Goal: Information Seeking & Learning: Compare options

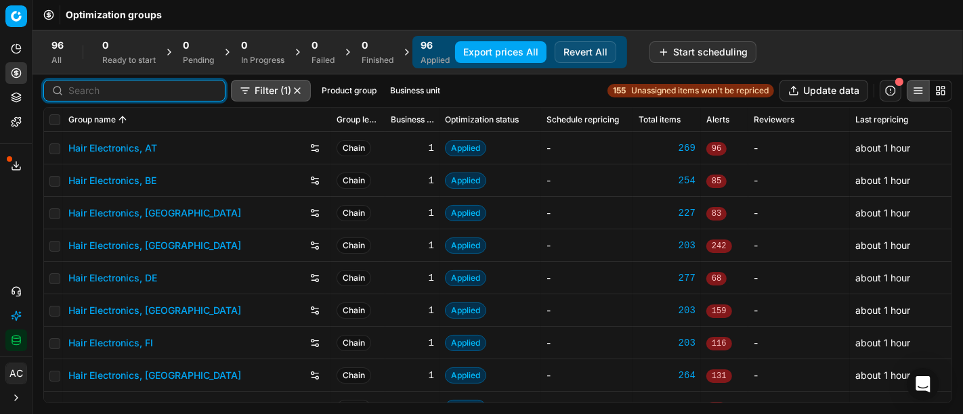
click at [105, 89] on input at bounding box center [142, 91] width 148 height 14
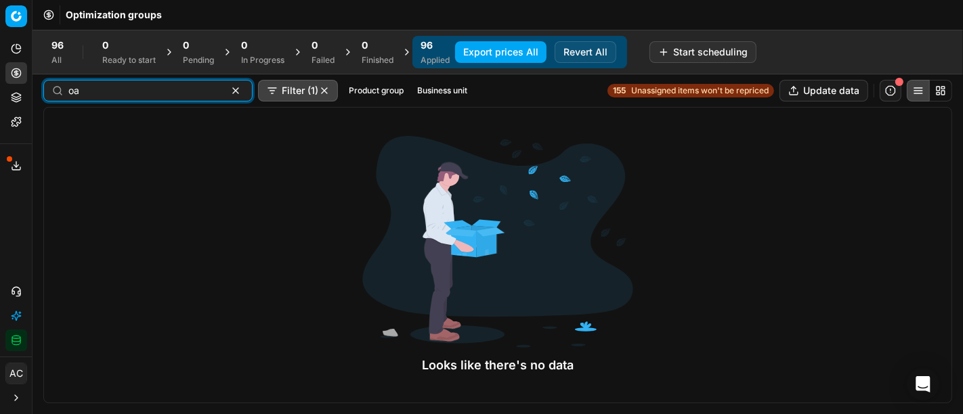
type input "o"
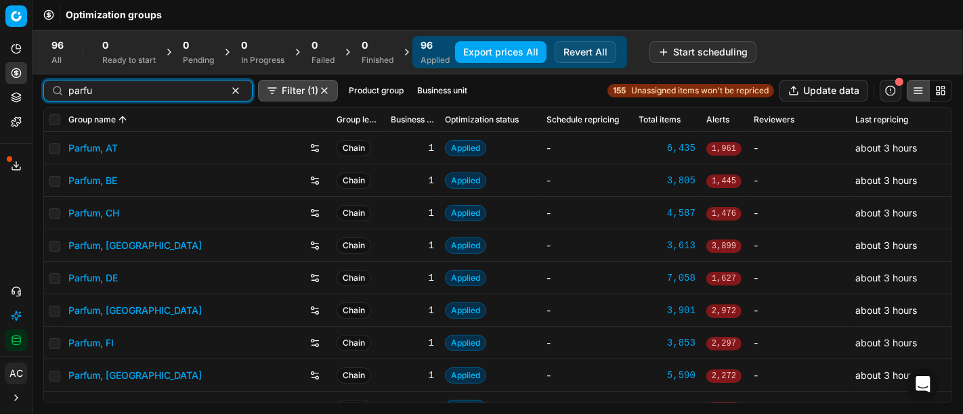
type input "parfu"
click at [100, 278] on link "Parfum, DE" at bounding box center [92, 279] width 49 height 14
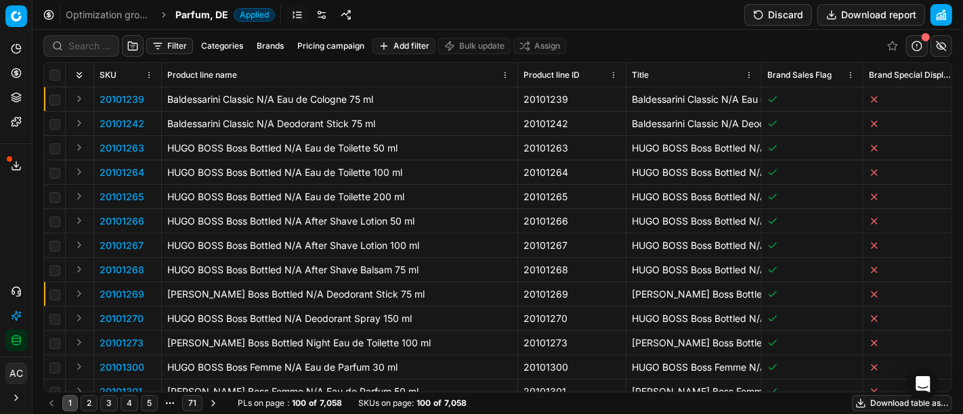
click at [19, 227] on div "Analytics Pricing Product portfolio Templates Export service 10 Contact support…" at bounding box center [16, 195] width 32 height 324
click at [89, 47] on input at bounding box center [89, 46] width 42 height 14
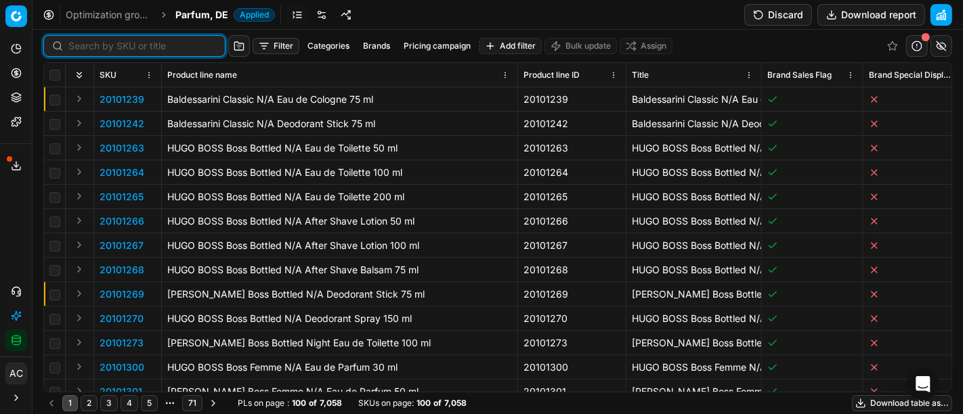
paste input "80010912-90"
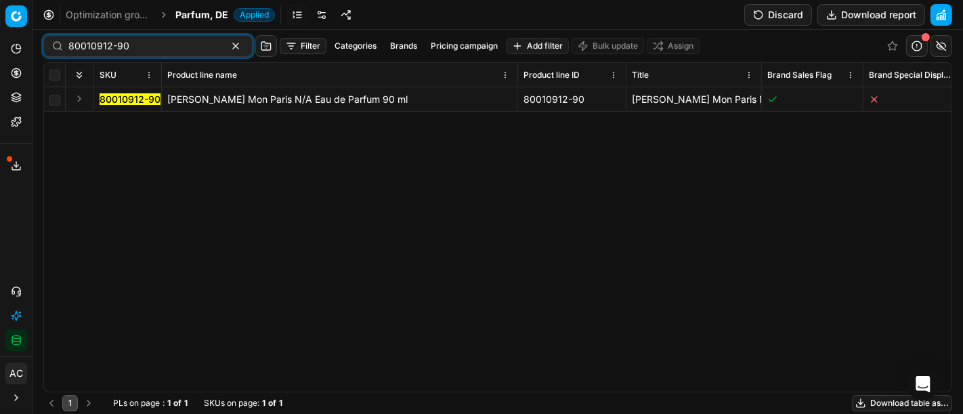
click at [79, 101] on button "Expand" at bounding box center [79, 99] width 16 height 16
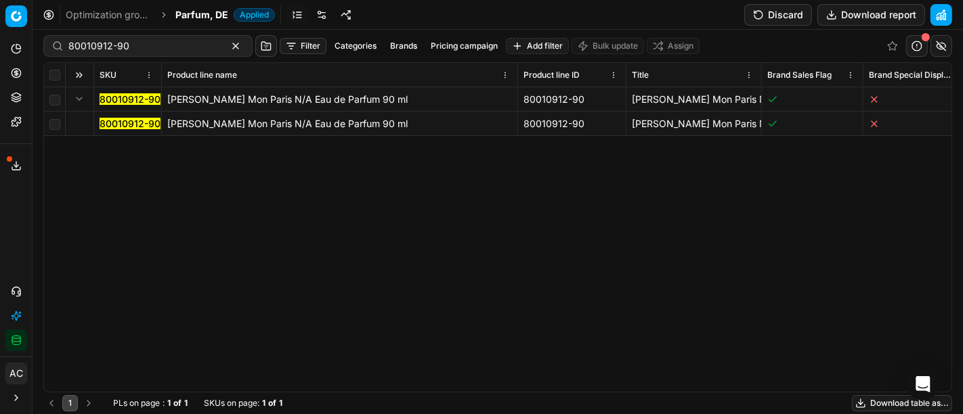
click at [108, 123] on mark "80010912-90" at bounding box center [130, 124] width 61 height 12
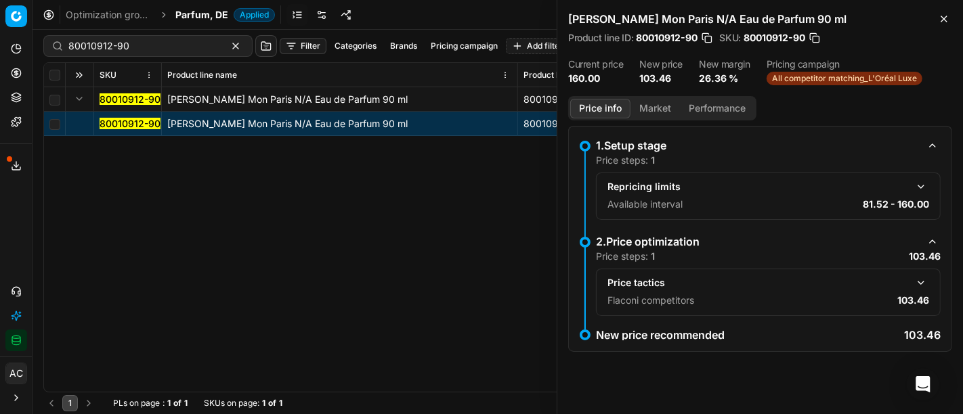
click at [922, 279] on button "button" at bounding box center [921, 283] width 16 height 16
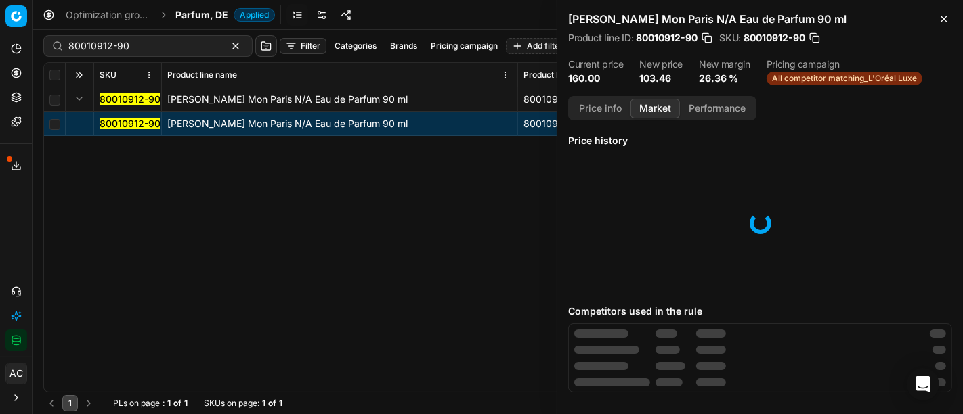
click at [655, 105] on button "Market" at bounding box center [654, 109] width 49 height 20
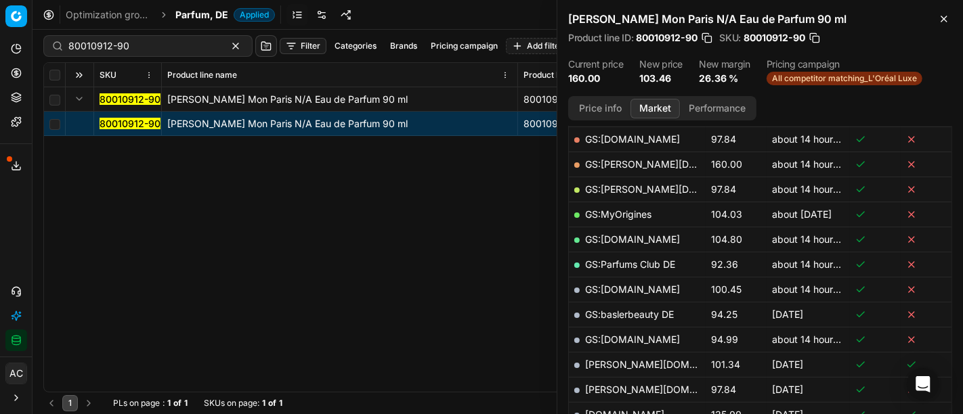
scroll to position [269, 0]
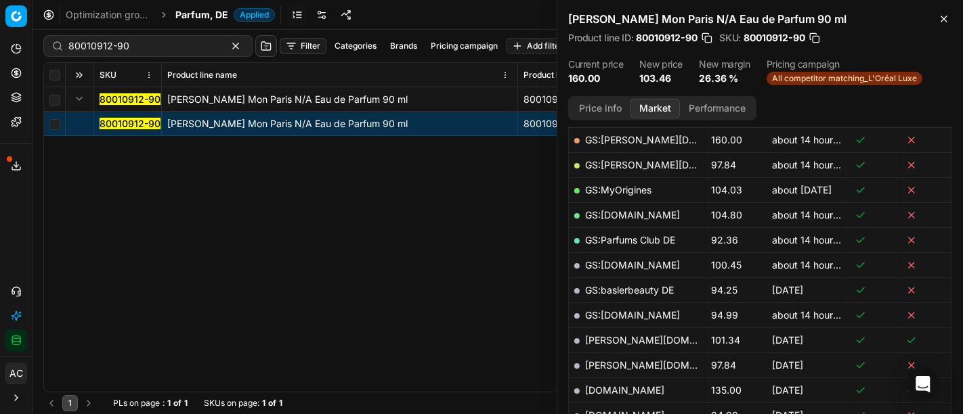
click at [623, 265] on link "GS:[DOMAIN_NAME]" at bounding box center [632, 265] width 95 height 12
click at [129, 47] on input "80010912-90" at bounding box center [142, 46] width 148 height 14
paste input "77379-15"
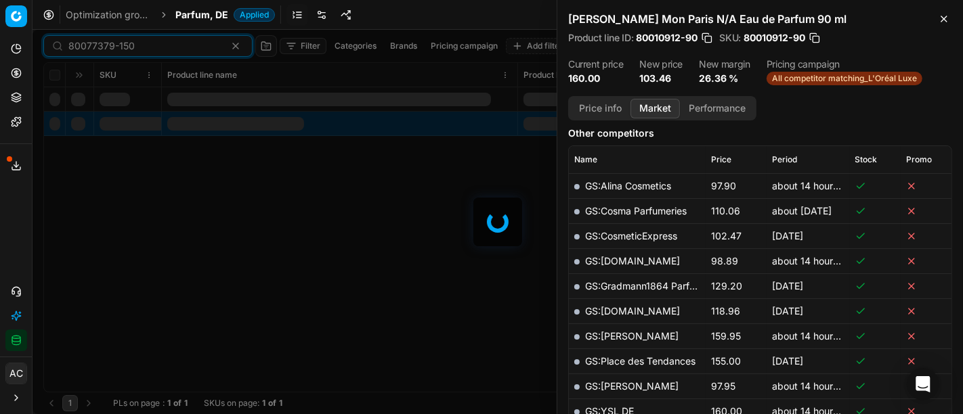
scroll to position [269, 0]
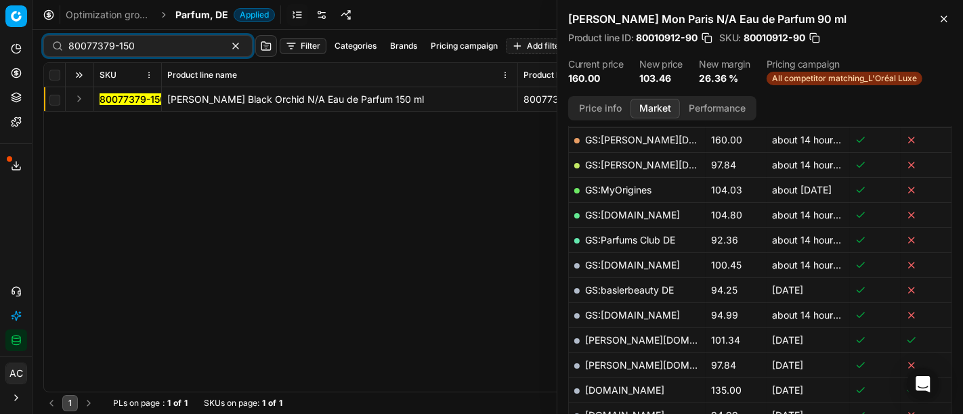
click at [77, 99] on button "Expand" at bounding box center [79, 99] width 16 height 16
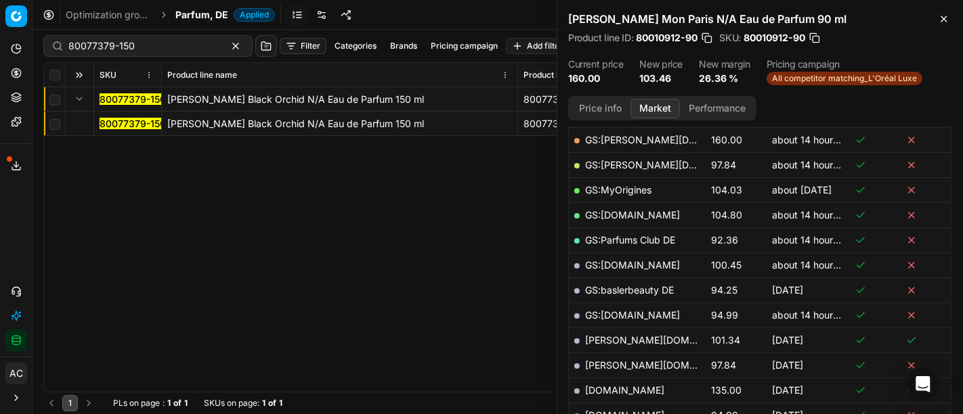
click at [116, 123] on mark "80077379-150" at bounding box center [133, 124] width 66 height 12
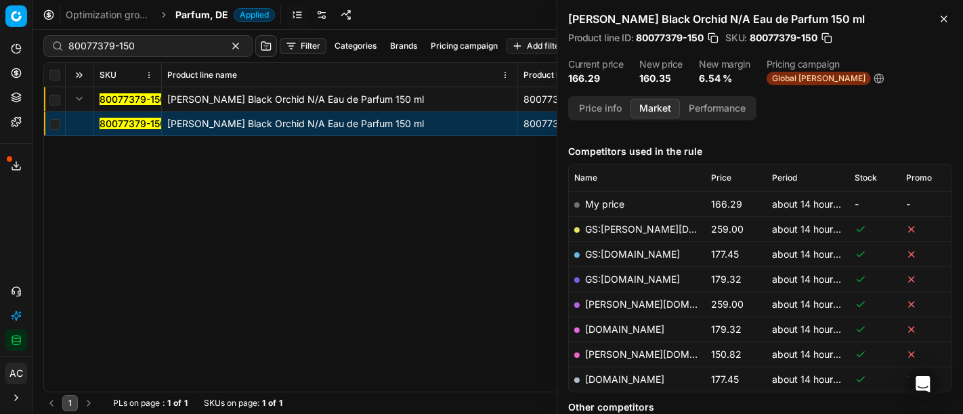
scroll to position [158, 0]
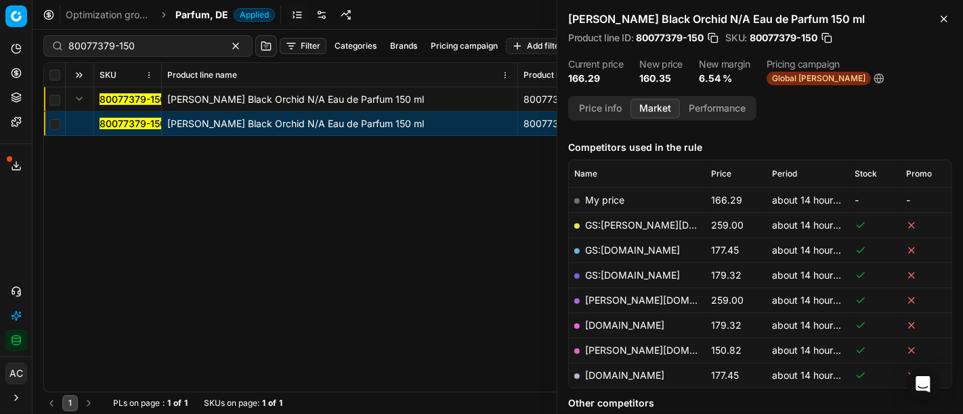
click at [601, 107] on button "Price info" at bounding box center [600, 109] width 60 height 20
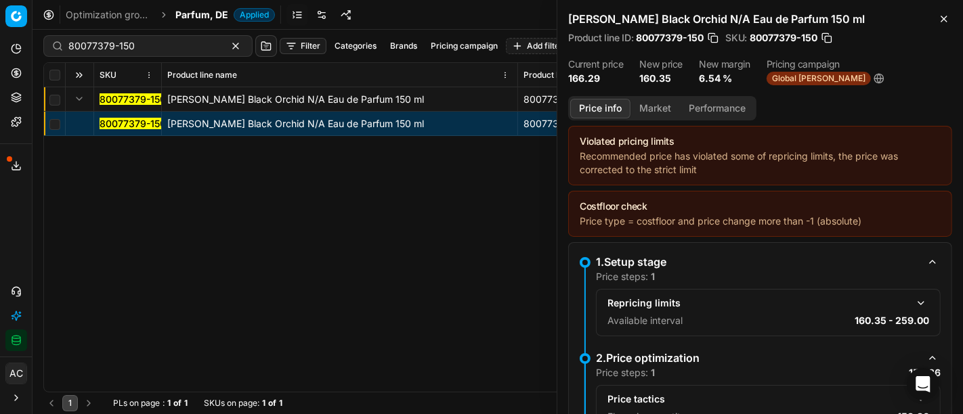
scroll to position [125, 0]
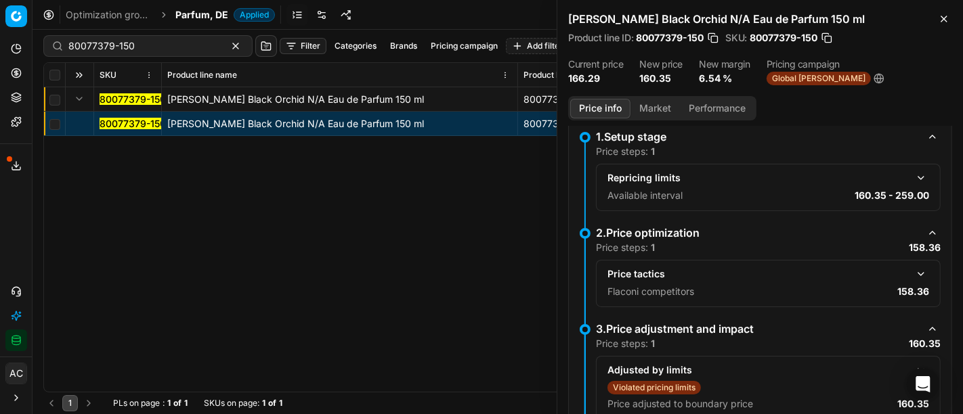
click at [913, 266] on button "button" at bounding box center [921, 274] width 16 height 16
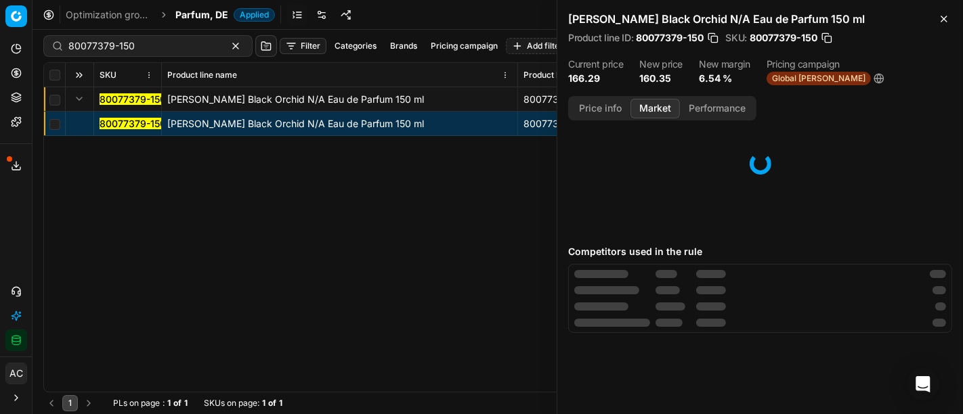
click at [657, 108] on button "Market" at bounding box center [654, 109] width 49 height 20
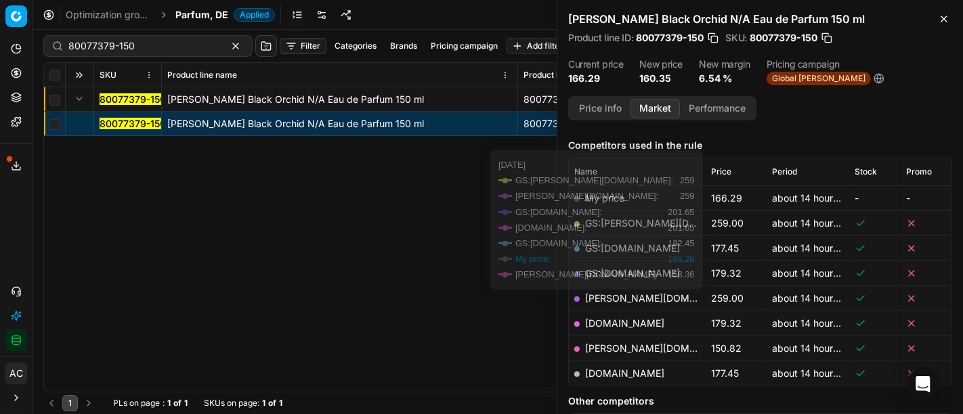
scroll to position [160, 0]
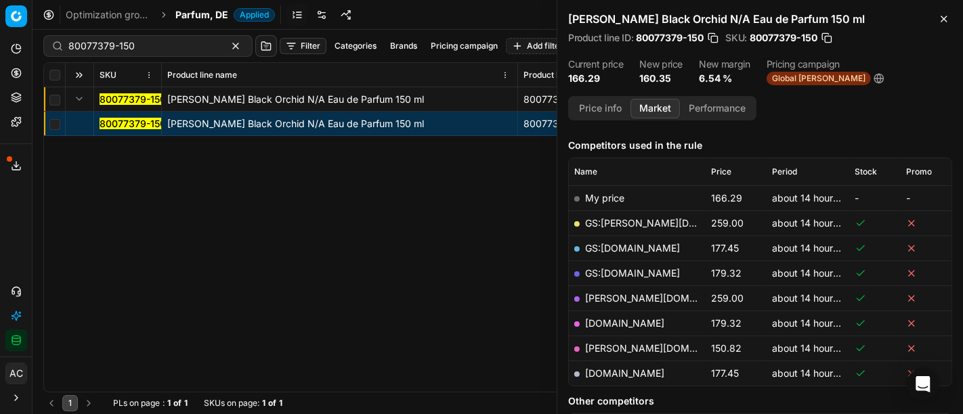
click at [617, 344] on link "[PERSON_NAME][DOMAIN_NAME]" at bounding box center [663, 349] width 157 height 12
click at [119, 47] on input "80077379-150" at bounding box center [142, 46] width 148 height 14
paste input "90011122-0017628"
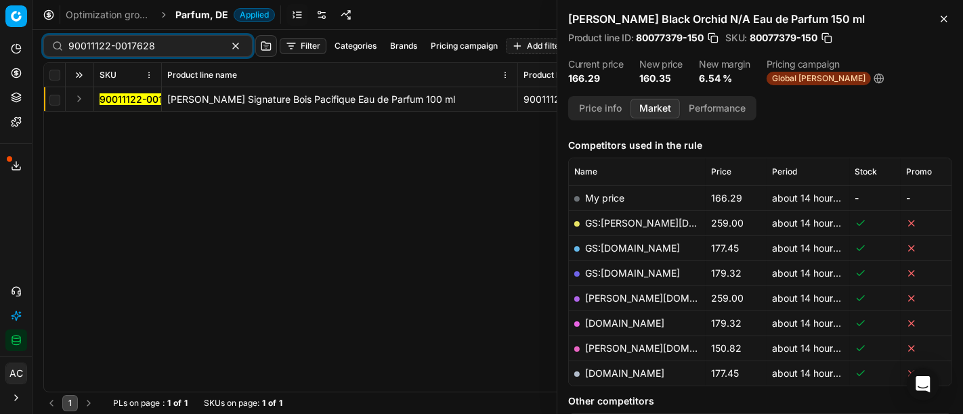
click at [81, 98] on button "Expand" at bounding box center [79, 99] width 16 height 16
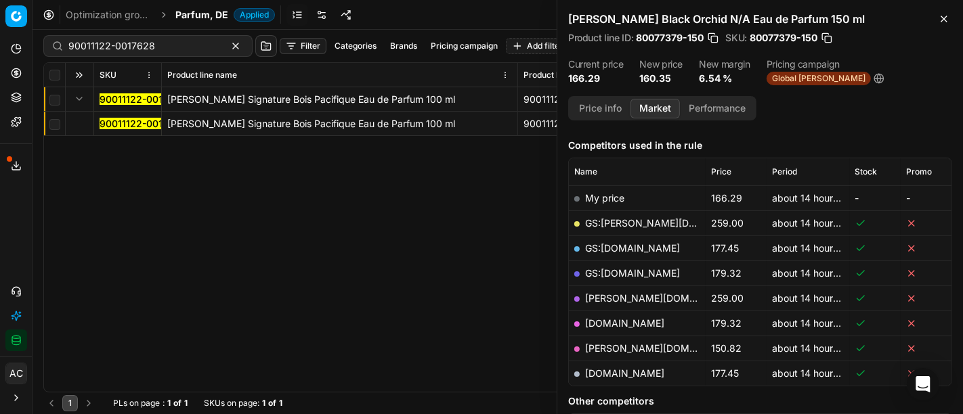
click at [123, 124] on mark "90011122-0017628" at bounding box center [143, 124] width 87 height 12
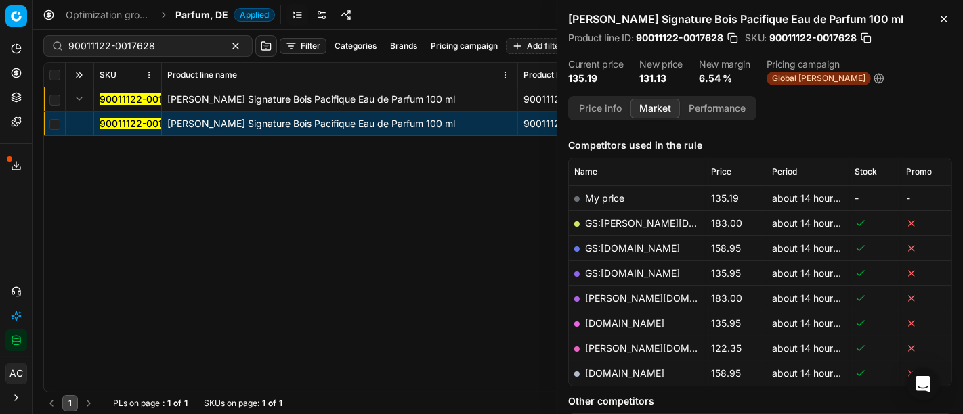
click at [609, 345] on link "[PERSON_NAME][DOMAIN_NAME]" at bounding box center [663, 349] width 157 height 12
click at [115, 47] on input "90011122-0017628" at bounding box center [142, 46] width 148 height 14
paste input "01457-0002106"
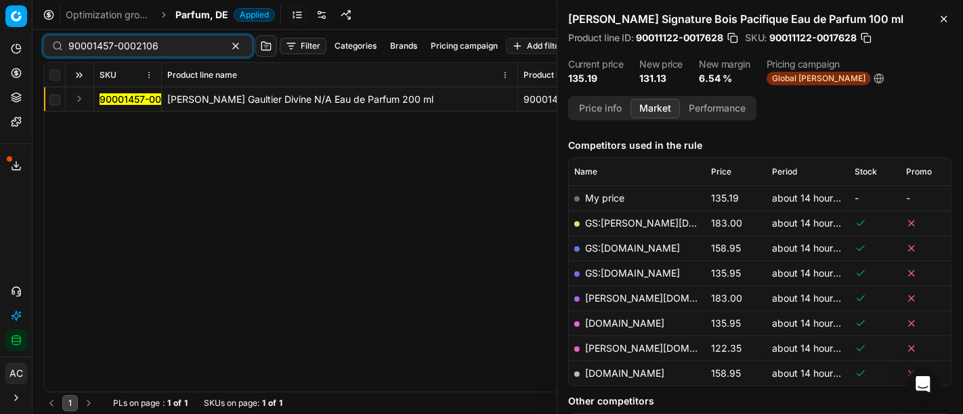
click at [82, 102] on button "Expand" at bounding box center [79, 99] width 16 height 16
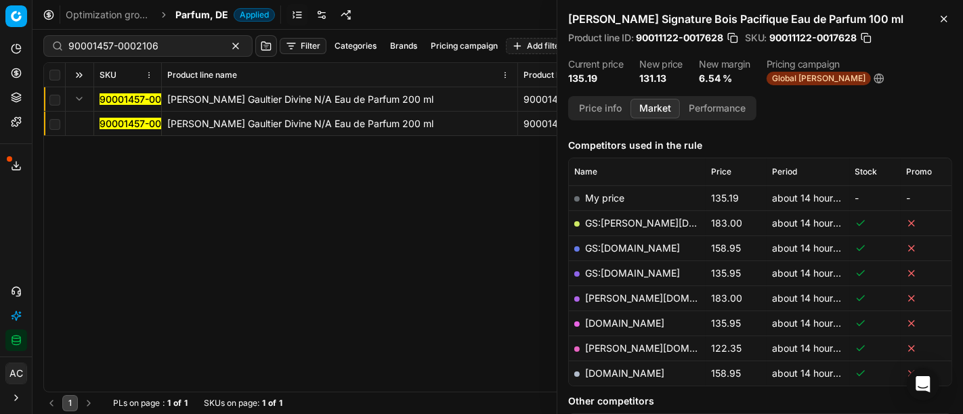
click at [124, 127] on mark "90001457-0002106" at bounding box center [145, 124] width 90 height 12
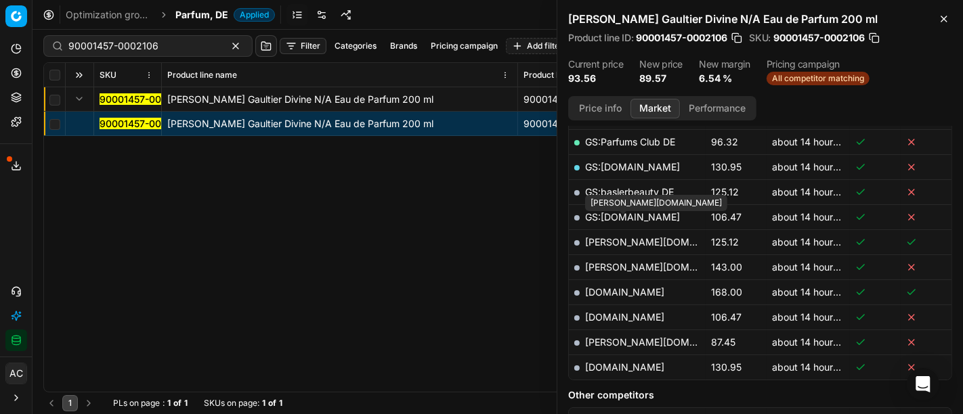
scroll to position [358, 0]
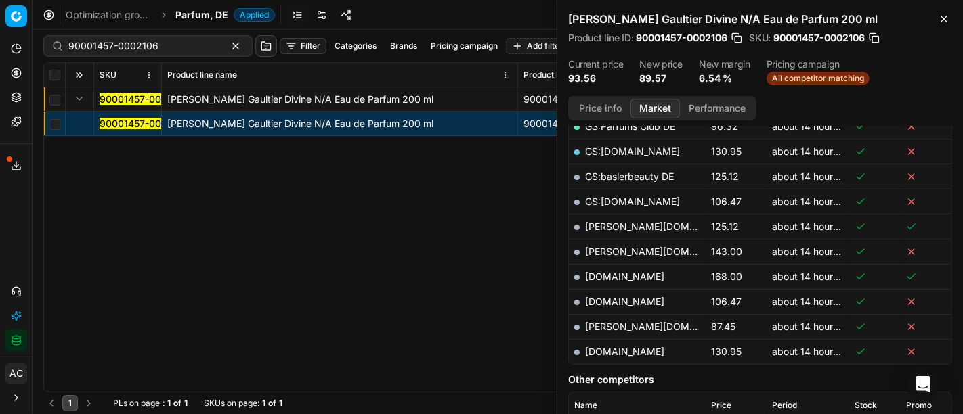
click at [620, 326] on link "[PERSON_NAME][DOMAIN_NAME]" at bounding box center [663, 327] width 157 height 12
click at [127, 44] on input "90001457-0002106" at bounding box center [142, 46] width 148 height 14
paste input "49-0002098"
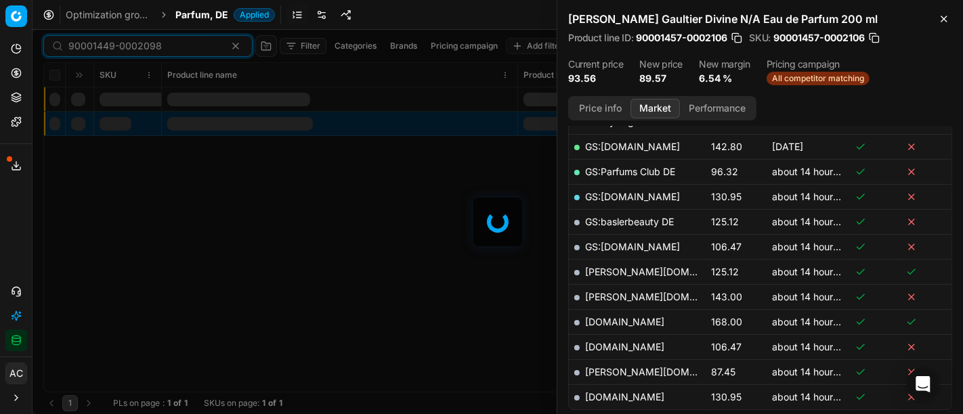
scroll to position [358, 0]
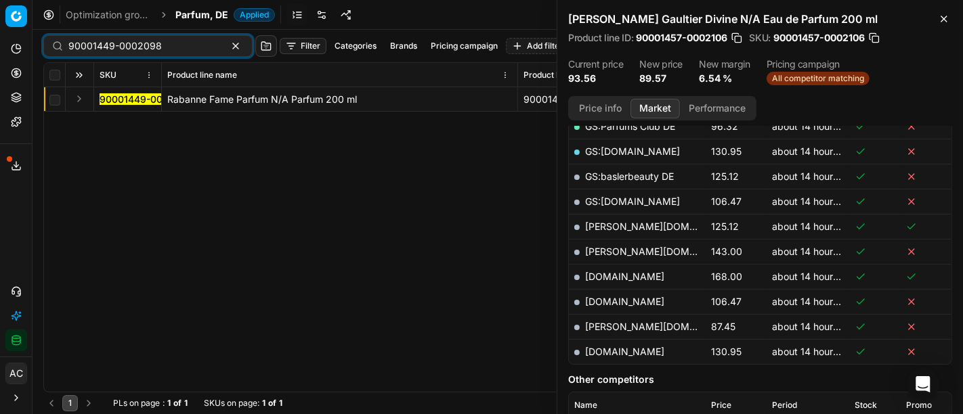
click at [81, 97] on button "Expand" at bounding box center [79, 99] width 16 height 16
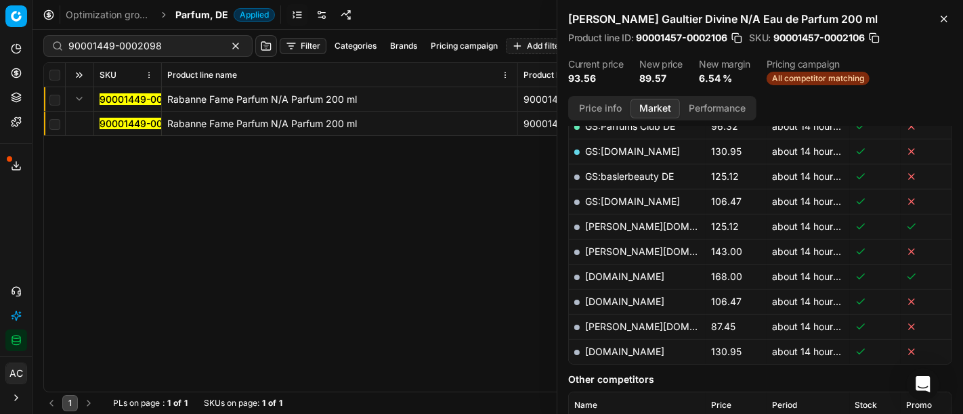
click at [131, 125] on mark "90001449-0002098" at bounding box center [146, 124] width 93 height 12
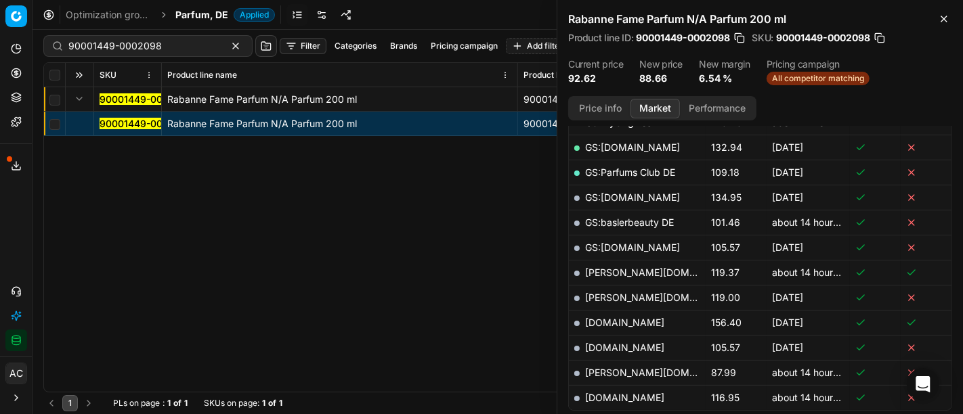
scroll to position [337, 0]
click at [620, 368] on link "[PERSON_NAME][DOMAIN_NAME]" at bounding box center [663, 373] width 157 height 12
click at [129, 51] on input "90001449-0002098" at bounding box center [142, 46] width 148 height 14
paste input "4636-0006961"
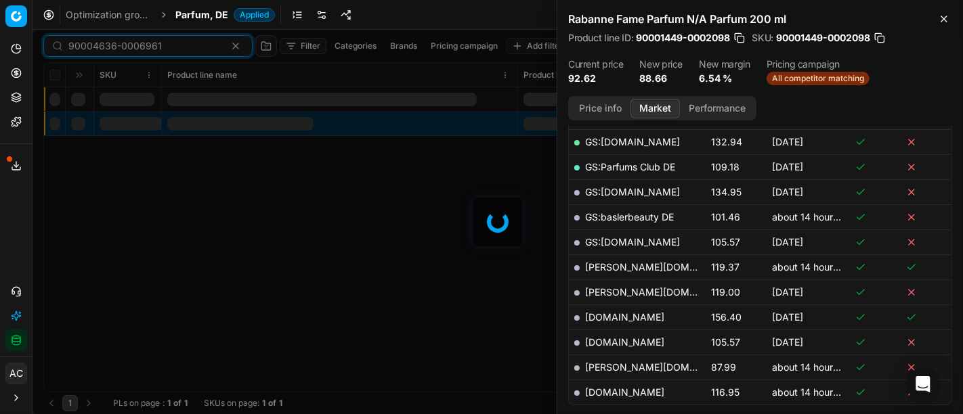
scroll to position [337, 0]
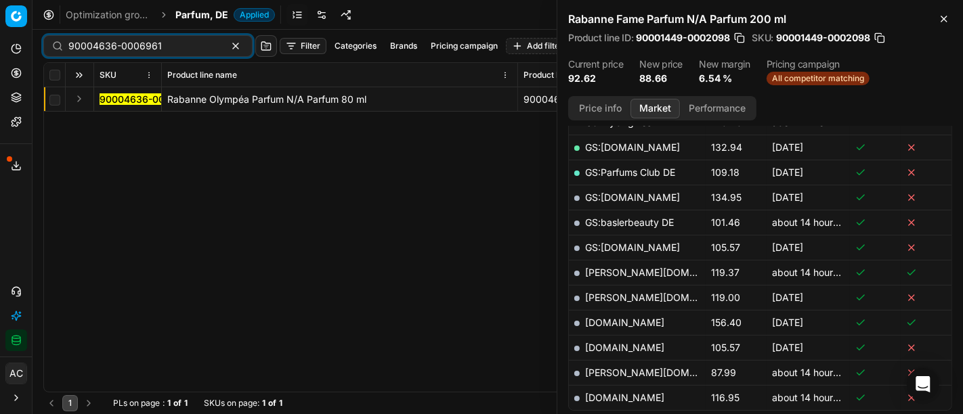
click at [79, 102] on button "Expand" at bounding box center [79, 99] width 16 height 16
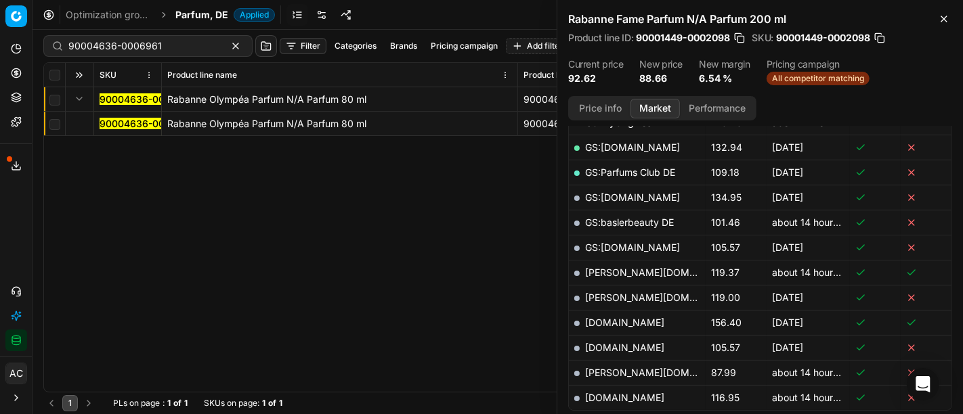
click at [135, 125] on mark "90004636-0006961" at bounding box center [146, 124] width 93 height 12
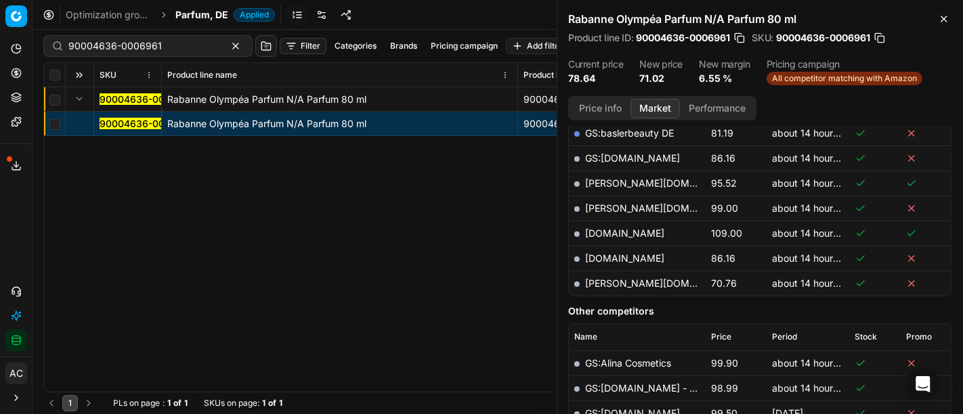
scroll to position [376, 0]
click at [603, 281] on link "[PERSON_NAME][DOMAIN_NAME]" at bounding box center [663, 284] width 157 height 12
click at [132, 43] on input "90004636-0006961" at bounding box center [142, 46] width 148 height 14
paste input "5637-0008349"
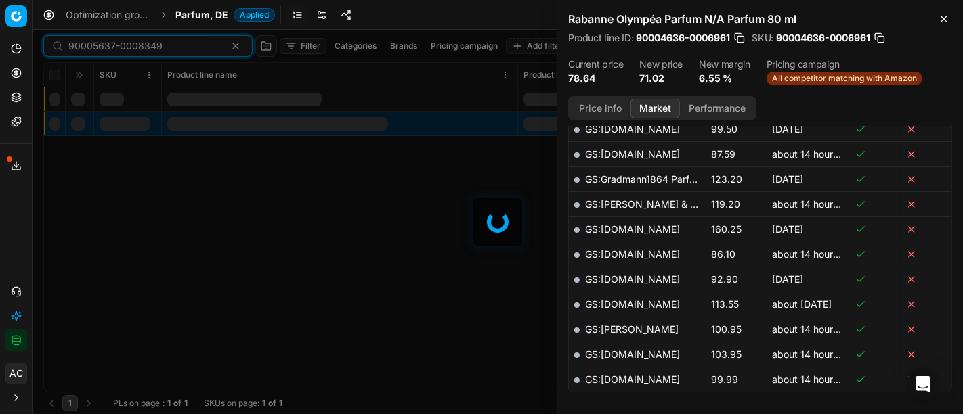
scroll to position [376, 0]
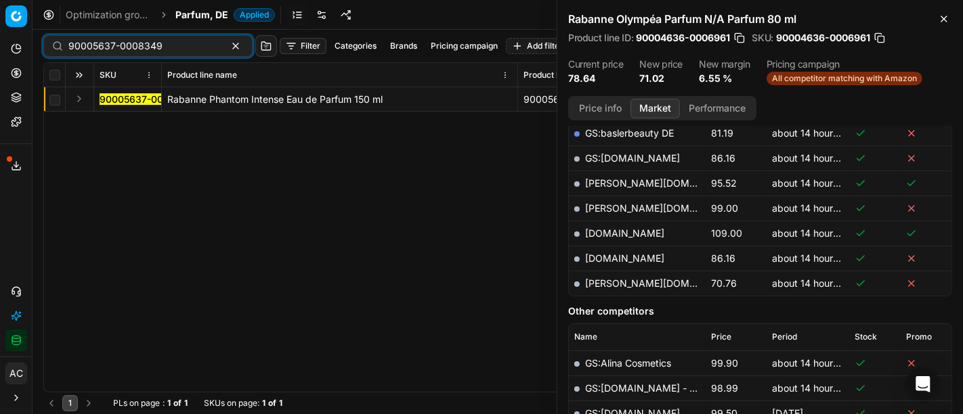
click at [83, 95] on button "Expand" at bounding box center [79, 99] width 16 height 16
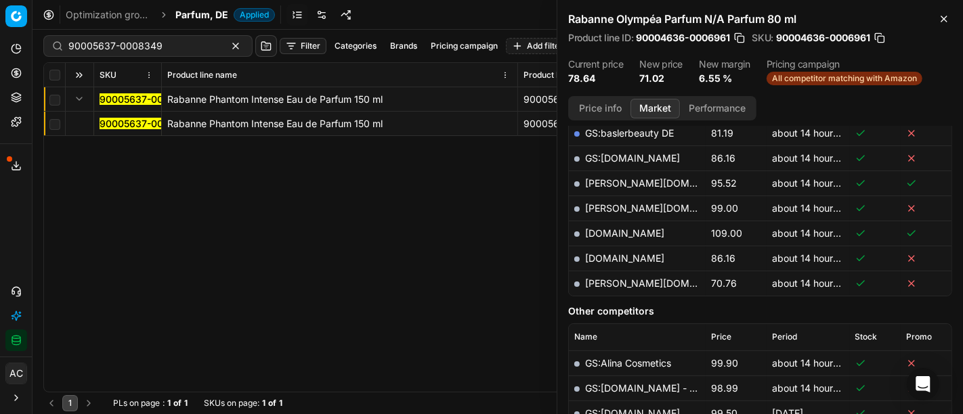
click at [110, 122] on mark "90005637-0008349" at bounding box center [147, 124] width 94 height 12
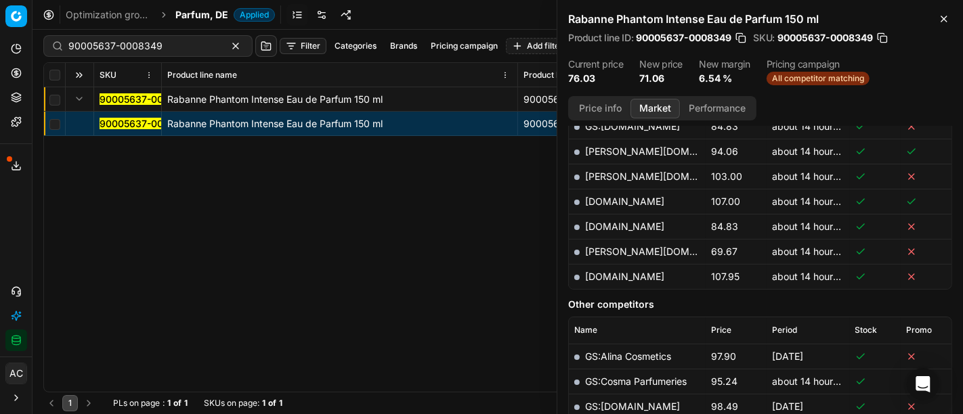
scroll to position [508, 0]
click at [612, 248] on link "[PERSON_NAME][DOMAIN_NAME]" at bounding box center [663, 251] width 157 height 12
click at [126, 41] on input "90005637-0008349" at bounding box center [142, 46] width 148 height 14
paste input "1457-0002107"
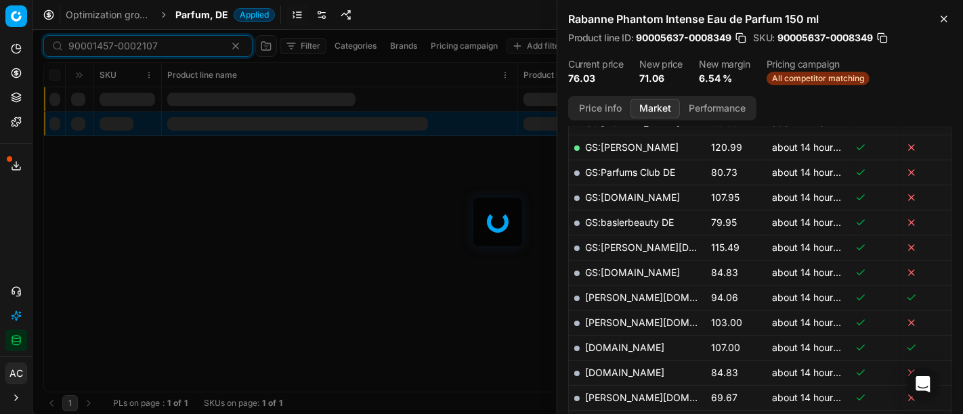
scroll to position [508, 0]
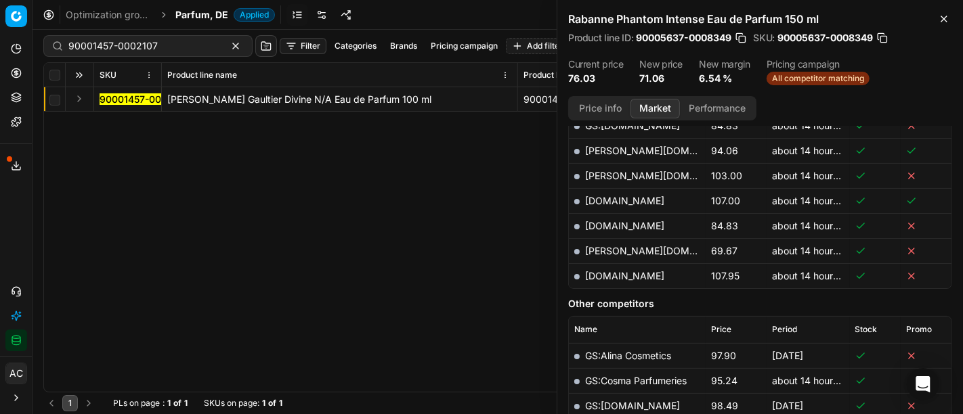
click at [44, 218] on div "90001457-0002107 [PERSON_NAME] Gaultier Divine N/A Eau de Parfum 100 ml 9000145…" at bounding box center [497, 239] width 907 height 305
click at [79, 100] on button "Expand" at bounding box center [79, 99] width 16 height 16
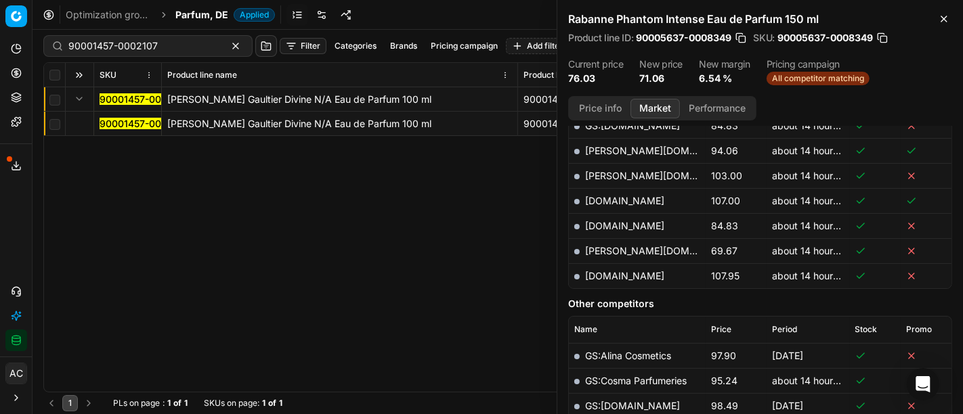
click at [104, 122] on mark "90001457-0002107" at bounding box center [144, 124] width 89 height 12
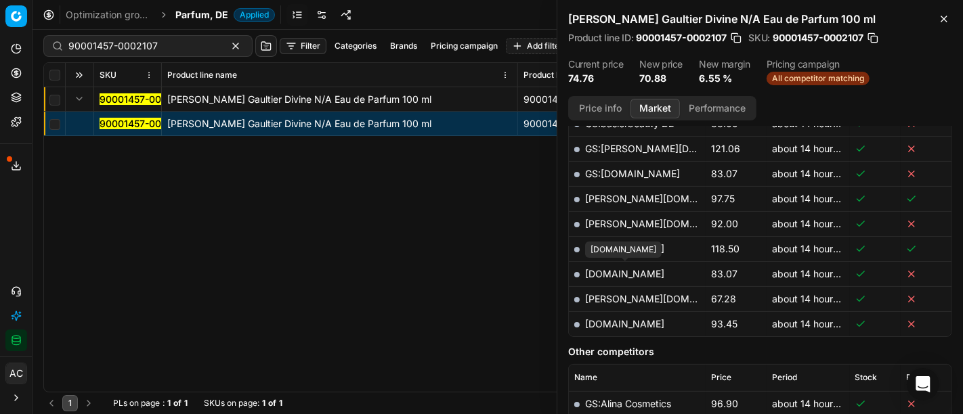
scroll to position [484, 0]
click at [618, 295] on link "[PERSON_NAME][DOMAIN_NAME]" at bounding box center [663, 301] width 157 height 12
click at [613, 298] on link "[PERSON_NAME][DOMAIN_NAME]" at bounding box center [663, 301] width 157 height 12
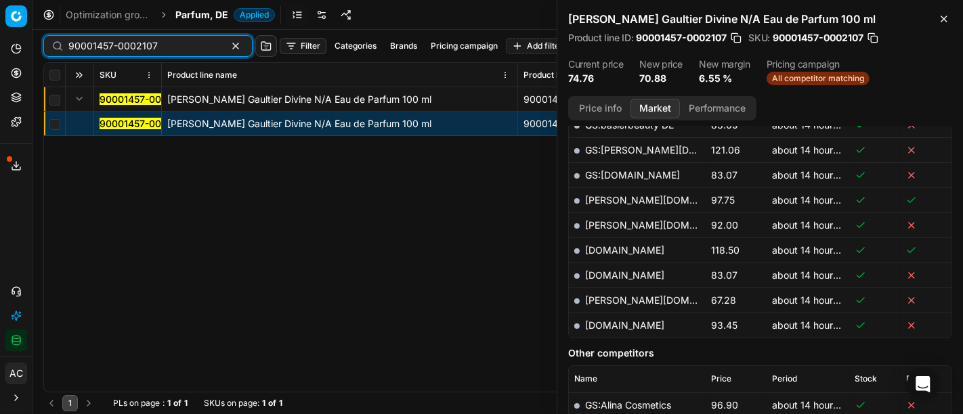
click at [132, 45] on input "90001457-0002107" at bounding box center [142, 46] width 148 height 14
paste input "80018077-90"
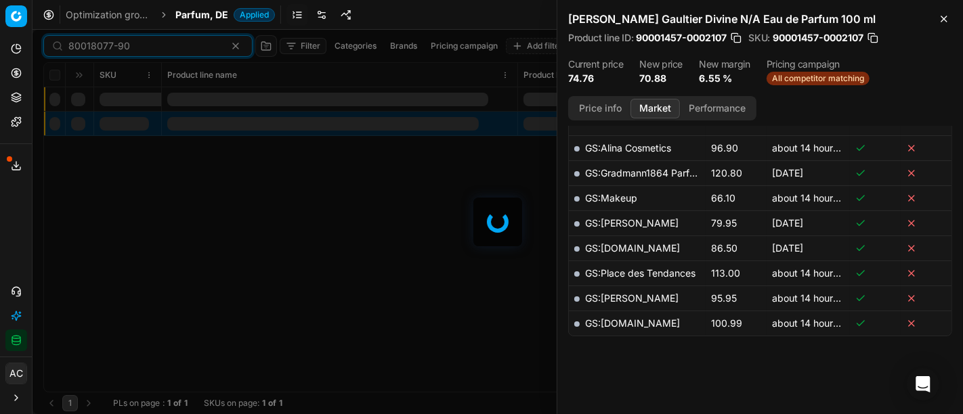
scroll to position [484, 0]
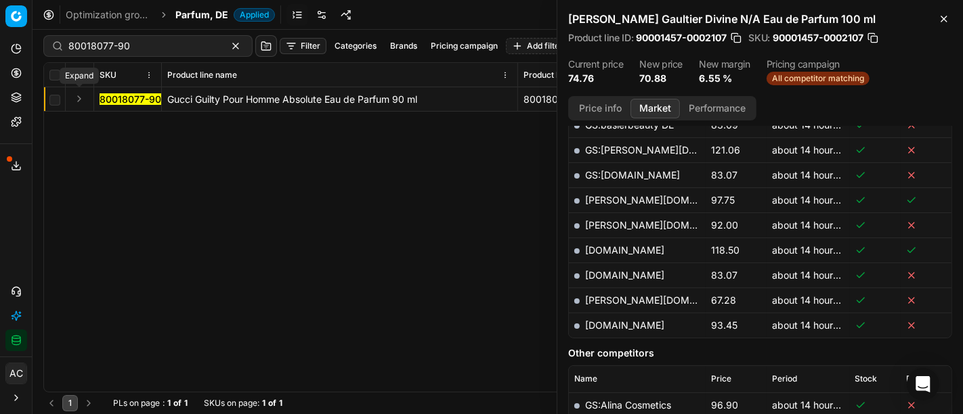
click at [77, 101] on button "Expand" at bounding box center [79, 99] width 16 height 16
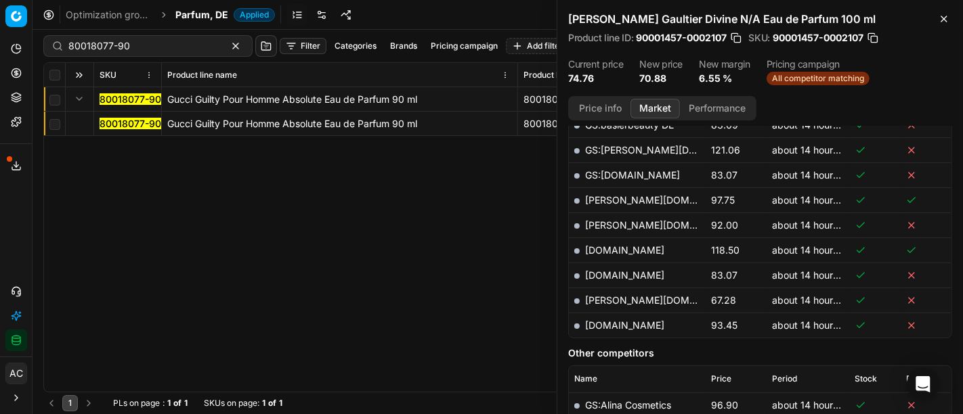
click at [108, 121] on mark "80018077-90" at bounding box center [131, 124] width 62 height 12
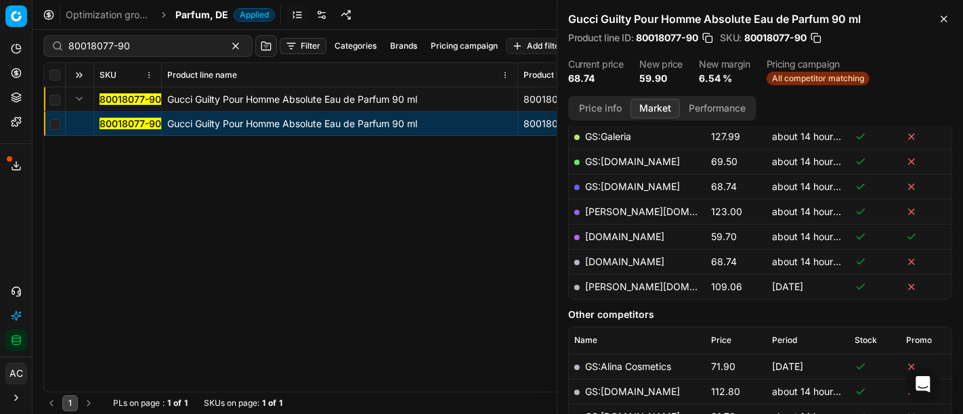
scroll to position [205, 0]
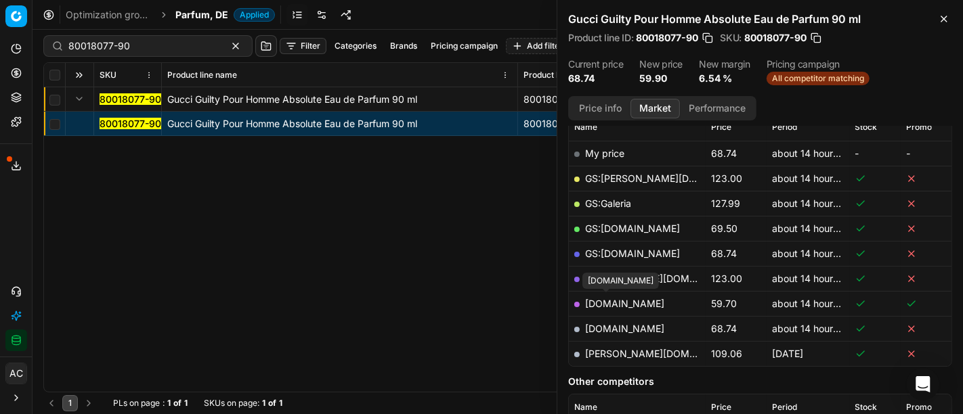
click at [614, 302] on link "[DOMAIN_NAME]" at bounding box center [624, 304] width 79 height 12
click at [160, 45] on input "80018077-90" at bounding box center [142, 46] width 148 height 14
paste input "38817-10"
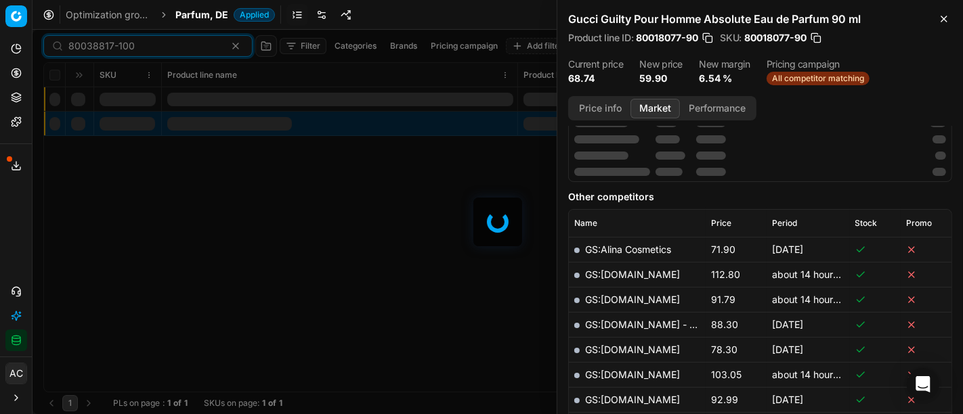
scroll to position [205, 0]
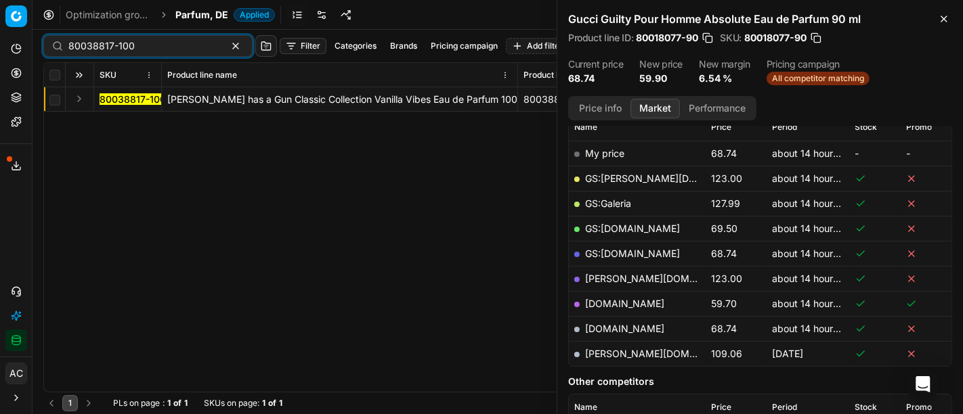
click at [81, 102] on button "Expand" at bounding box center [79, 99] width 16 height 16
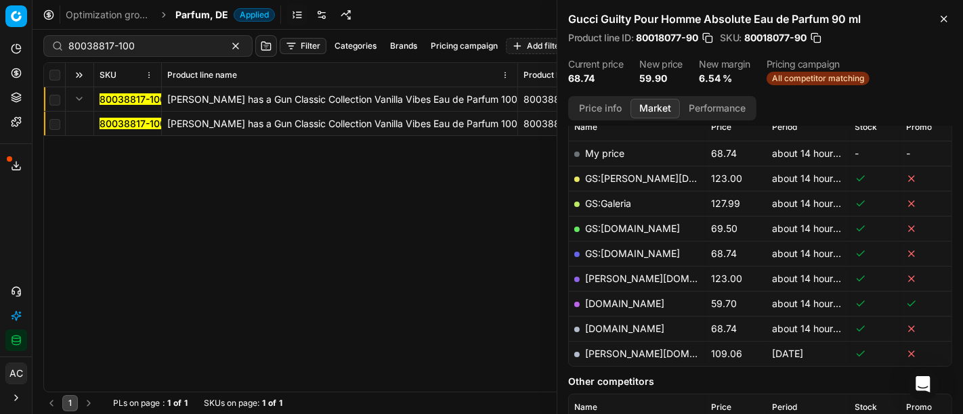
click at [114, 121] on mark "80038817-100" at bounding box center [133, 124] width 66 height 12
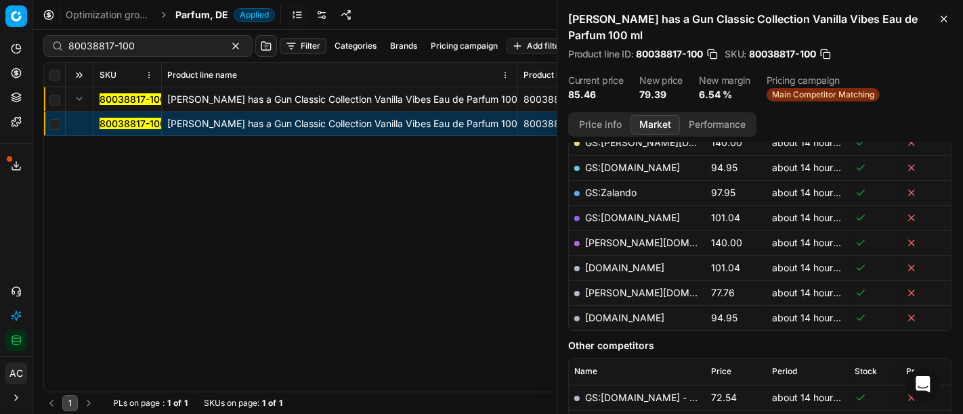
scroll to position [282, 0]
click at [612, 293] on link "[PERSON_NAME][DOMAIN_NAME]" at bounding box center [663, 293] width 157 height 12
click at [149, 51] on input "80038817-100" at bounding box center [142, 46] width 148 height 14
paste input "62854-15"
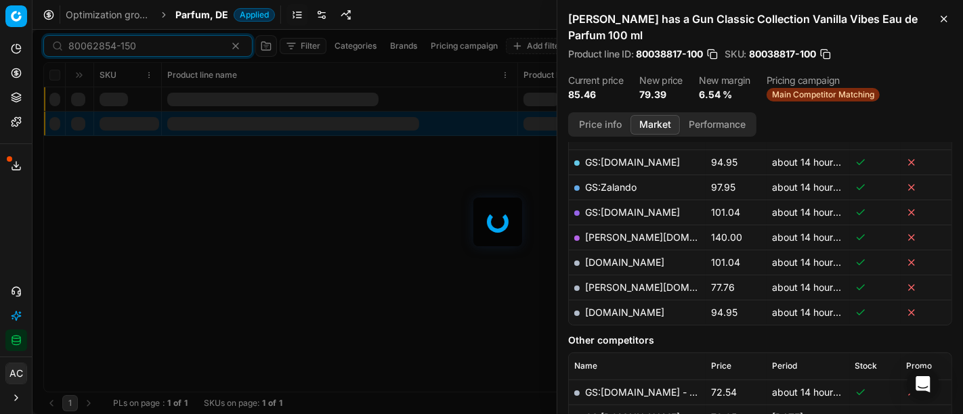
scroll to position [282, 0]
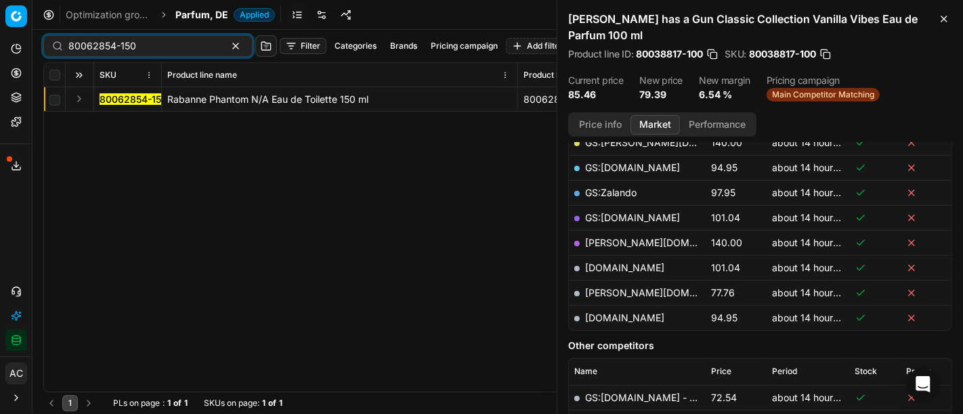
click at [78, 98] on button "Expand" at bounding box center [79, 99] width 16 height 16
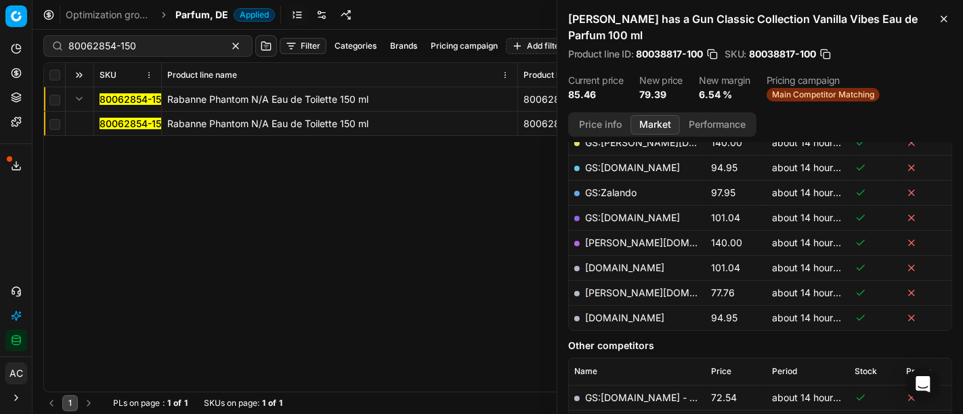
click at [124, 121] on mark "80062854-150" at bounding box center [134, 124] width 68 height 12
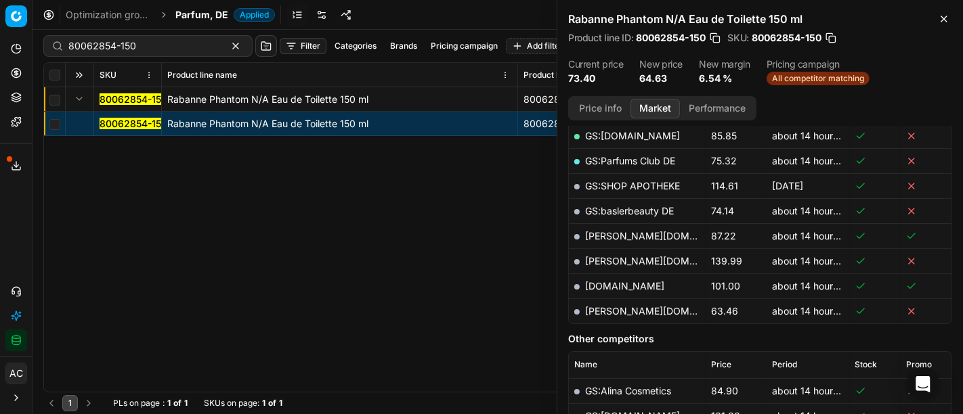
scroll to position [347, 0]
click at [613, 311] on link "[PERSON_NAME][DOMAIN_NAME]" at bounding box center [663, 313] width 157 height 12
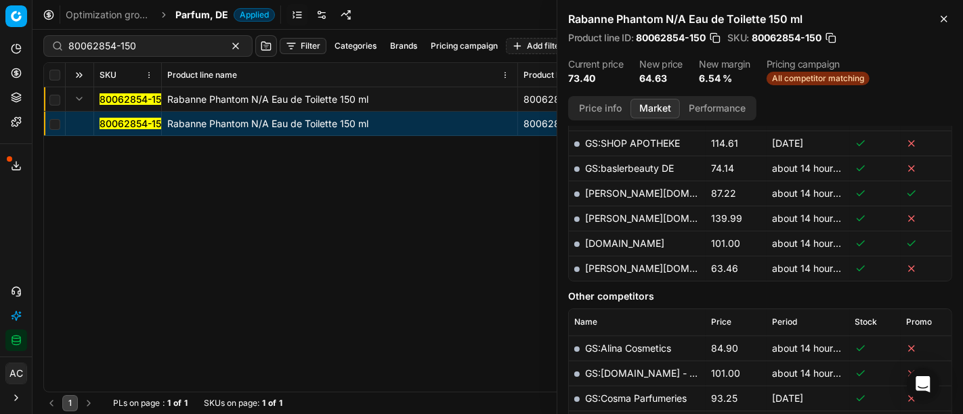
scroll to position [389, 0]
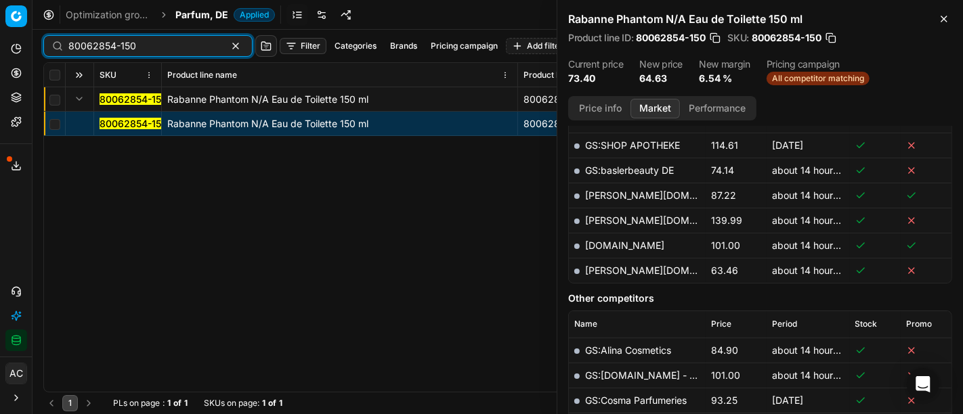
click at [142, 47] on input "80062854-150" at bounding box center [142, 46] width 148 height 14
paste input "77238-10"
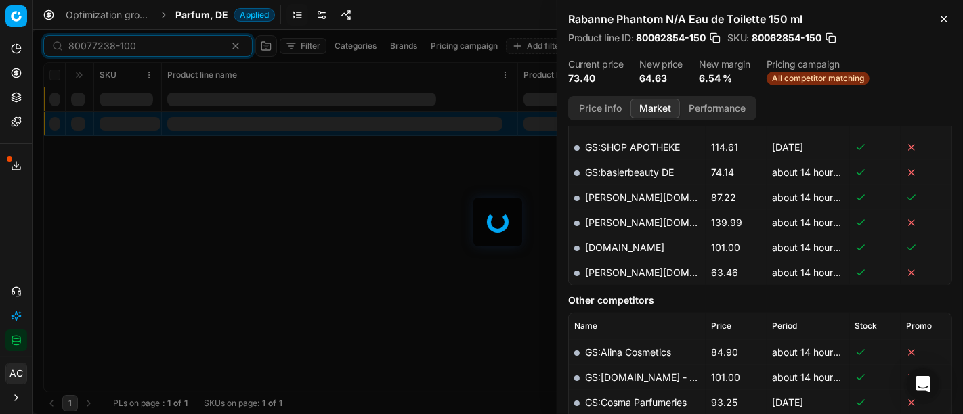
scroll to position [389, 0]
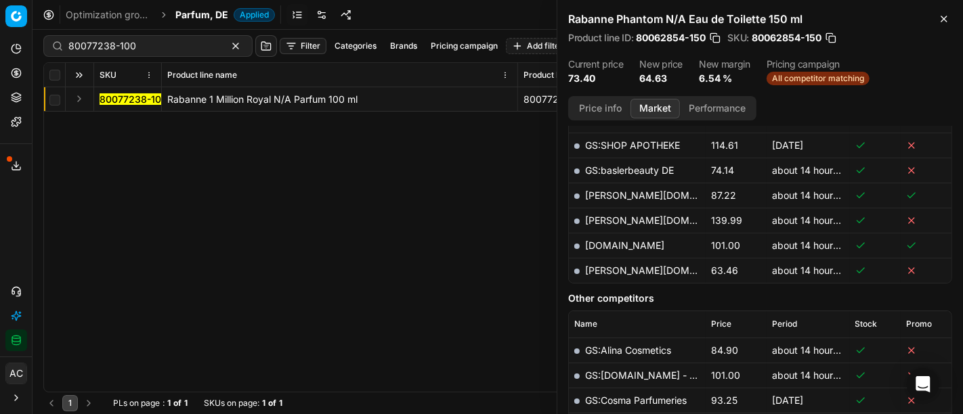
click at [77, 95] on button "Expand" at bounding box center [79, 99] width 16 height 16
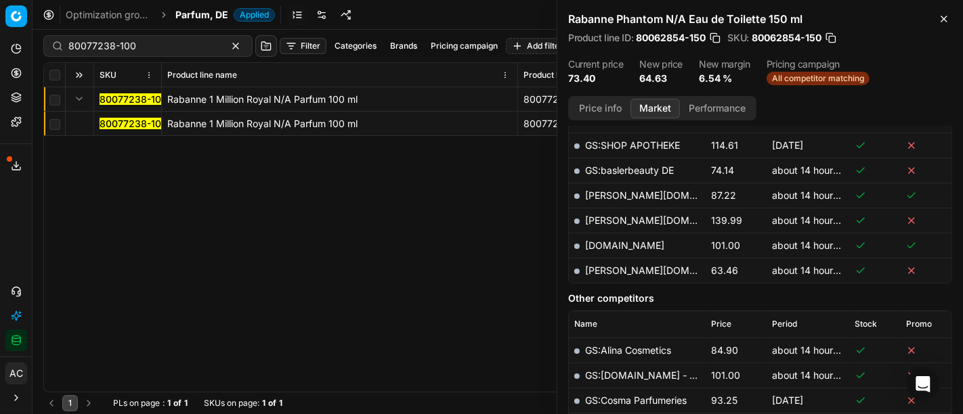
click at [127, 127] on mark "80077238-100" at bounding box center [134, 124] width 68 height 12
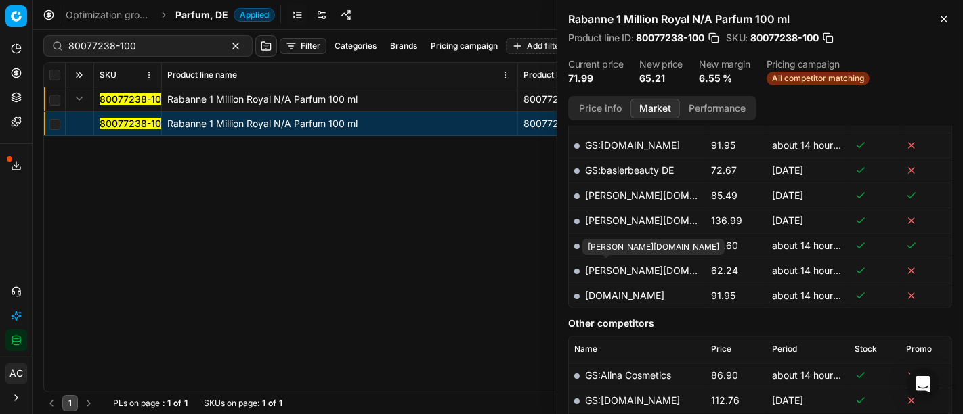
click at [616, 270] on link "[PERSON_NAME][DOMAIN_NAME]" at bounding box center [663, 271] width 157 height 12
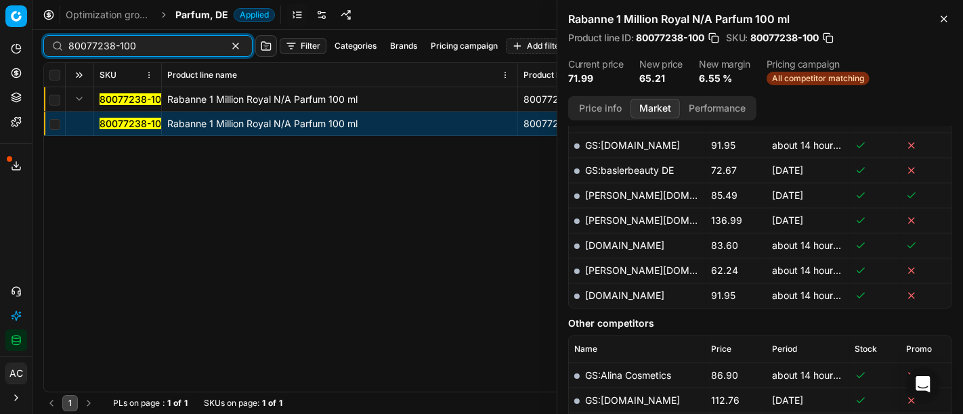
click at [129, 49] on input "80077238-100" at bounding box center [142, 46] width 148 height 14
paste input "90004634-000696"
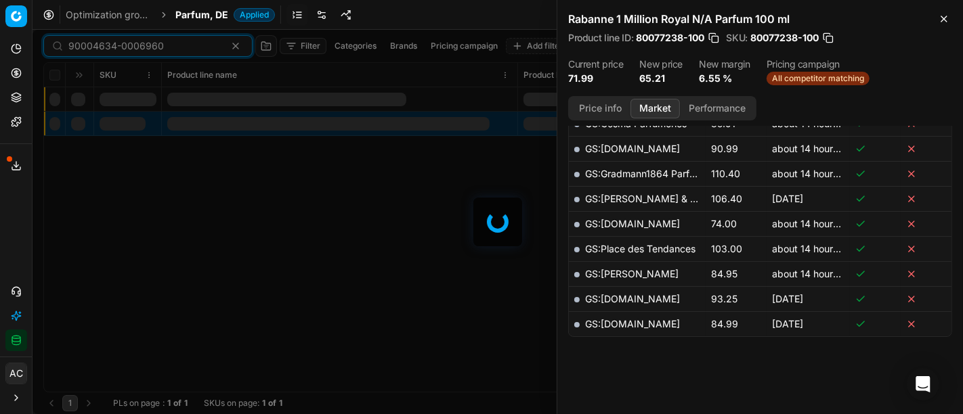
scroll to position [389, 0]
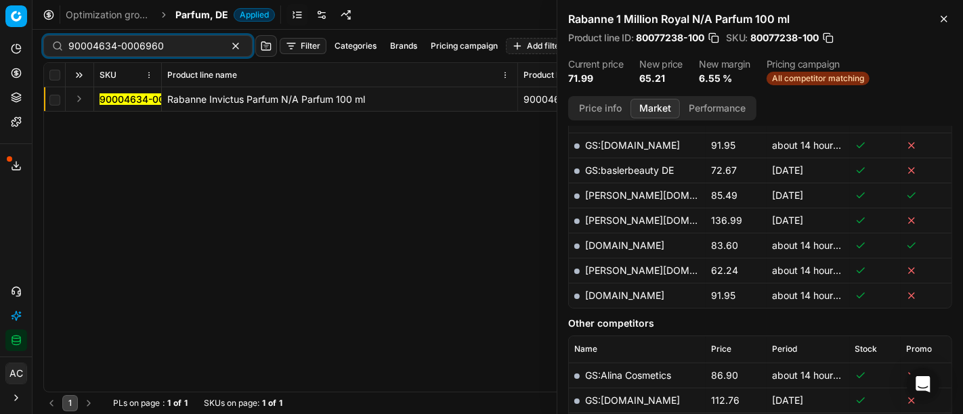
click at [81, 100] on button "Expand" at bounding box center [79, 99] width 16 height 16
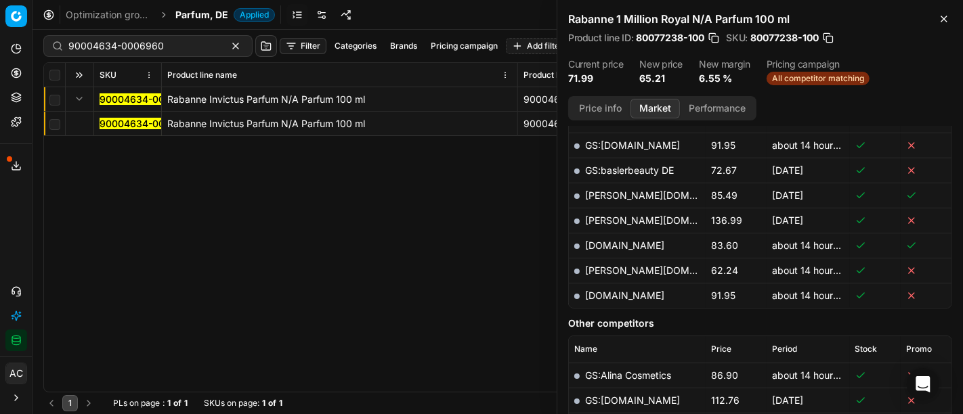
click at [132, 123] on mark "90004634-0006960" at bounding box center [147, 124] width 95 height 12
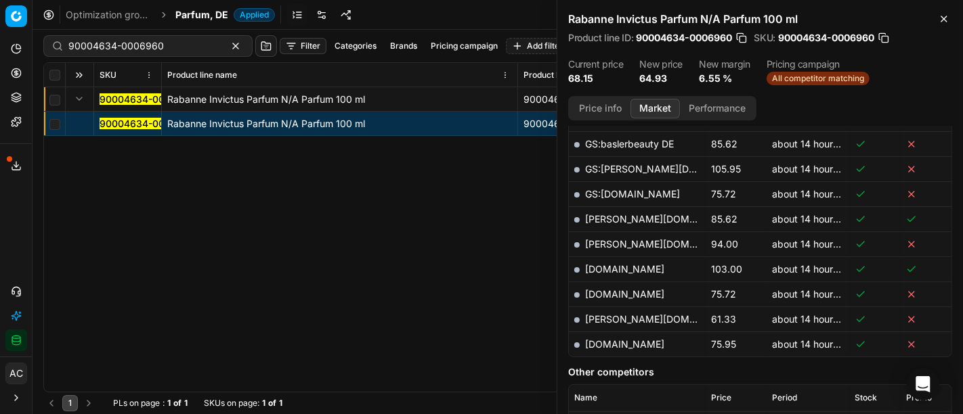
scroll to position [416, 0]
click at [607, 314] on link "[PERSON_NAME][DOMAIN_NAME]" at bounding box center [663, 318] width 157 height 12
click at [381, 244] on div "90004634-0006960 Rabanne Invictus Parfum N/A Parfum 100 ml 90004634-0006960 Rab…" at bounding box center [497, 239] width 907 height 305
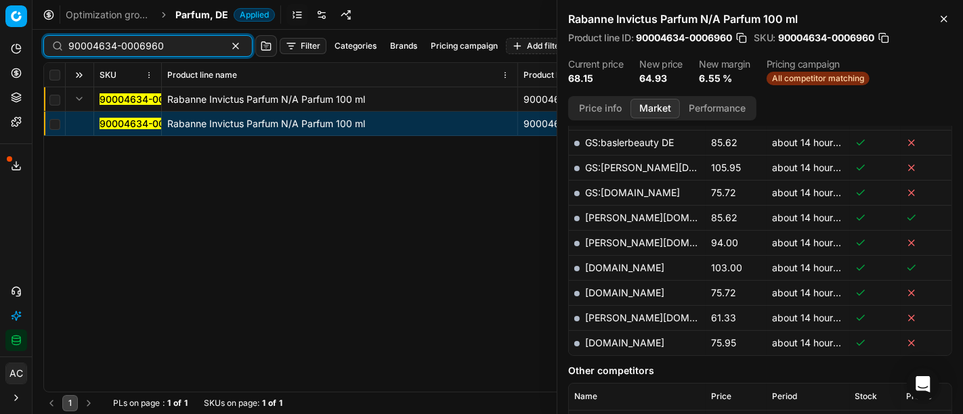
click at [171, 47] on input "90004634-0006960" at bounding box center [142, 46] width 148 height 14
paste input "80077239-8"
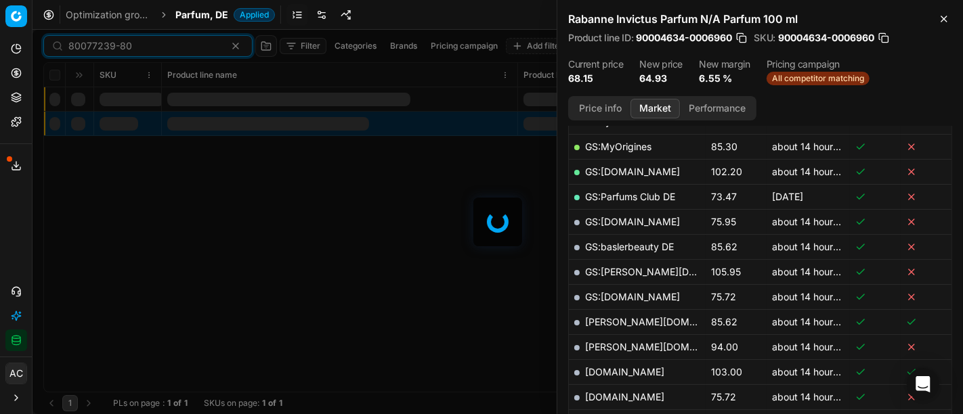
scroll to position [416, 0]
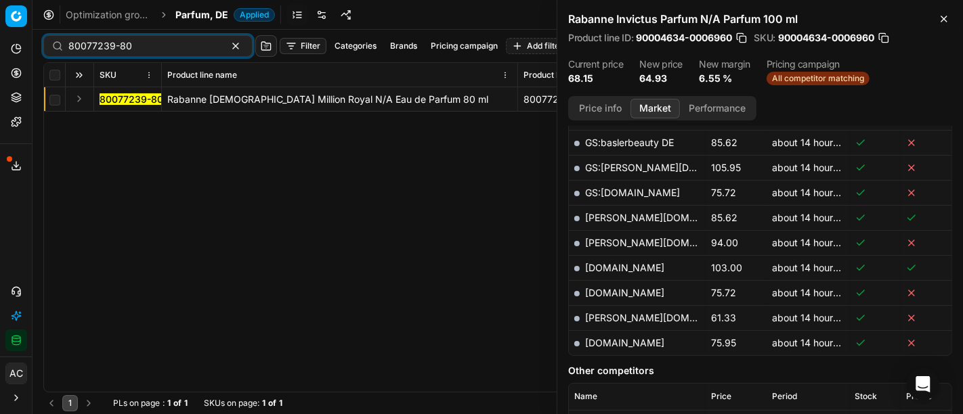
click at [75, 102] on button "Expand" at bounding box center [79, 99] width 16 height 16
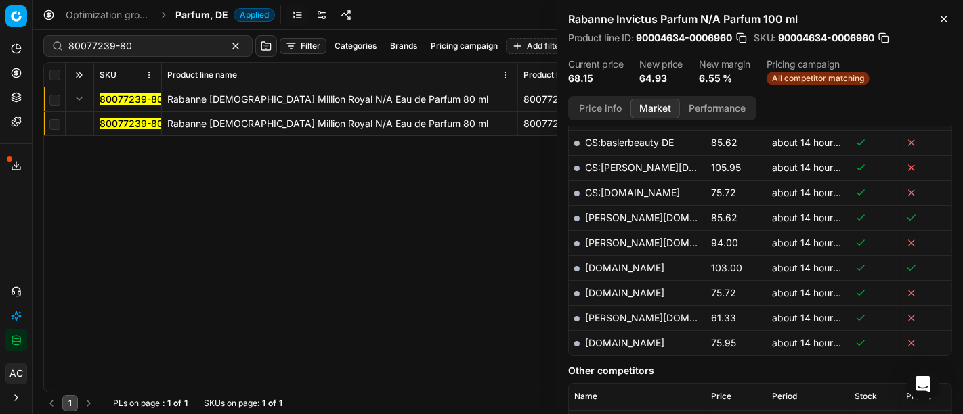
click at [147, 125] on mark "80077239-80" at bounding box center [132, 124] width 64 height 12
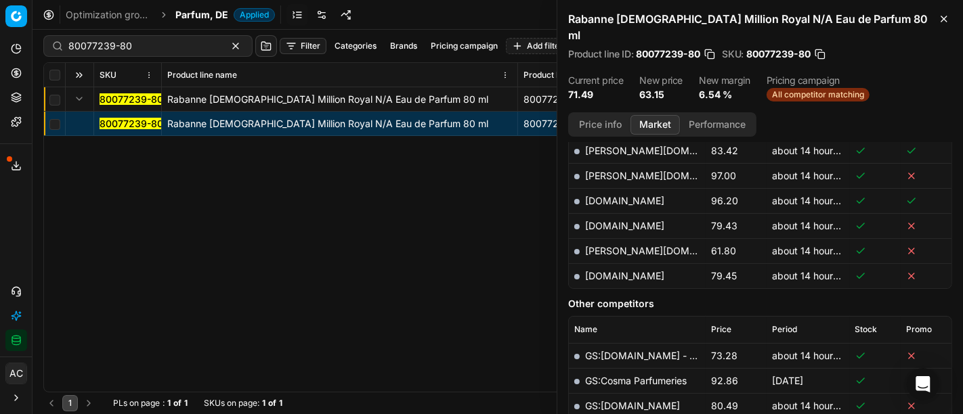
scroll to position [549, 0]
click at [609, 246] on link "[PERSON_NAME][DOMAIN_NAME]" at bounding box center [663, 252] width 157 height 12
click at [139, 51] on input "80077239-80" at bounding box center [142, 46] width 148 height 14
paste input "08047"
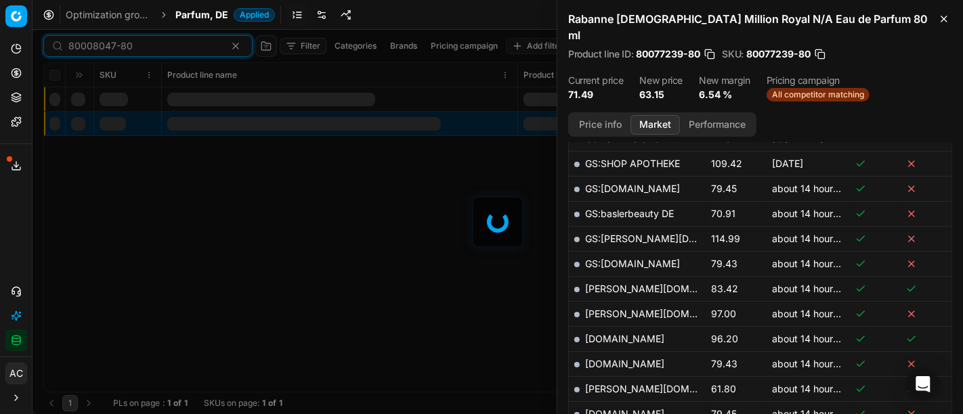
scroll to position [549, 0]
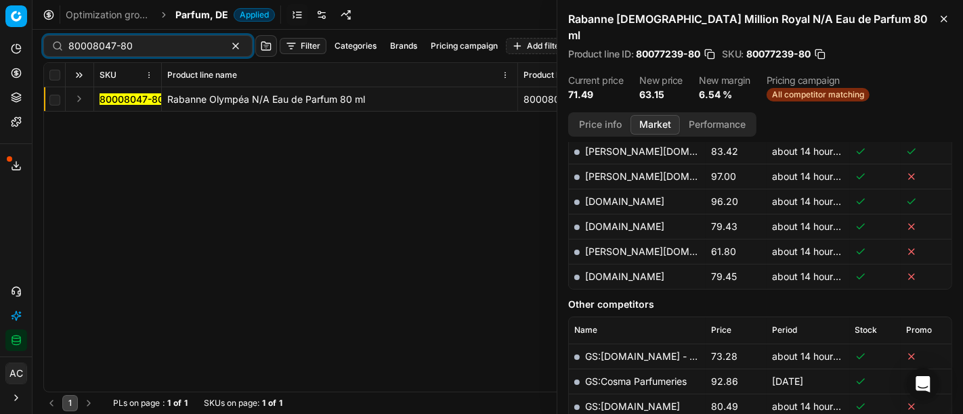
click at [79, 96] on button "Expand" at bounding box center [79, 99] width 16 height 16
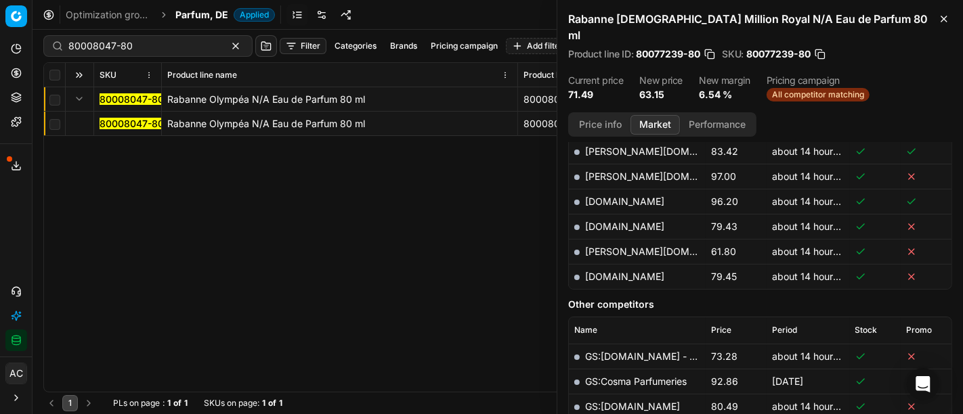
click at [121, 127] on mark "80008047-80" at bounding box center [132, 124] width 64 height 12
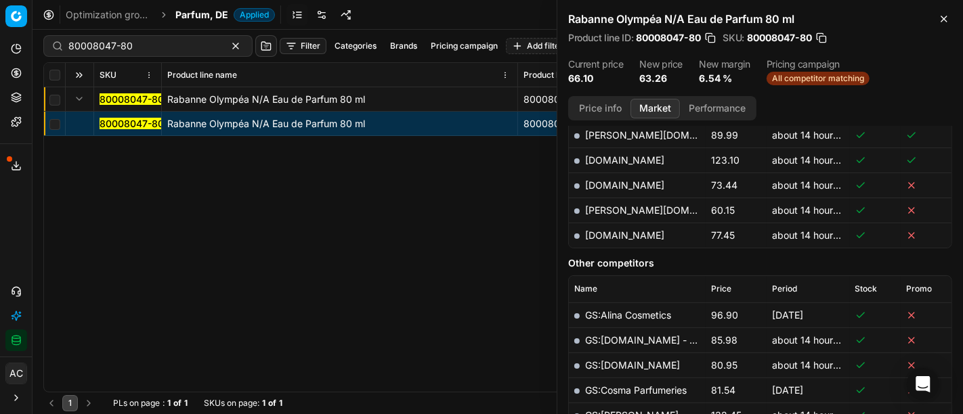
click at [608, 207] on link "[PERSON_NAME][DOMAIN_NAME]" at bounding box center [663, 210] width 157 height 12
click at [125, 56] on div "80008047-80" at bounding box center [147, 46] width 209 height 22
paste input "61632-10"
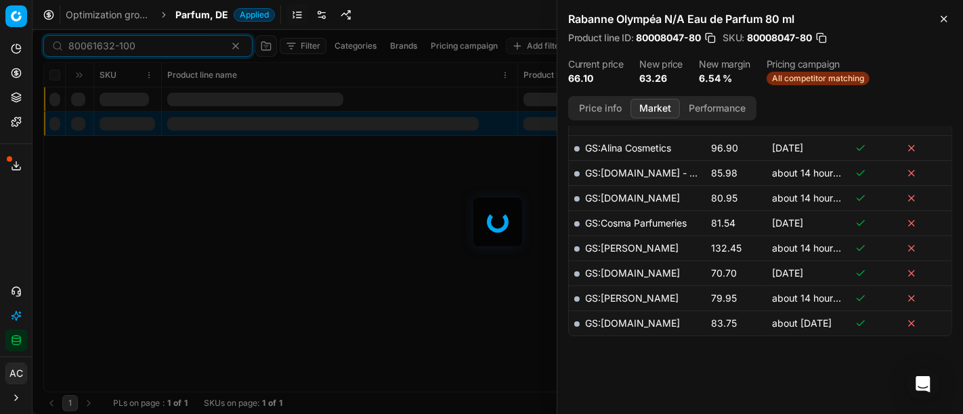
scroll to position [549, 0]
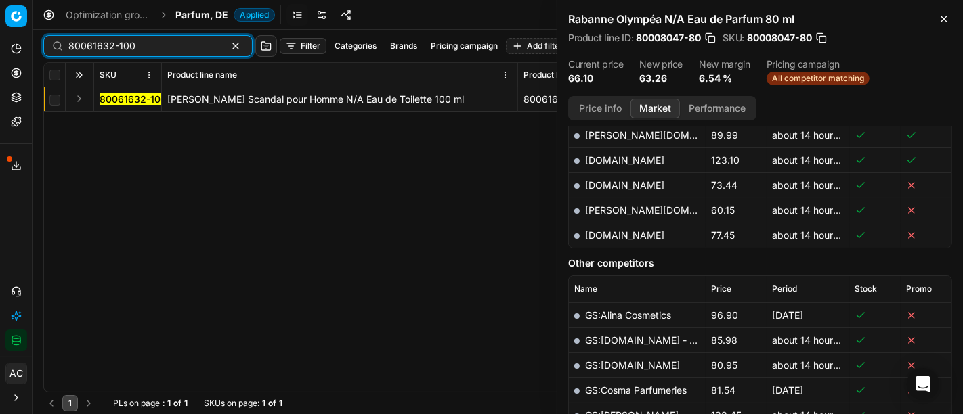
click at [156, 41] on input "80061632-100" at bounding box center [142, 46] width 148 height 14
click at [79, 98] on button "Expand" at bounding box center [79, 99] width 16 height 16
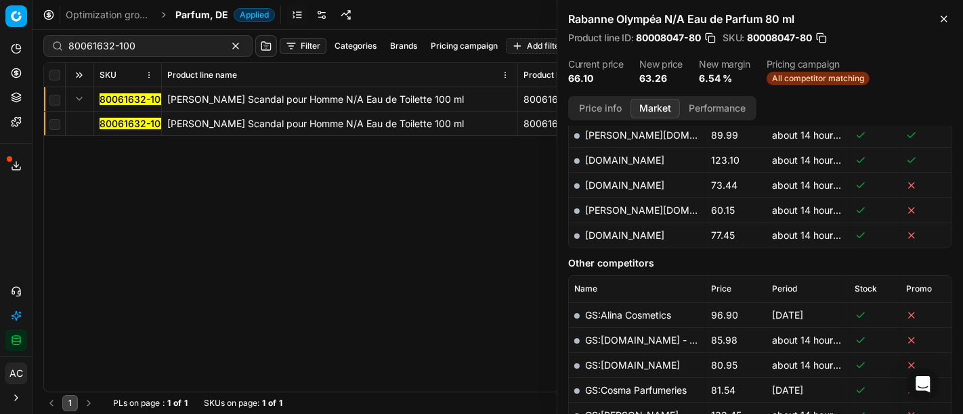
click at [131, 126] on mark "80061632-100" at bounding box center [133, 124] width 67 height 12
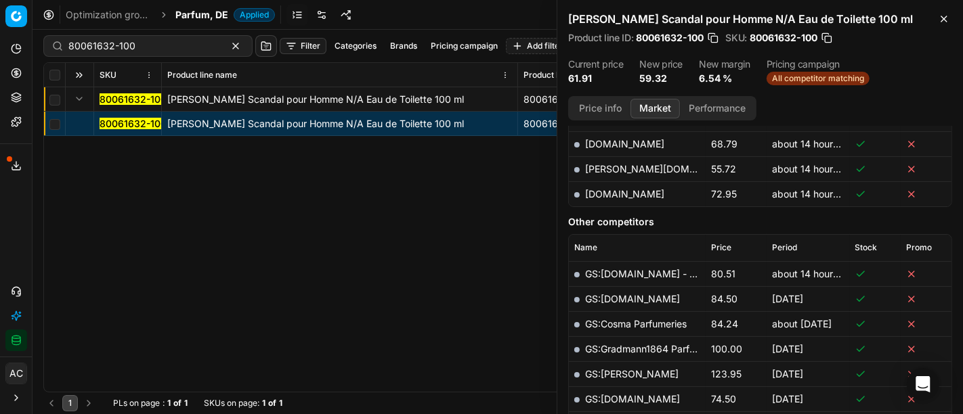
scroll to position [641, 0]
click at [601, 163] on link "[PERSON_NAME][DOMAIN_NAME]" at bounding box center [663, 169] width 157 height 12
click at [151, 41] on input "80061632-100" at bounding box center [142, 46] width 148 height 14
paste input "40546-125"
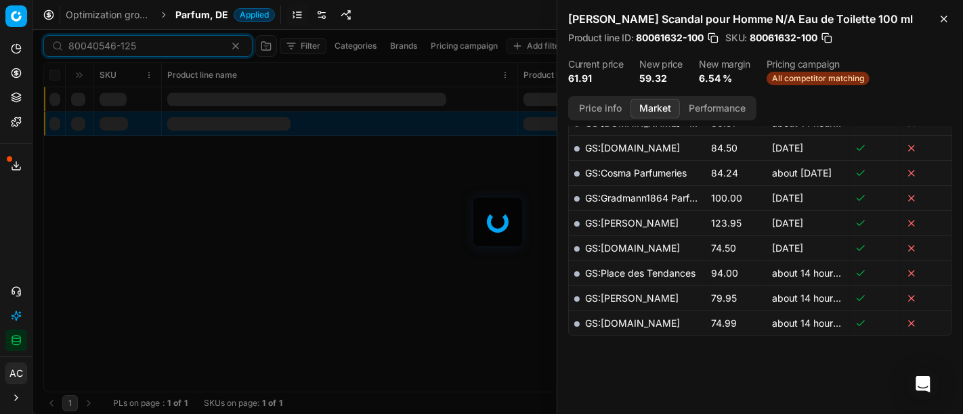
scroll to position [641, 0]
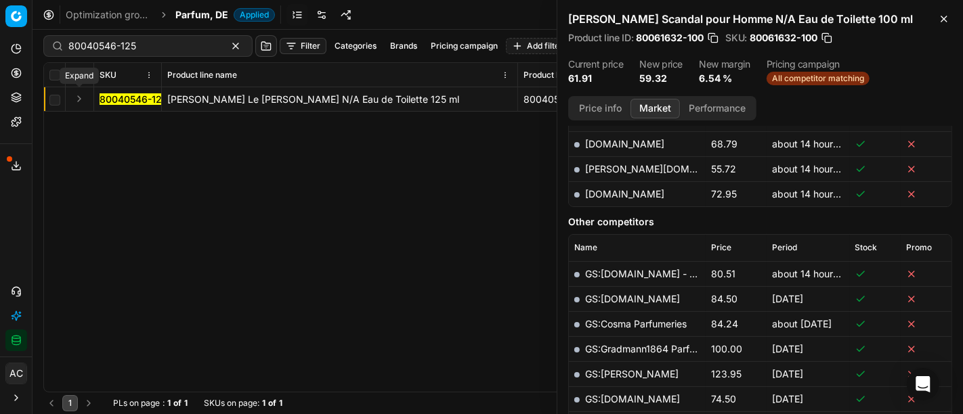
click at [83, 100] on button "Expand" at bounding box center [79, 99] width 16 height 16
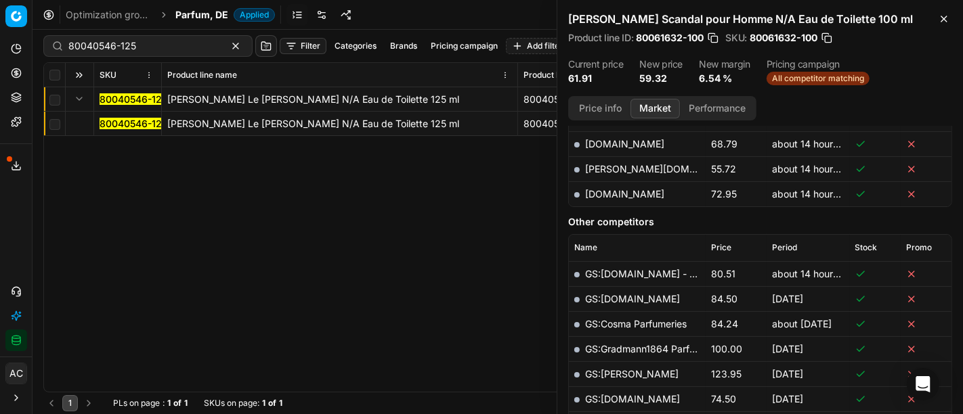
click at [123, 125] on mark "80040546-125" at bounding box center [134, 124] width 68 height 12
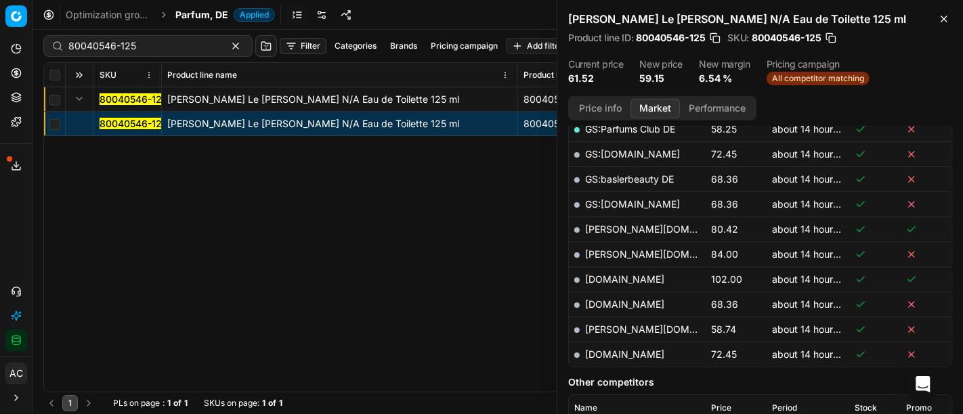
scroll to position [379, 0]
click at [609, 329] on link "[PERSON_NAME][DOMAIN_NAME]" at bounding box center [663, 330] width 157 height 12
click at [127, 45] on input "80040546-125" at bounding box center [142, 46] width 148 height 14
paste input "90007614-0011706"
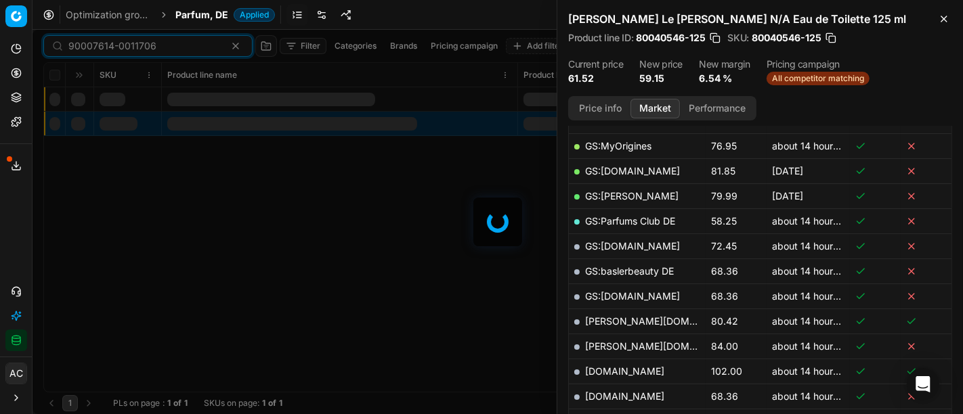
scroll to position [379, 0]
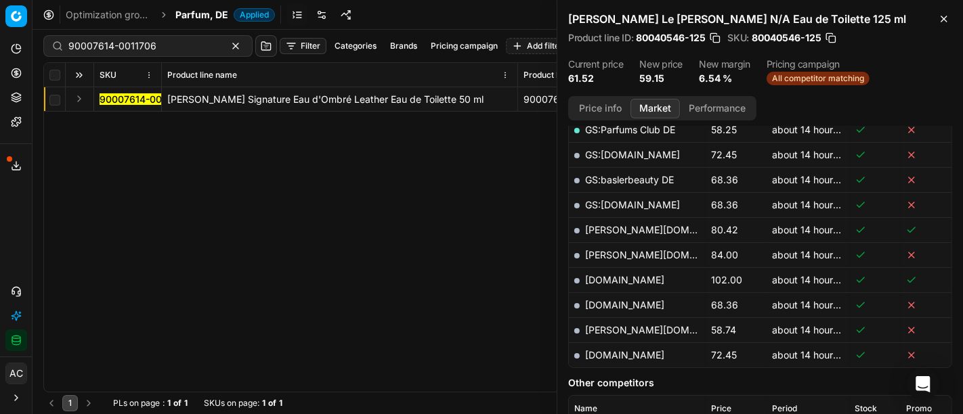
click at [41, 256] on div "90007614-0011706 Filter Categories Brands Pricing campaign Add filter Bulk upda…" at bounding box center [498, 222] width 930 height 385
click at [72, 100] on button "Expand" at bounding box center [79, 99] width 16 height 16
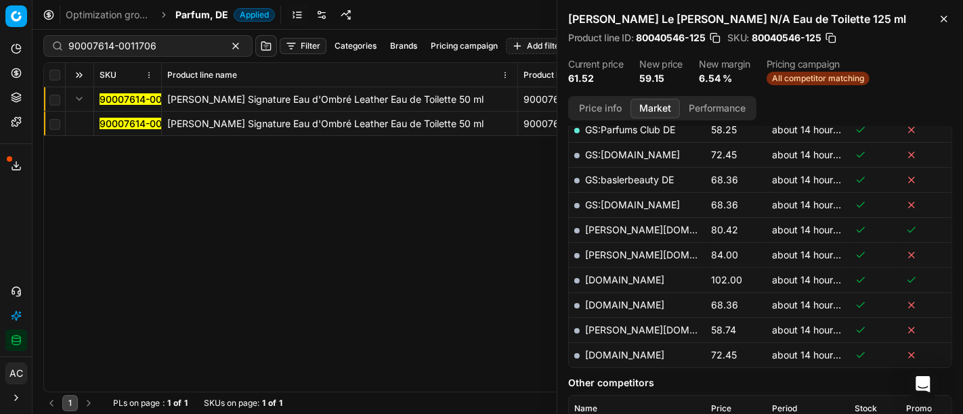
click at [112, 127] on mark "90007614-0011706" at bounding box center [144, 124] width 88 height 12
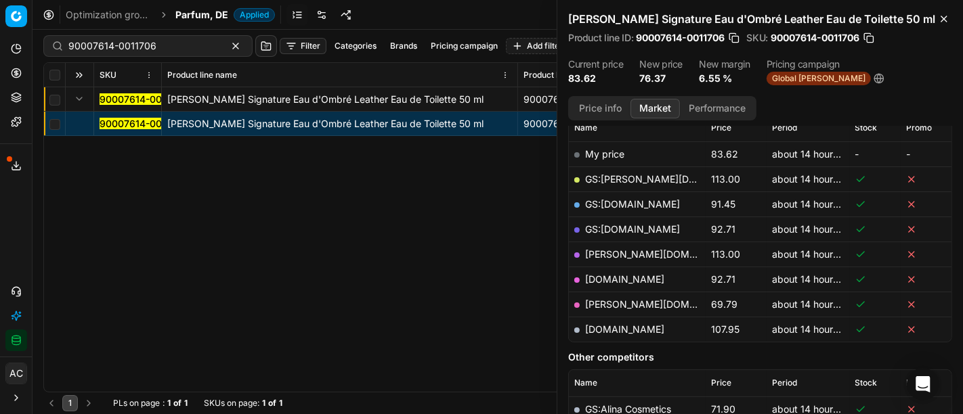
scroll to position [204, 0]
click at [612, 302] on link "[PERSON_NAME][DOMAIN_NAME]" at bounding box center [663, 305] width 157 height 12
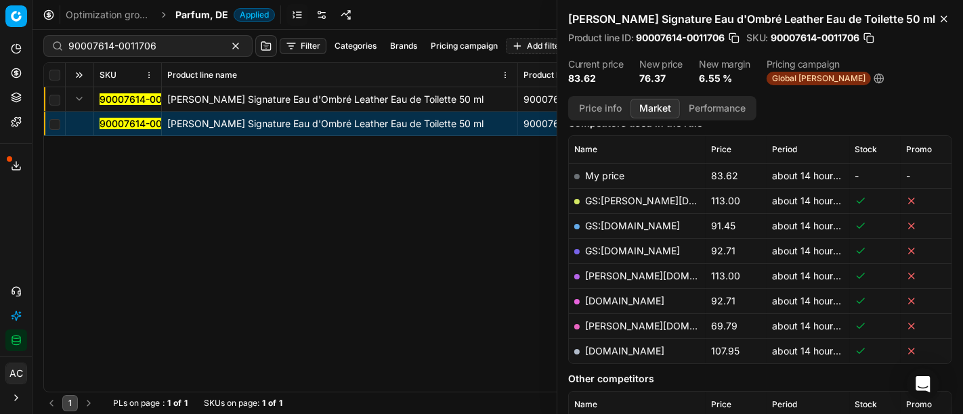
scroll to position [181, 0]
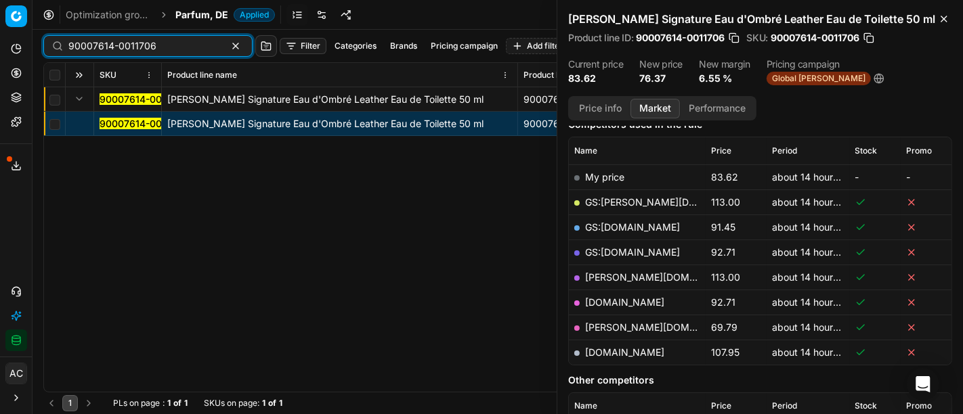
click at [173, 48] on input "90007614-0011706" at bounding box center [142, 46] width 148 height 14
paste input "20170262"
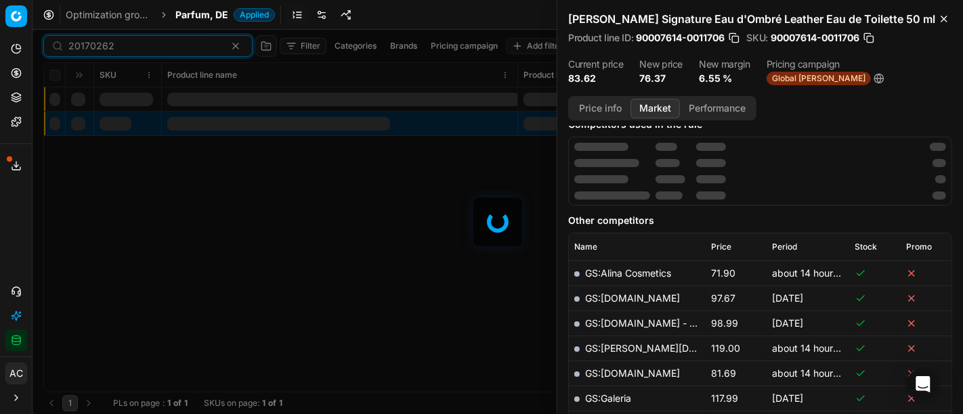
scroll to position [181, 0]
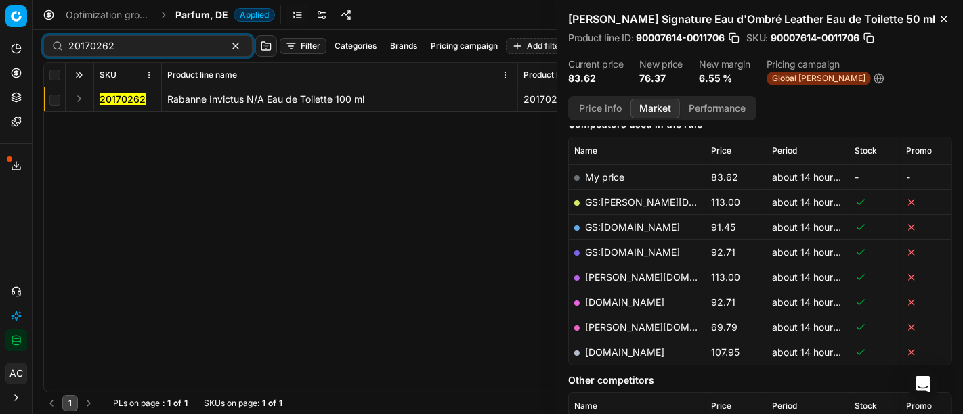
click at [74, 101] on button "Expand" at bounding box center [79, 99] width 16 height 16
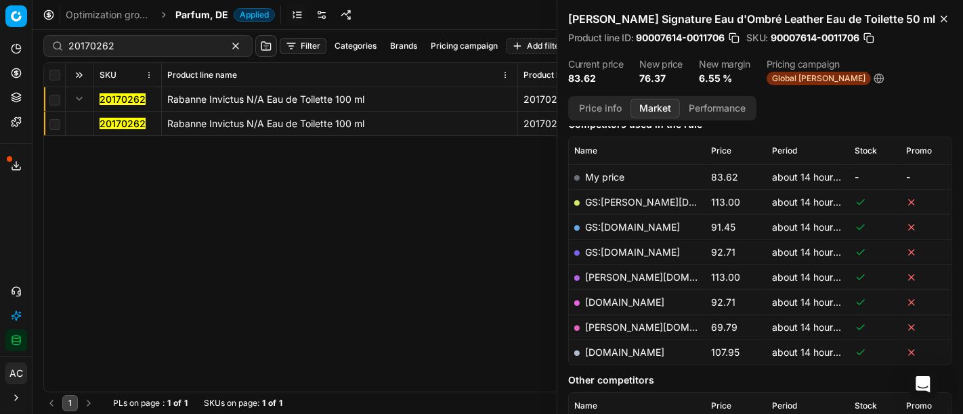
click at [112, 128] on mark "20170262" at bounding box center [123, 124] width 46 height 12
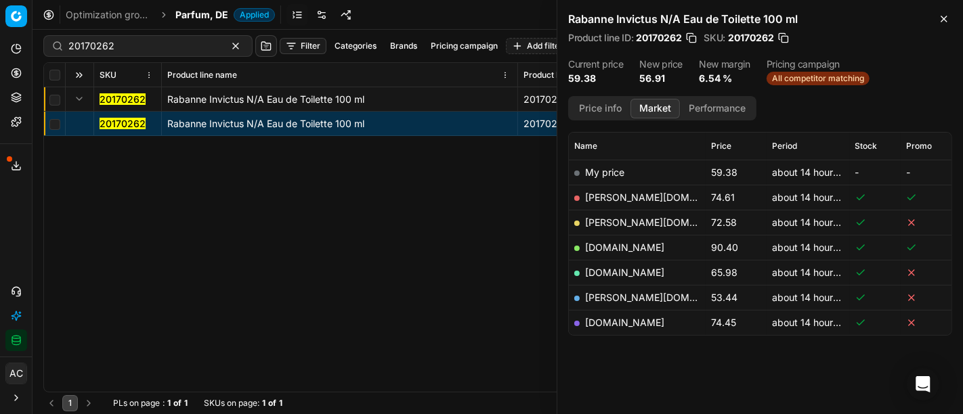
scroll to position [186, 0]
click at [617, 298] on link "[PERSON_NAME][DOMAIN_NAME]" at bounding box center [663, 299] width 157 height 12
click at [112, 49] on input "20170262" at bounding box center [142, 46] width 148 height 14
paste input "04266"
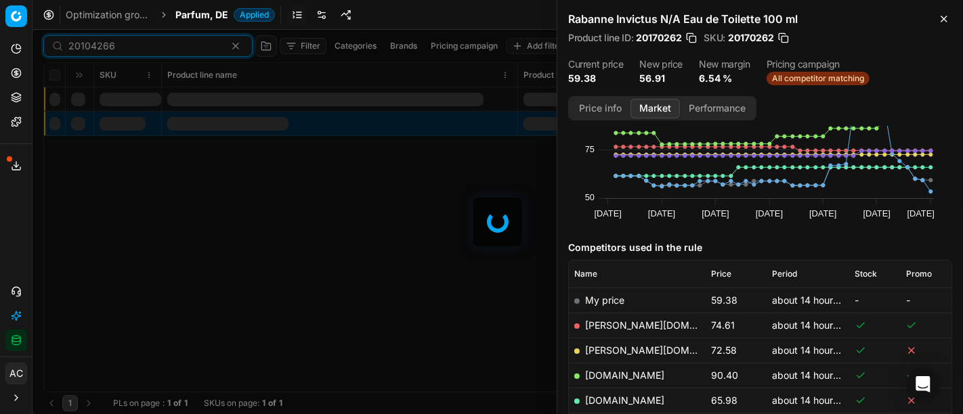
scroll to position [186, 0]
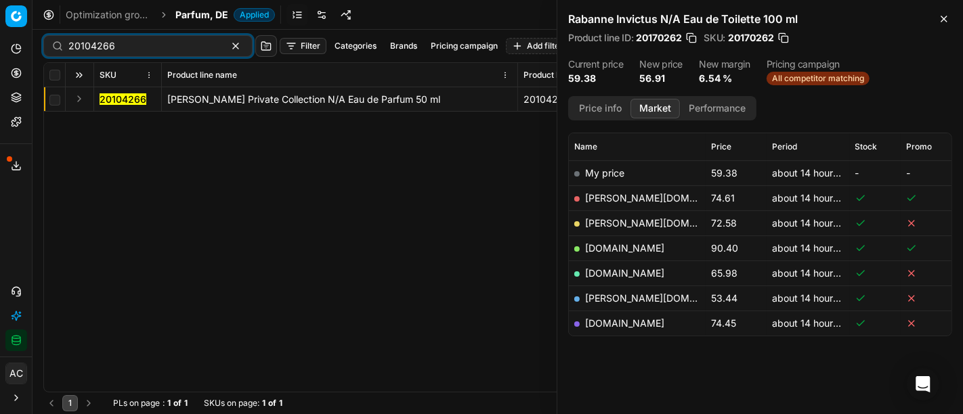
click at [83, 98] on button "Expand" at bounding box center [79, 99] width 16 height 16
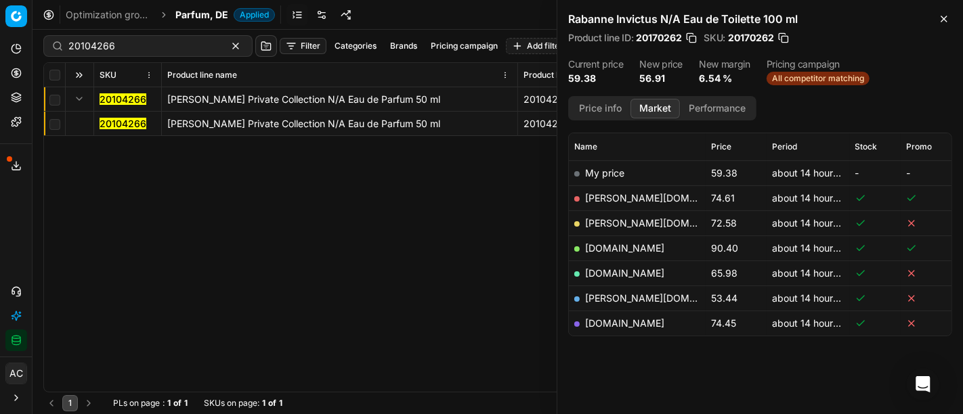
click at [114, 122] on mark "20104266" at bounding box center [123, 124] width 47 height 12
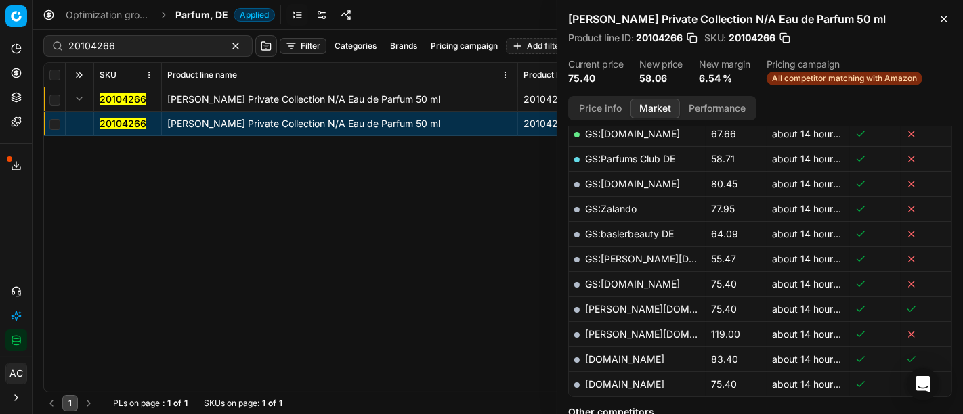
scroll to position [362, 0]
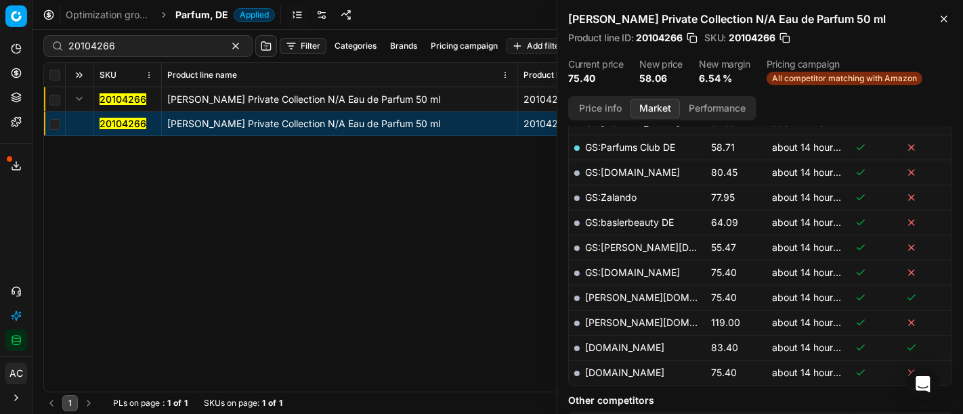
click at [597, 112] on button "Price info" at bounding box center [600, 109] width 60 height 20
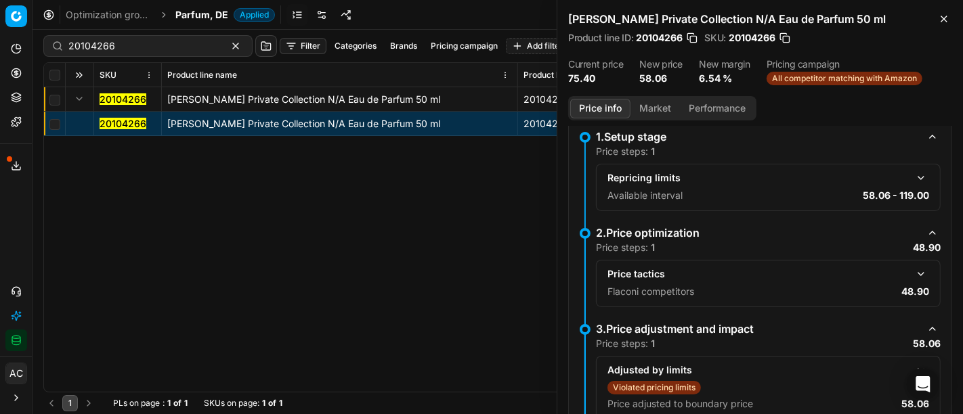
click at [913, 273] on button "button" at bounding box center [921, 274] width 16 height 16
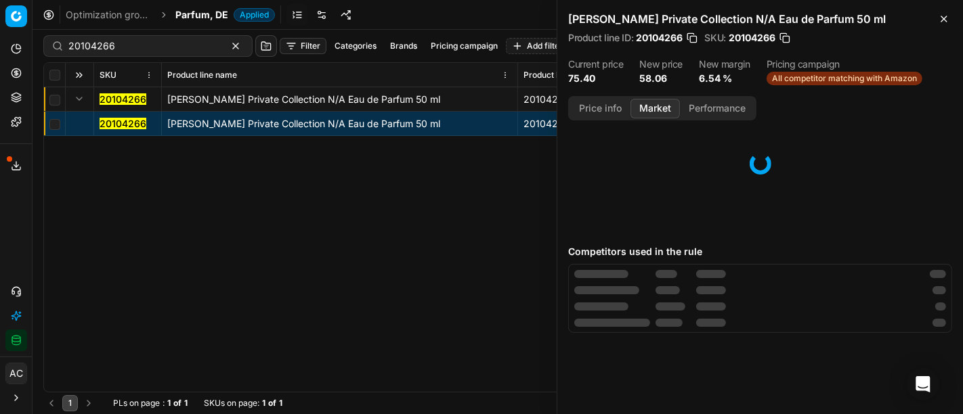
click at [662, 102] on button "Market" at bounding box center [654, 109] width 49 height 20
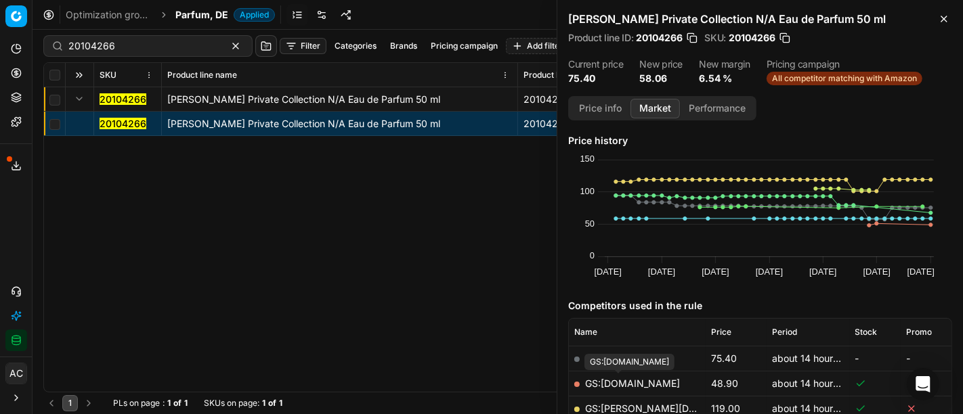
click at [630, 384] on link "GS:[DOMAIN_NAME]" at bounding box center [632, 384] width 95 height 12
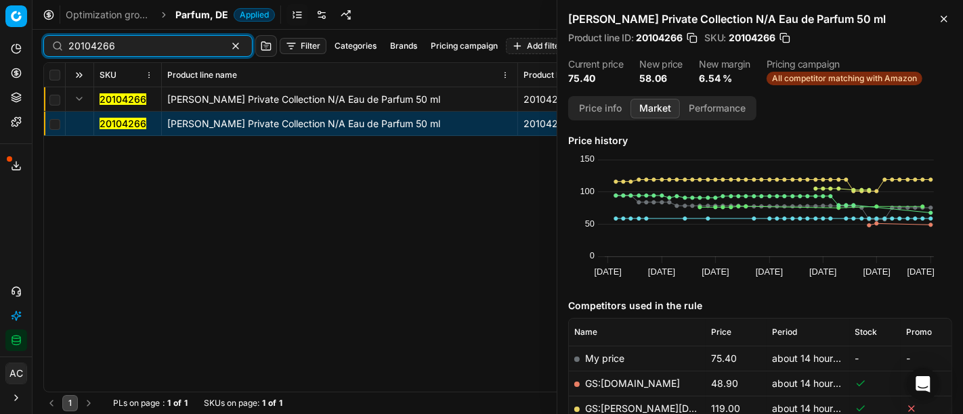
click at [168, 48] on input "20104266" at bounding box center [142, 46] width 148 height 14
paste input "90004636-0006963"
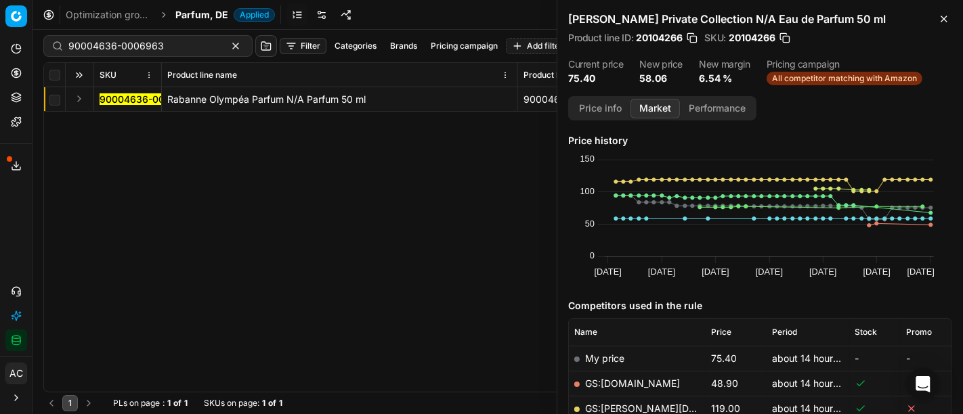
click at [0, 238] on div "Analytics Pricing Product portfolio Templates Export service 10 Contact support…" at bounding box center [16, 195] width 32 height 324
click at [79, 101] on button "Expand" at bounding box center [79, 99] width 16 height 16
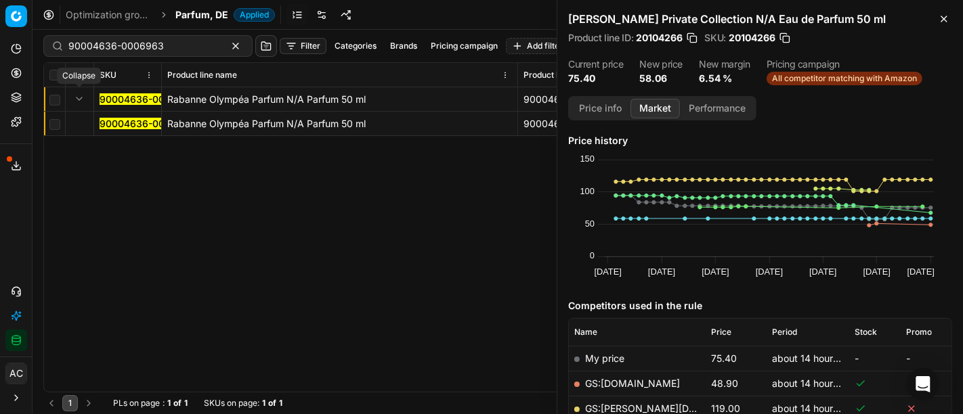
click at [139, 124] on mark "90004636-0006963" at bounding box center [147, 124] width 95 height 12
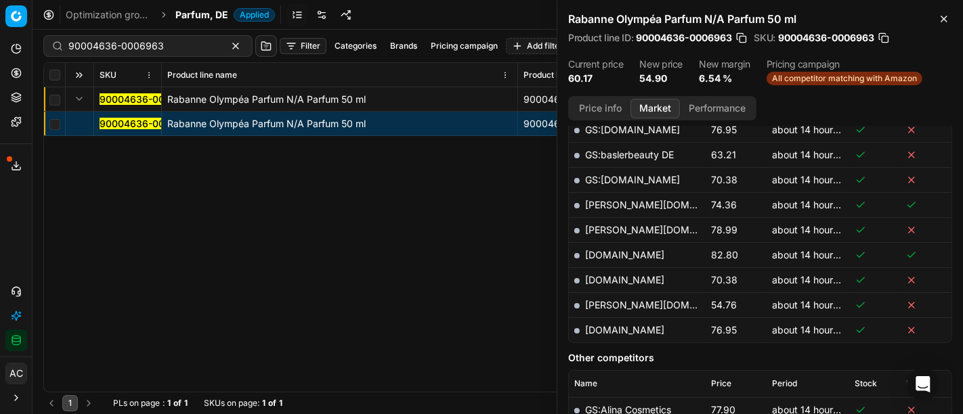
scroll to position [403, 0]
click at [604, 306] on link "[PERSON_NAME][DOMAIN_NAME]" at bounding box center [663, 307] width 157 height 12
click at [148, 46] on input "90004636-0006963" at bounding box center [142, 46] width 148 height 14
paste input "991-0007527"
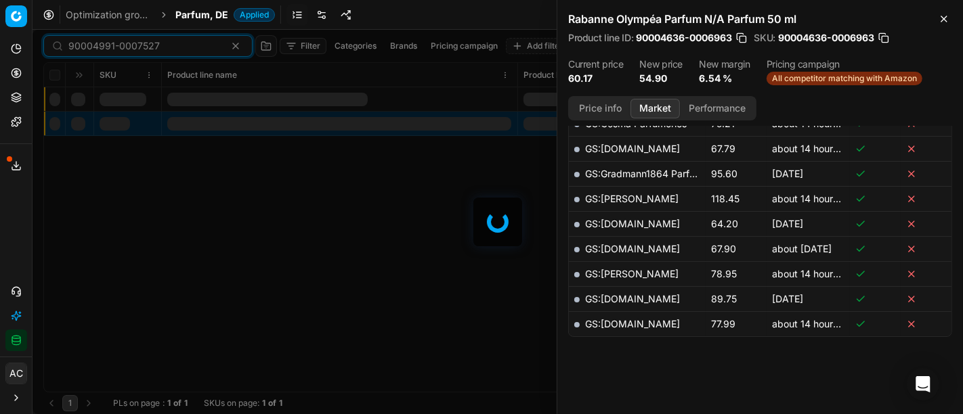
scroll to position [403, 0]
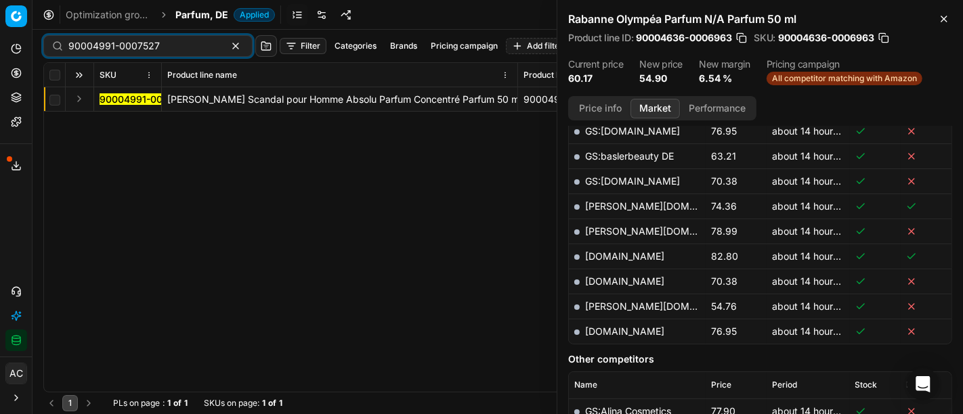
click at [79, 93] on button "Expand" at bounding box center [79, 99] width 16 height 16
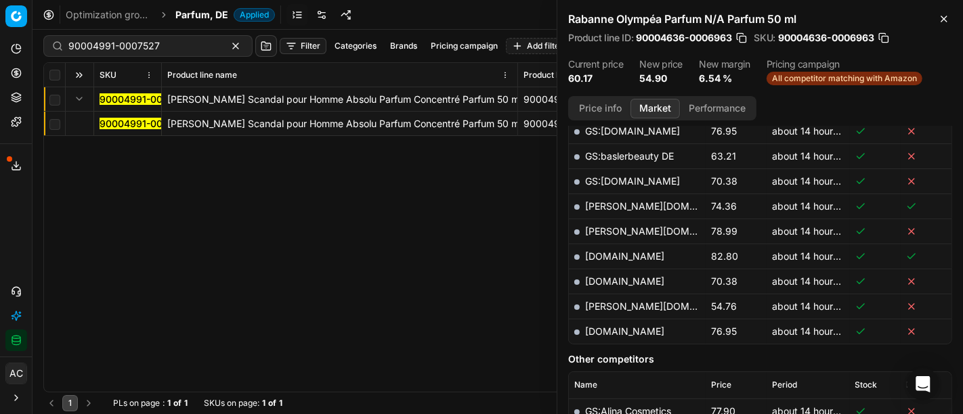
click at [135, 125] on mark "90004991-0007527" at bounding box center [145, 124] width 91 height 12
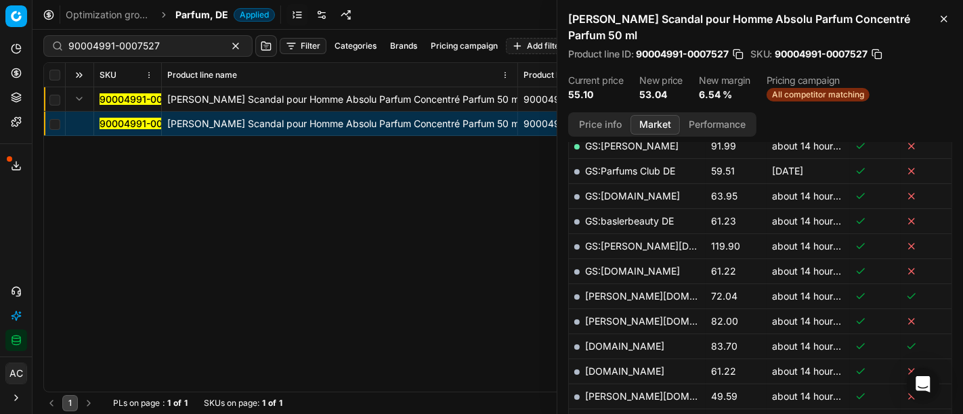
scroll to position [436, 0]
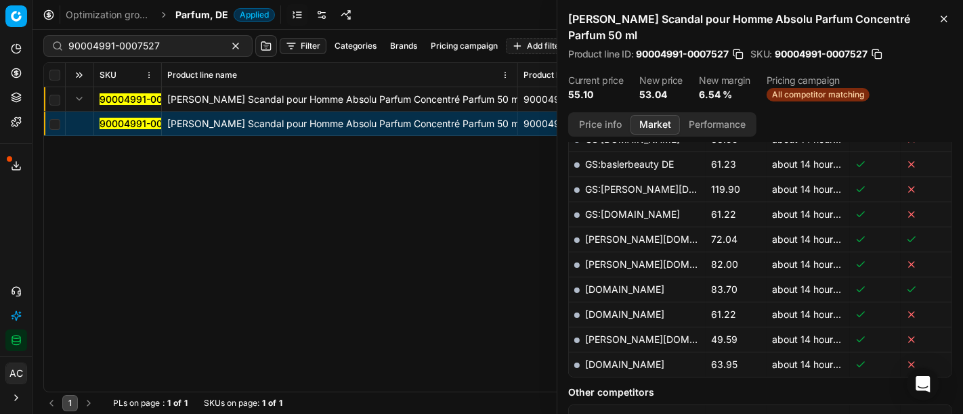
click at [615, 337] on link "[PERSON_NAME][DOMAIN_NAME]" at bounding box center [663, 340] width 157 height 12
click at [147, 44] on input "90004991-0007527" at bounding box center [142, 46] width 148 height 14
paste input "1457-0002109"
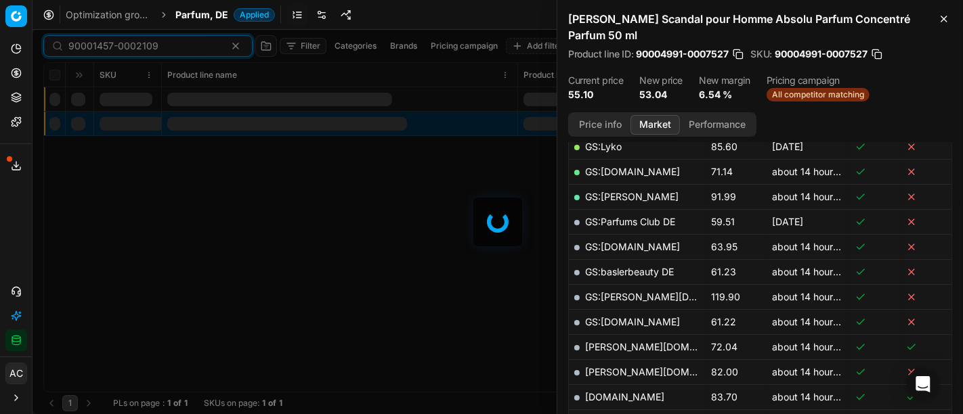
scroll to position [436, 0]
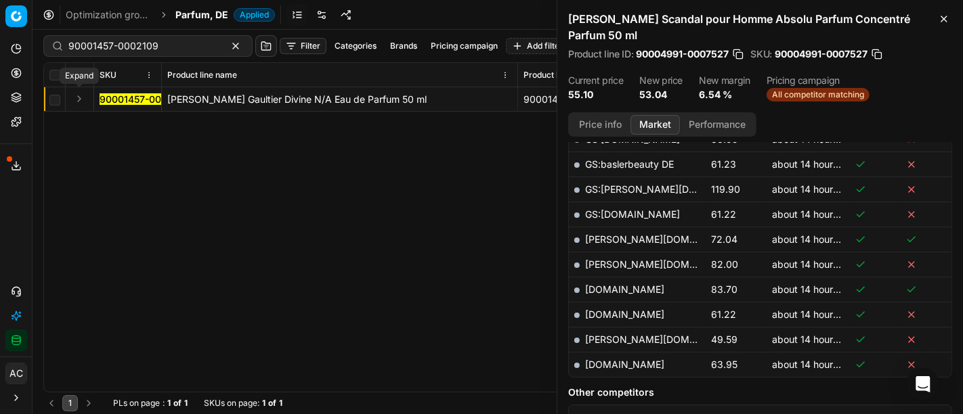
click at [83, 98] on button "Expand" at bounding box center [79, 99] width 16 height 16
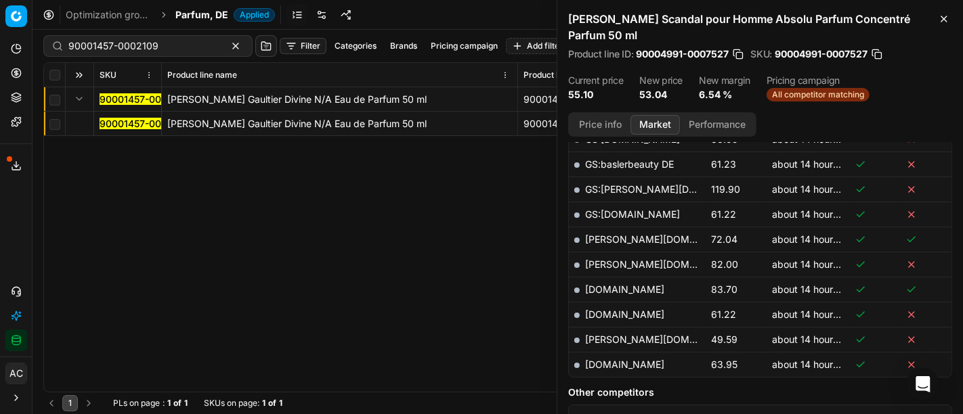
click at [118, 125] on mark "90001457-0002109" at bounding box center [145, 124] width 90 height 12
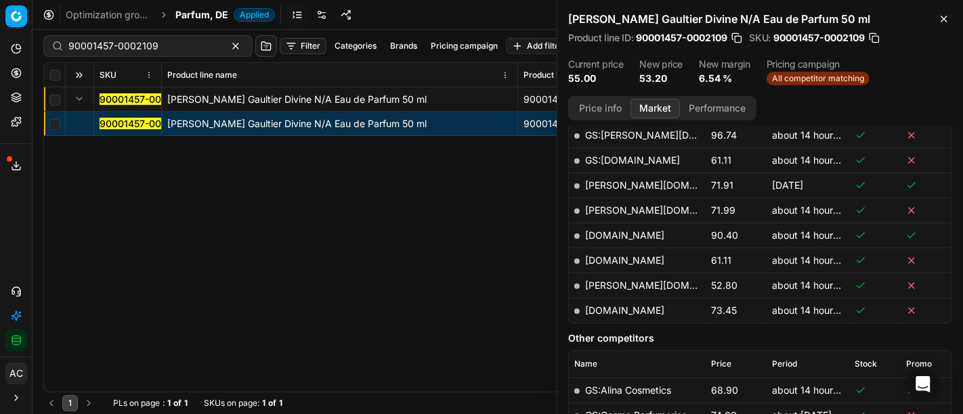
scroll to position [569, 0]
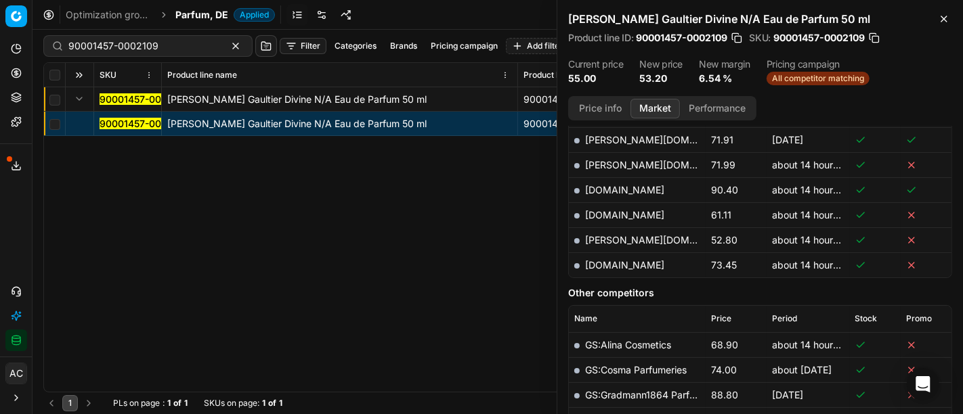
click at [607, 235] on link "[PERSON_NAME][DOMAIN_NAME]" at bounding box center [663, 240] width 157 height 12
click at [122, 50] on input "90001457-0002109" at bounding box center [142, 46] width 148 height 14
paste input "80077237-75"
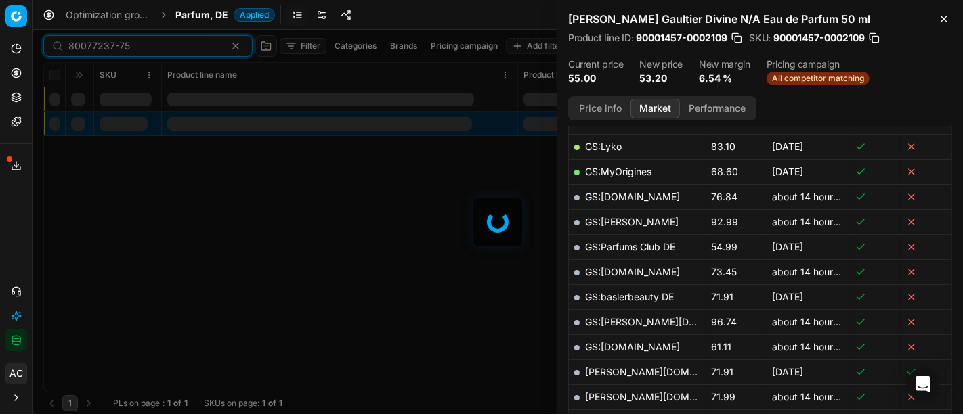
scroll to position [569, 0]
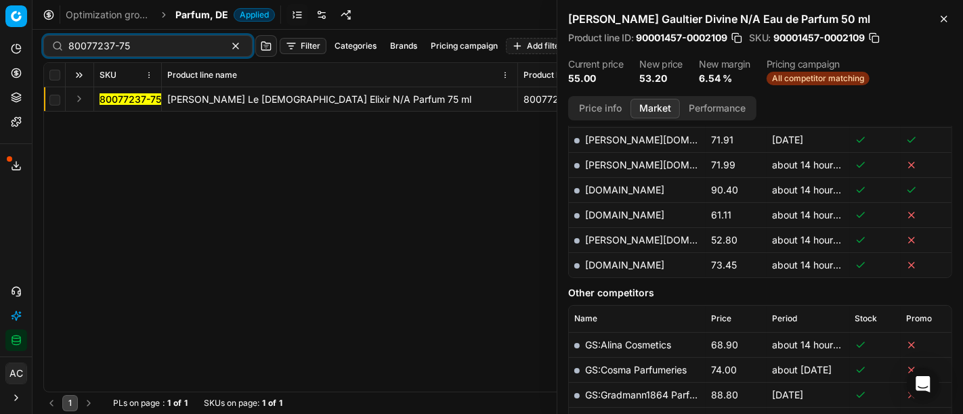
click at [83, 99] on button "Expand" at bounding box center [79, 99] width 16 height 16
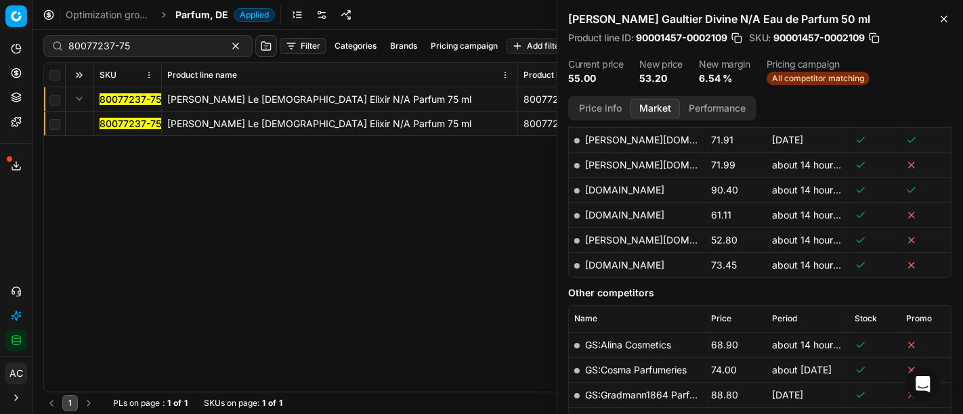
click at [113, 117] on span "80077237-75" at bounding box center [131, 124] width 62 height 14
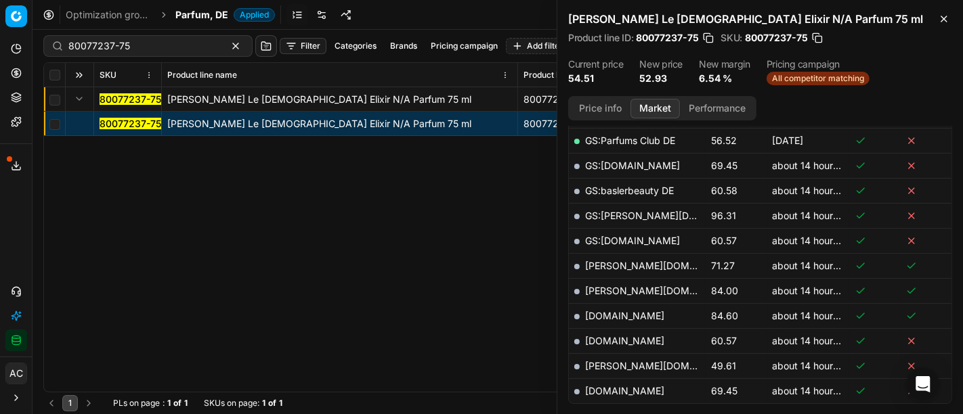
scroll to position [404, 0]
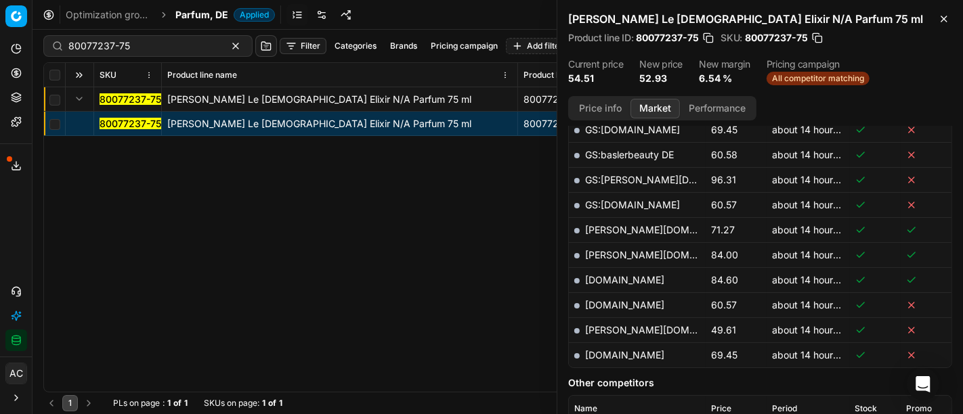
click at [613, 330] on link "[PERSON_NAME][DOMAIN_NAME]" at bounding box center [663, 330] width 157 height 12
click at [132, 45] on input "80077237-75" at bounding box center [142, 46] width 148 height 14
paste input "5515-50"
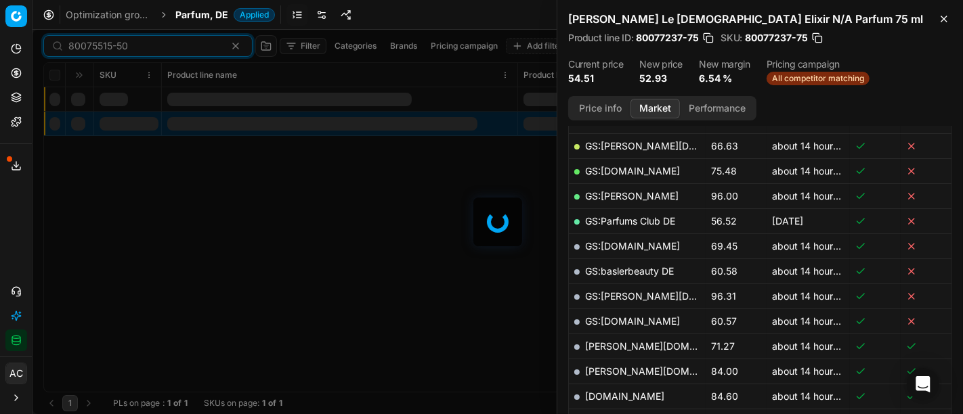
scroll to position [404, 0]
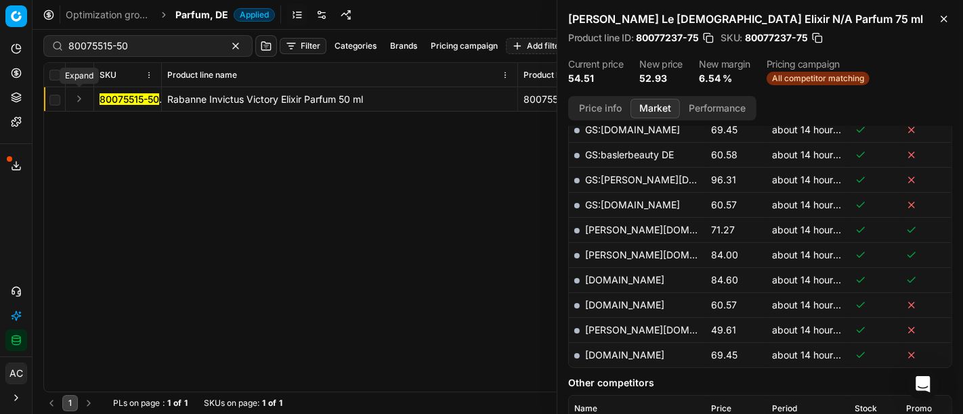
click at [76, 93] on button "Expand" at bounding box center [79, 99] width 16 height 16
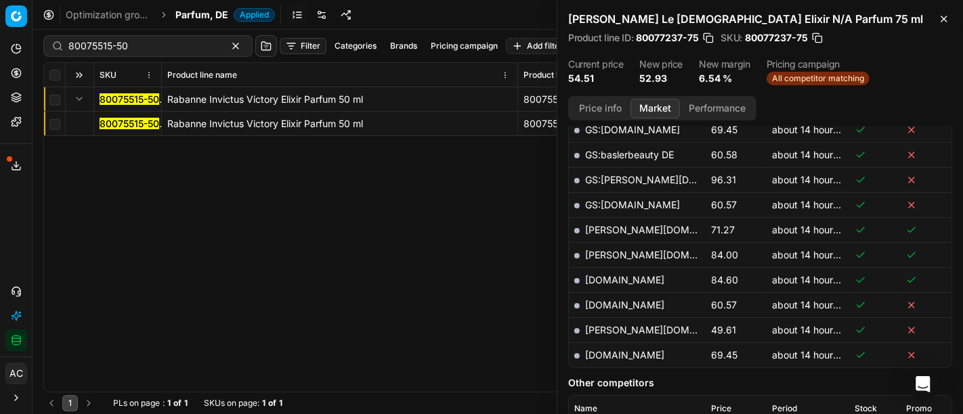
click at [124, 126] on mark "80075515-50" at bounding box center [130, 124] width 60 height 12
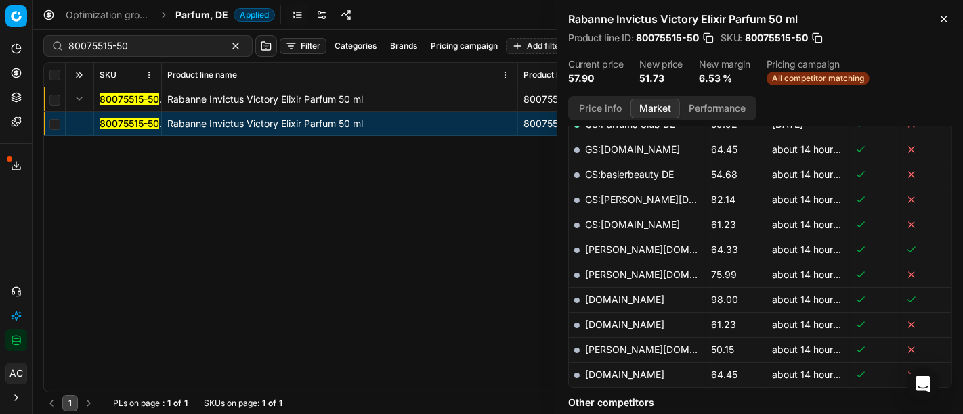
scroll to position [383, 0]
click at [611, 348] on link "[PERSON_NAME][DOMAIN_NAME]" at bounding box center [663, 351] width 157 height 12
click at [144, 47] on input "80075515-50" at bounding box center [142, 46] width 148 height 14
paste input "0790"
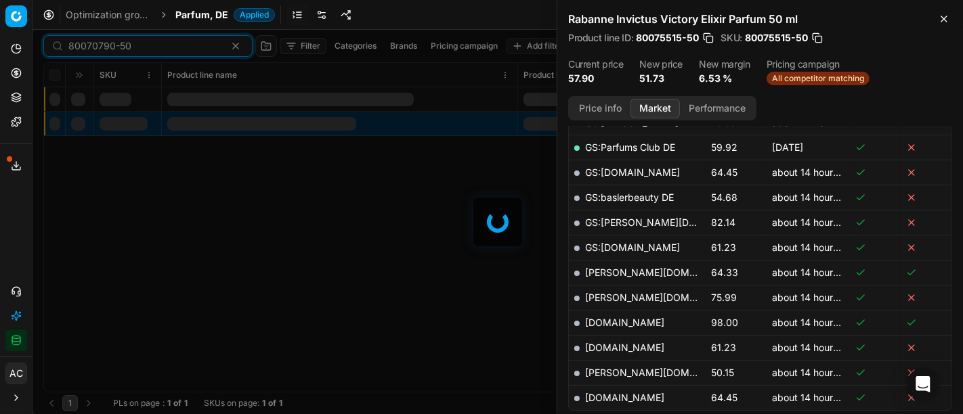
scroll to position [383, 0]
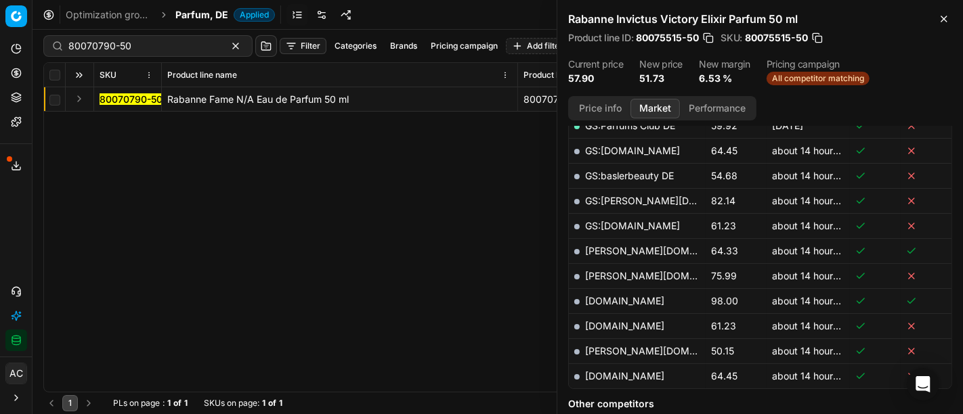
click at [87, 95] on button "Expand" at bounding box center [79, 99] width 16 height 16
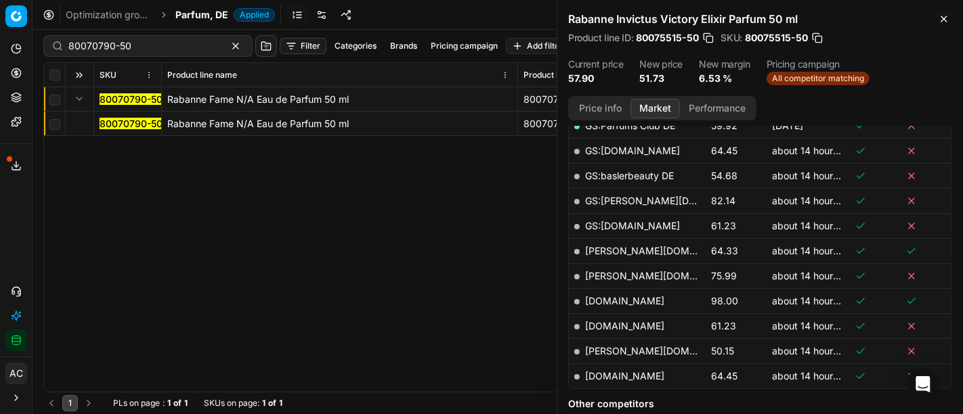
click at [105, 121] on mark "80070790-50" at bounding box center [131, 124] width 63 height 12
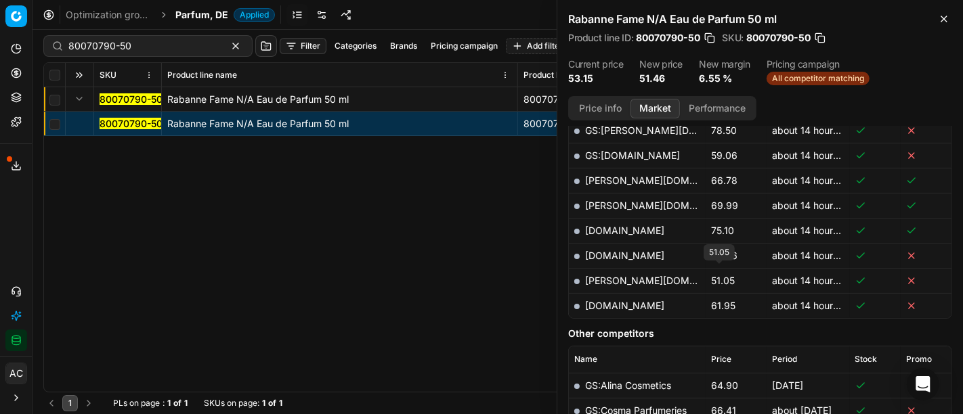
scroll to position [508, 0]
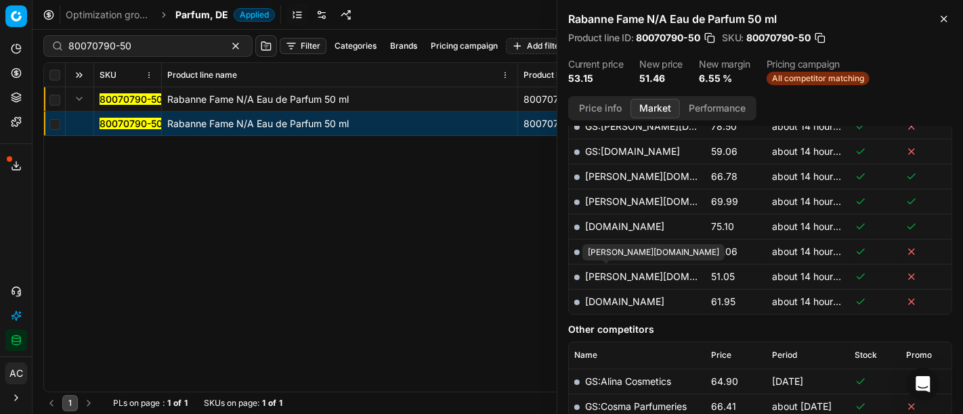
click at [597, 274] on link "[PERSON_NAME][DOMAIN_NAME]" at bounding box center [663, 277] width 157 height 12
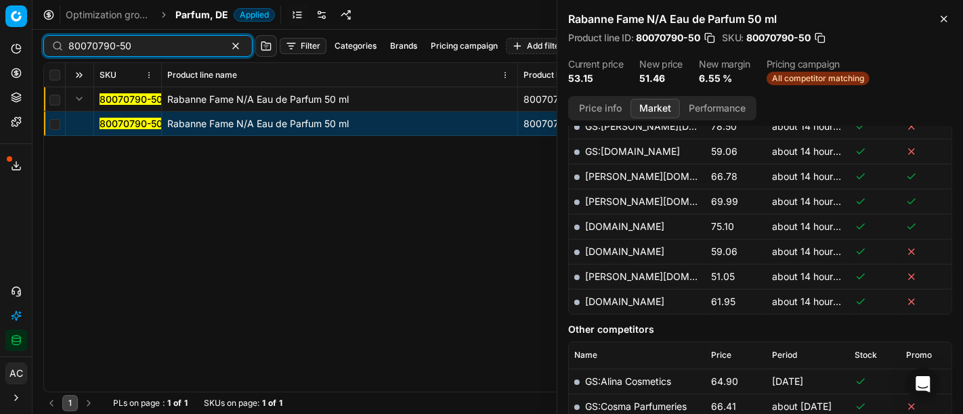
click at [146, 52] on input "80070790-50" at bounding box center [142, 46] width 148 height 14
paste input "90004634-0006965"
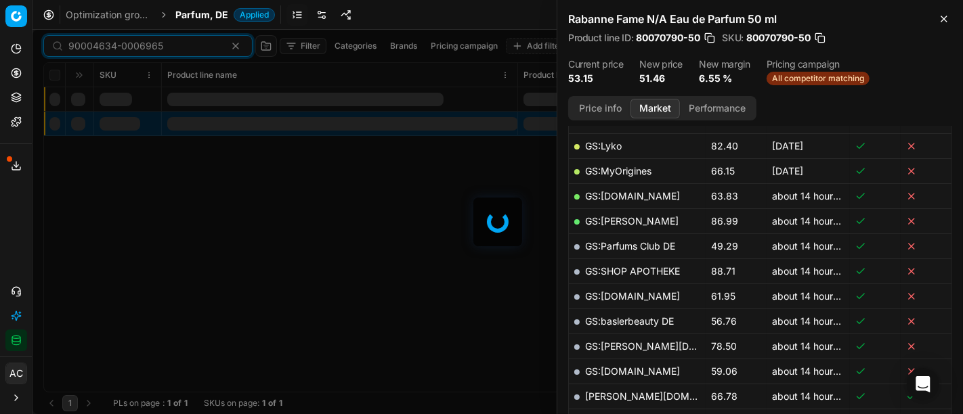
scroll to position [508, 0]
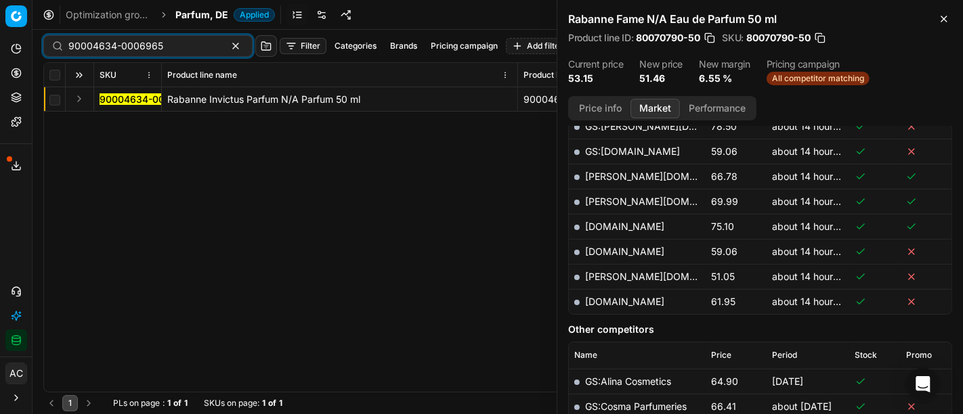
click at [77, 102] on button "Expand" at bounding box center [79, 99] width 16 height 16
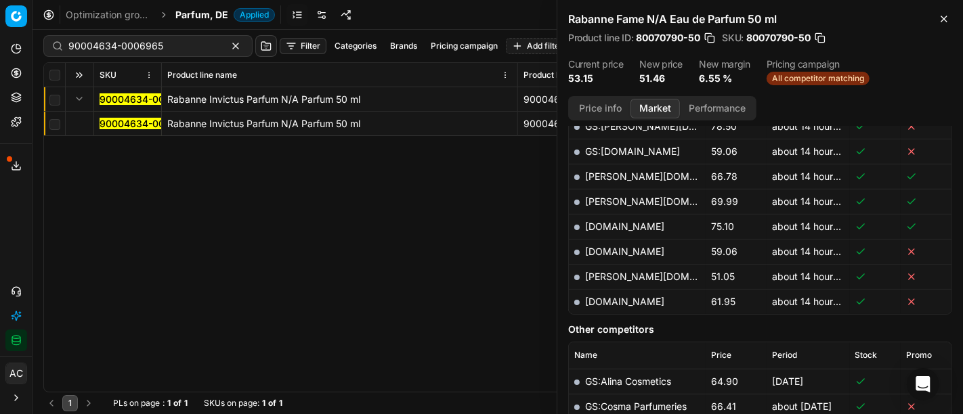
click at [109, 123] on mark "90004634-0006965" at bounding box center [147, 124] width 95 height 12
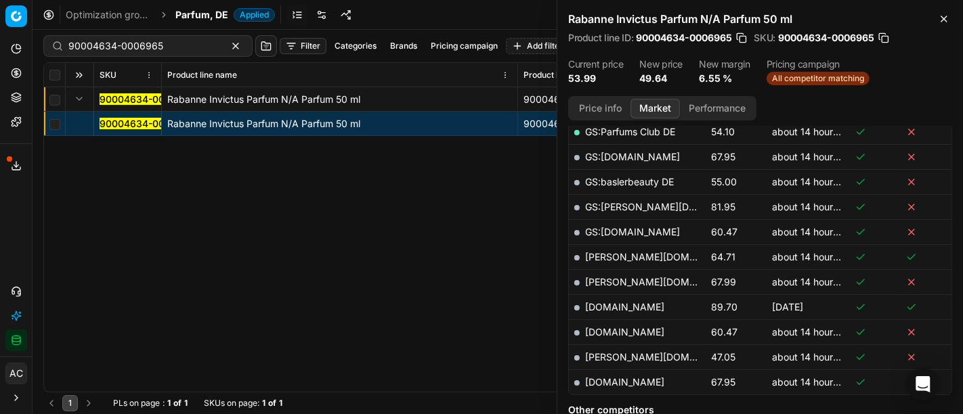
scroll to position [378, 0]
click at [609, 350] on link "[PERSON_NAME][DOMAIN_NAME]" at bounding box center [663, 356] width 157 height 12
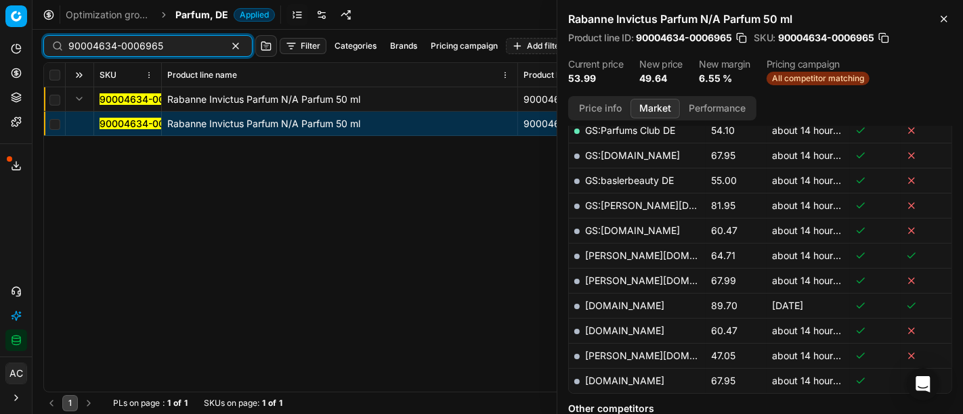
click at [139, 48] on input "90004634-0006965" at bounding box center [142, 46] width 148 height 14
paste input "80077238-50"
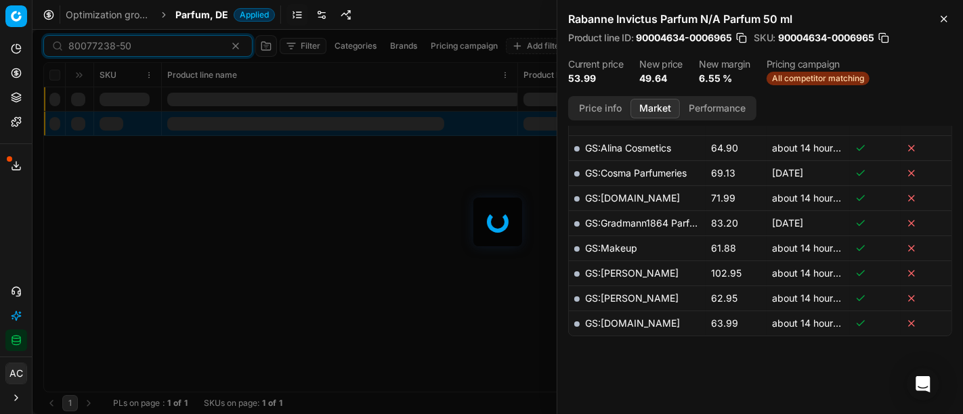
scroll to position [378, 0]
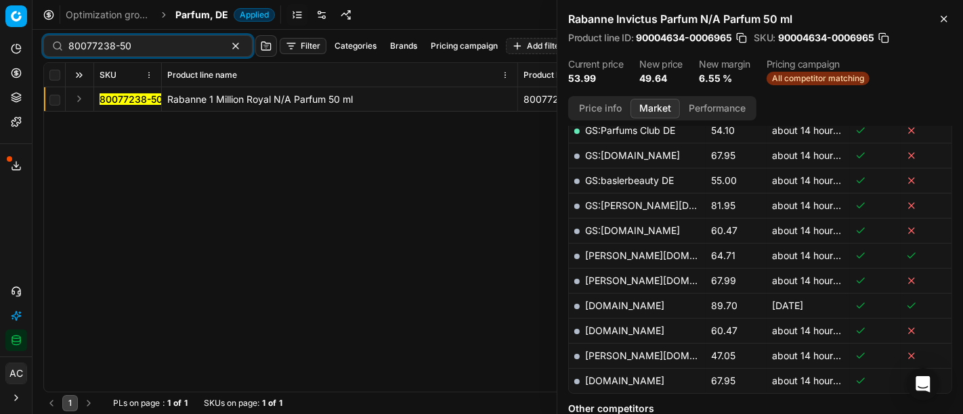
click at [77, 98] on button "Expand" at bounding box center [79, 99] width 16 height 16
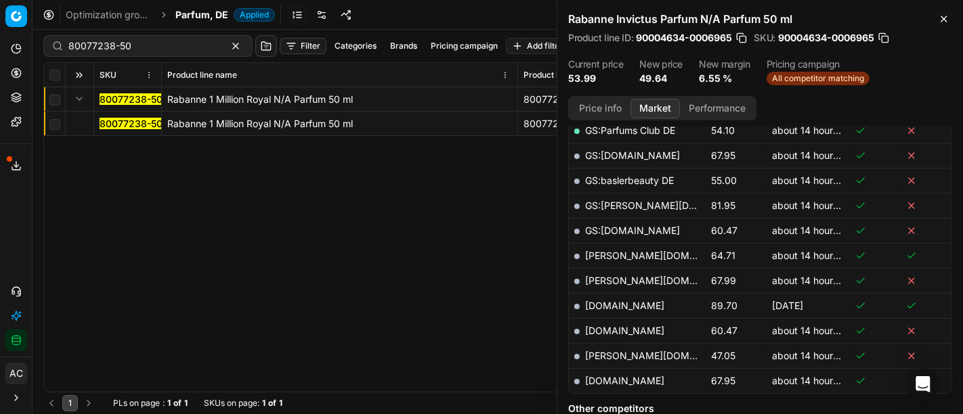
click at [110, 123] on mark "80077238-50" at bounding box center [131, 124] width 63 height 12
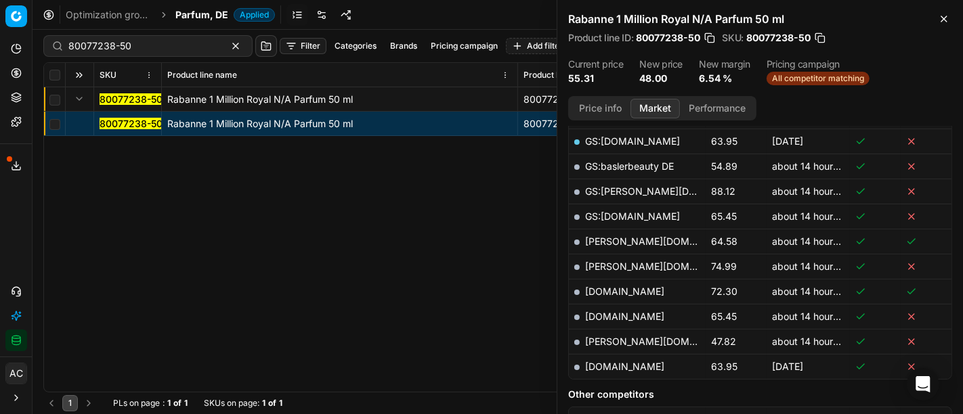
scroll to position [368, 0]
click at [617, 337] on link "[PERSON_NAME][DOMAIN_NAME]" at bounding box center [663, 341] width 157 height 12
click at [142, 36] on div "80077238-50" at bounding box center [147, 46] width 209 height 22
paste input "4054"
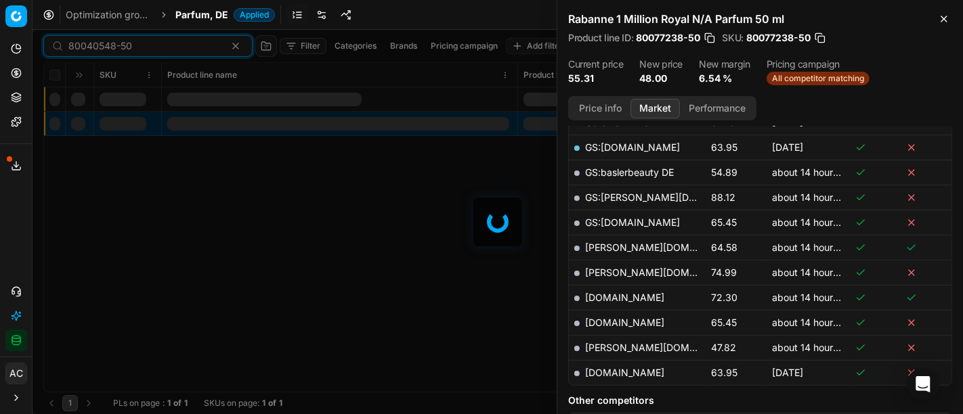
scroll to position [368, 0]
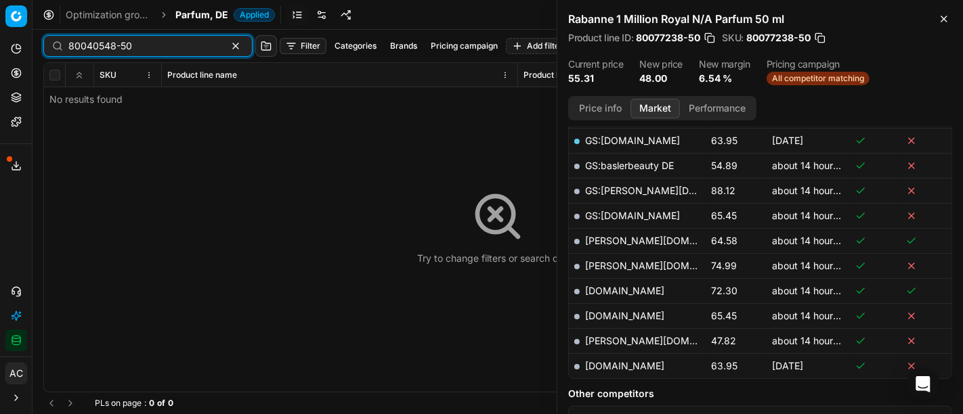
click at [159, 40] on input "80040548-50" at bounding box center [142, 46] width 148 height 14
paste input "90008034-0012494"
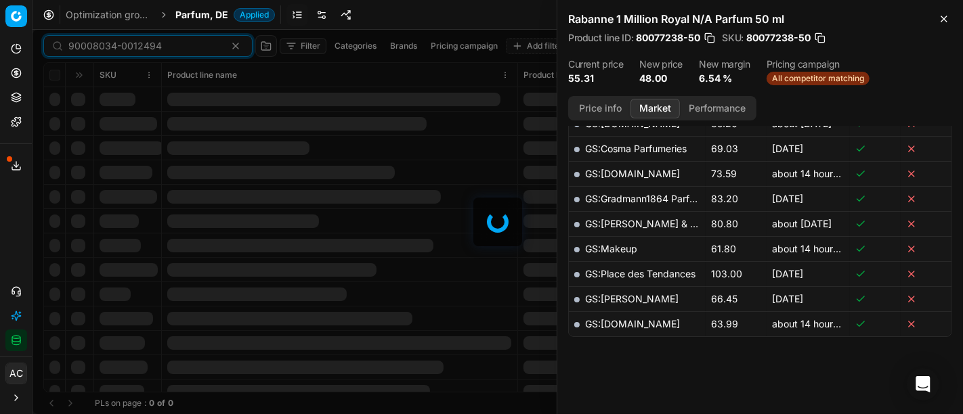
scroll to position [368, 0]
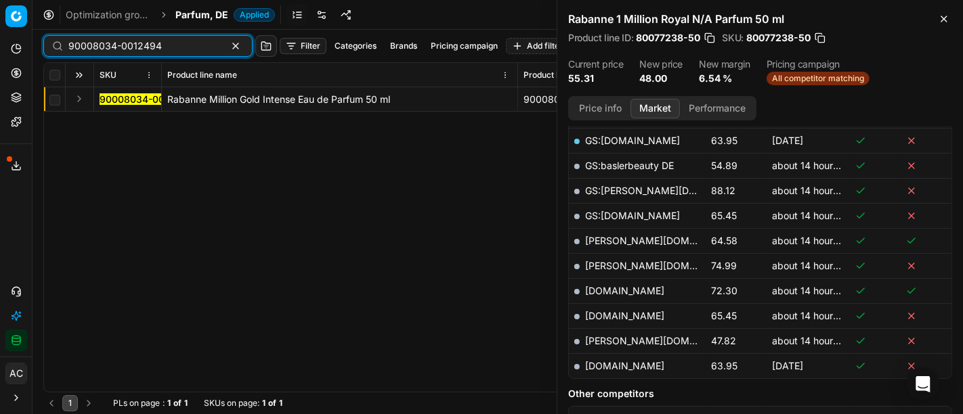
type input "90008034-0012494"
click at [87, 91] on td at bounding box center [80, 99] width 28 height 24
click at [82, 95] on button "Expand" at bounding box center [79, 99] width 16 height 16
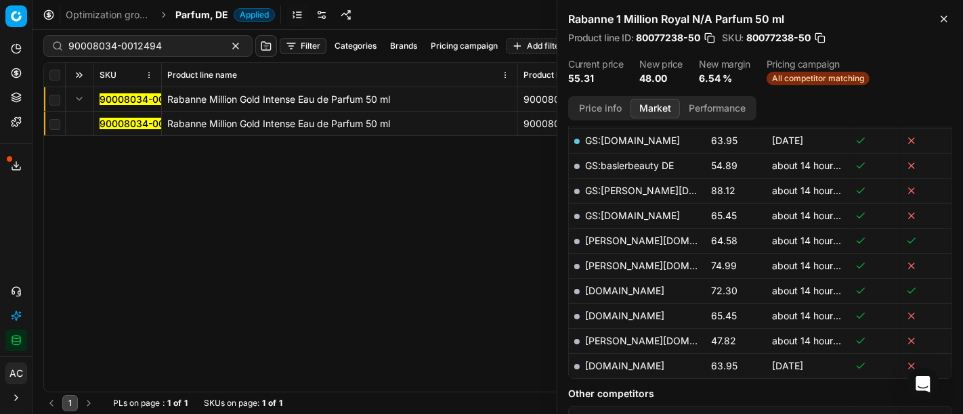
click at [118, 123] on mark "90008034-0012494" at bounding box center [146, 124] width 93 height 12
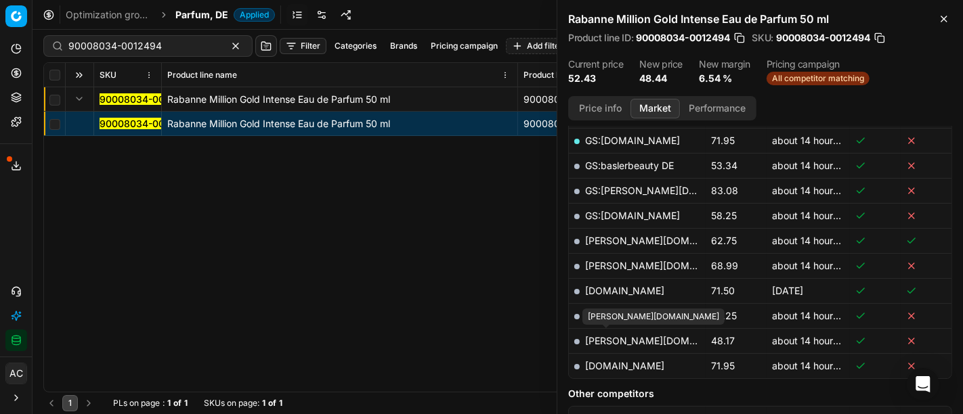
click at [612, 336] on link "[PERSON_NAME][DOMAIN_NAME]" at bounding box center [663, 341] width 157 height 12
click at [191, 24] on div "Optimization groups Parfum, DE Applied Discard Download report" at bounding box center [498, 15] width 930 height 30
click at [190, 16] on span "Parfum, DE" at bounding box center [201, 15] width 53 height 14
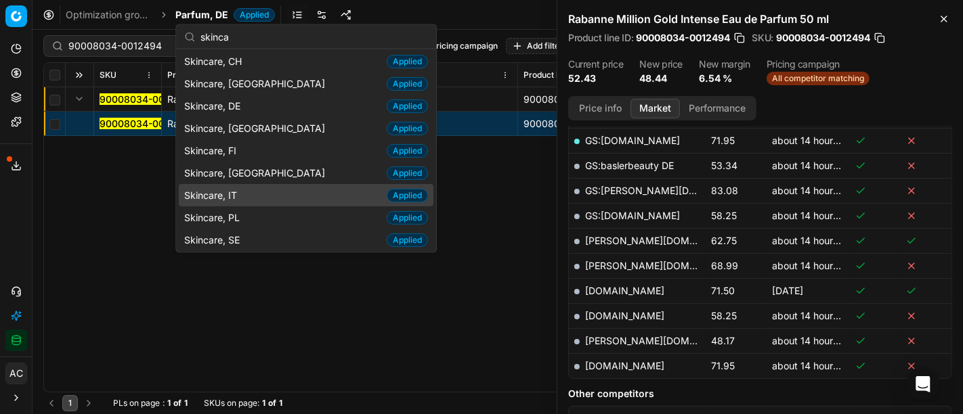
scroll to position [0, 0]
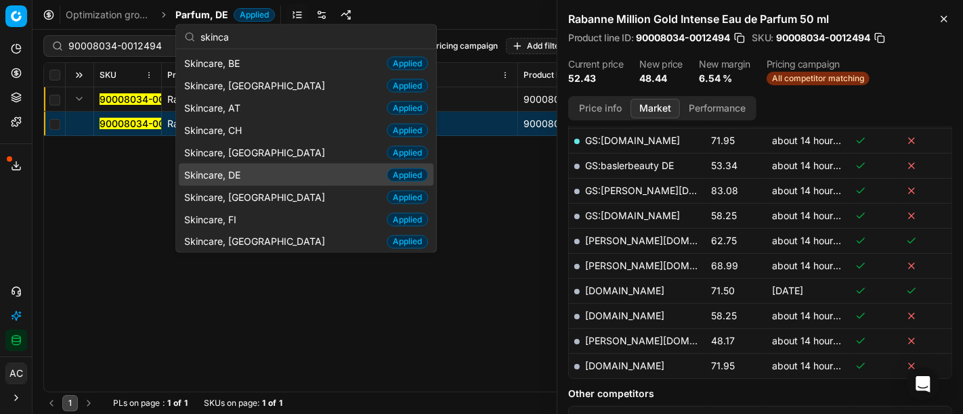
type input "skinca"
click at [246, 169] on div "Skincare, DE Applied" at bounding box center [306, 175] width 255 height 22
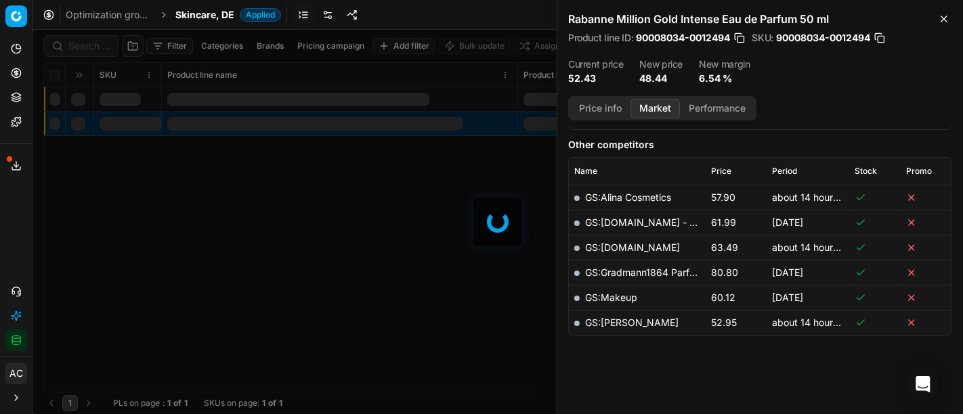
scroll to position [368, 0]
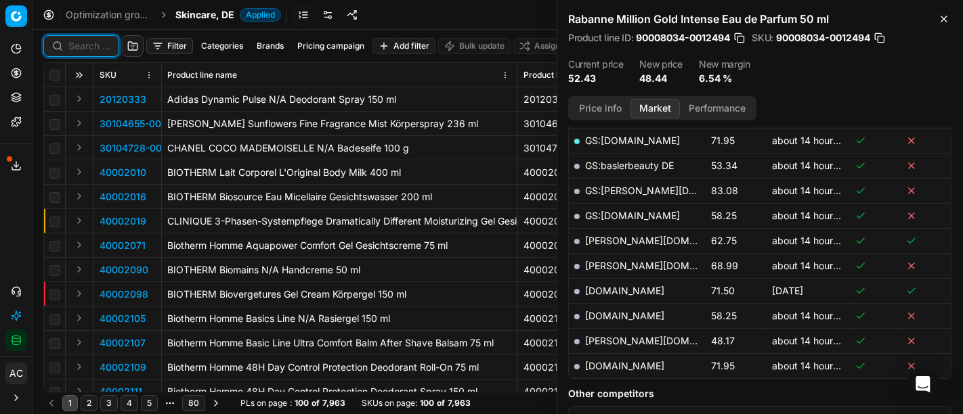
click at [81, 46] on input at bounding box center [89, 46] width 42 height 14
paste input "80007093-30"
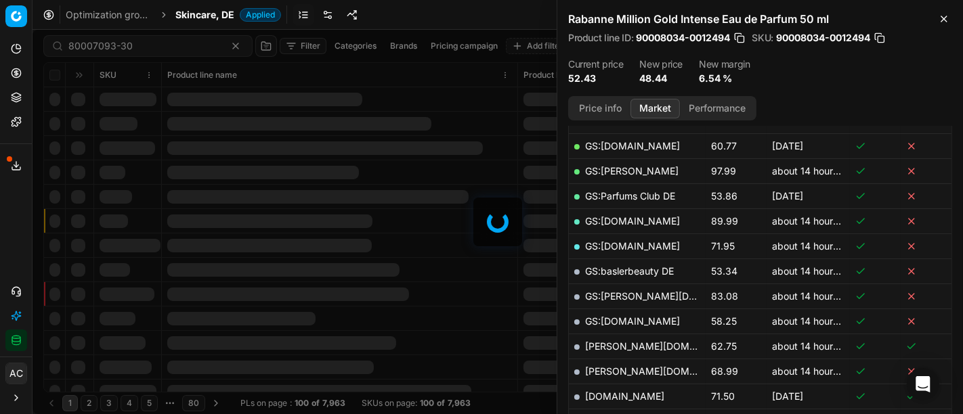
scroll to position [368, 0]
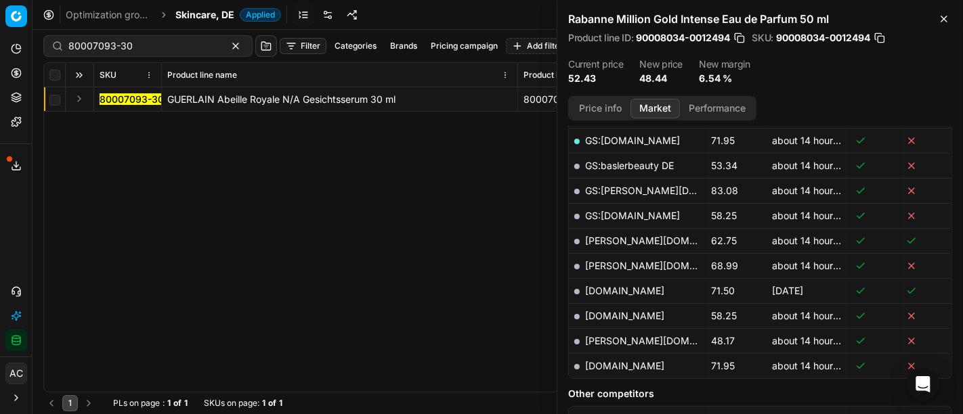
click at [20, 215] on div "Analytics Pricing Product portfolio Templates Export service 10 Contact support…" at bounding box center [16, 195] width 32 height 324
click at [77, 96] on button "Expand" at bounding box center [79, 99] width 16 height 16
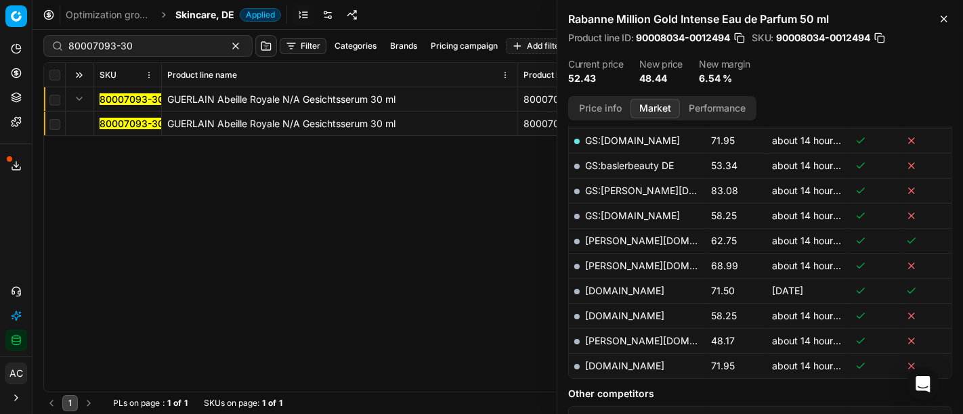
click at [130, 123] on mark "80007093-30" at bounding box center [132, 124] width 64 height 12
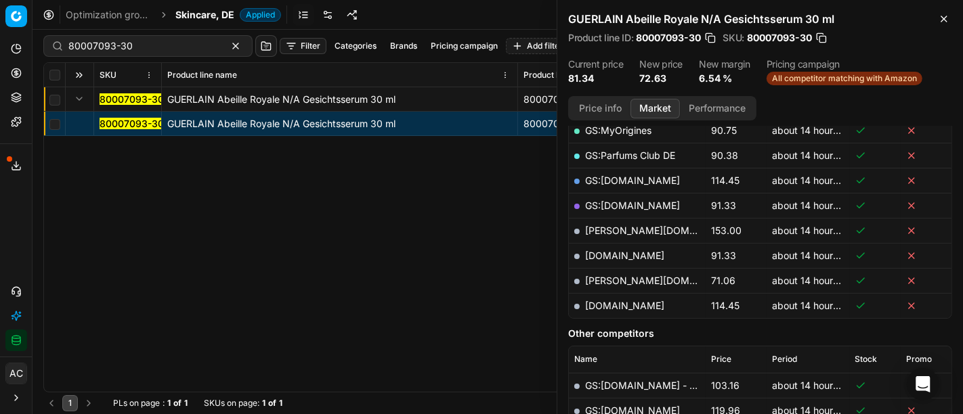
scroll to position [303, 0]
click at [909, 28] on div "GUERLAIN Abeille Royale N/A Gesichtsserum 30 ml Product line ID : 80007093-30 S…" at bounding box center [760, 48] width 406 height 96
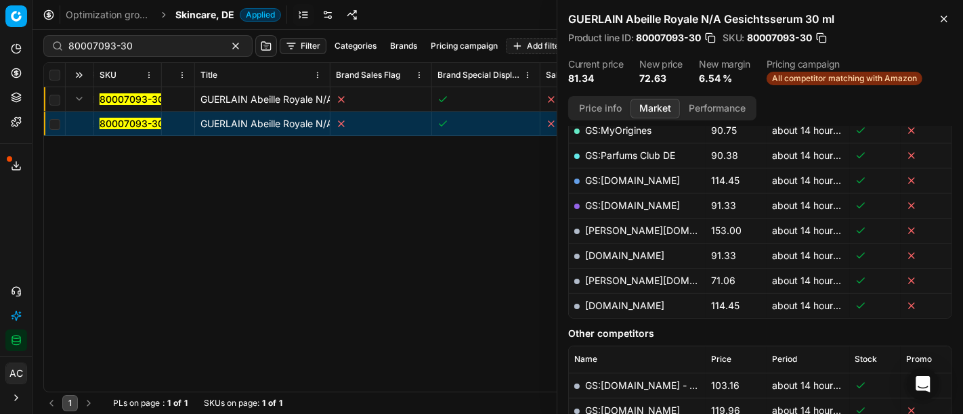
scroll to position [0, 433]
click at [12, 230] on div "Analytics Pricing Product portfolio Templates Export service 10 Contact support…" at bounding box center [16, 195] width 32 height 324
click at [29, 244] on button "Toggle Sidebar" at bounding box center [31, 207] width 11 height 414
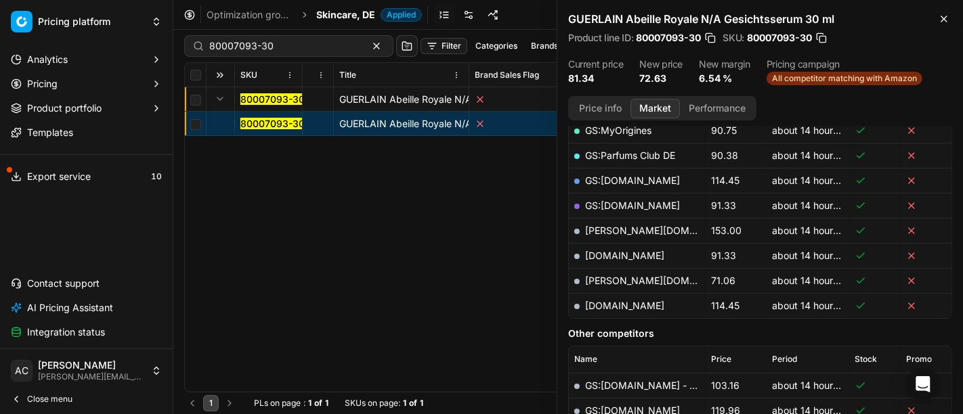
click at [232, 184] on div "80007093-30 GUERLAIN Abeille Royale N/A Gesichtsserum 30 ml 80007093-30 GUERLAI…" at bounding box center [135, 239] width 766 height 305
click at [89, 402] on button "Close menu" at bounding box center [86, 399] width 162 height 19
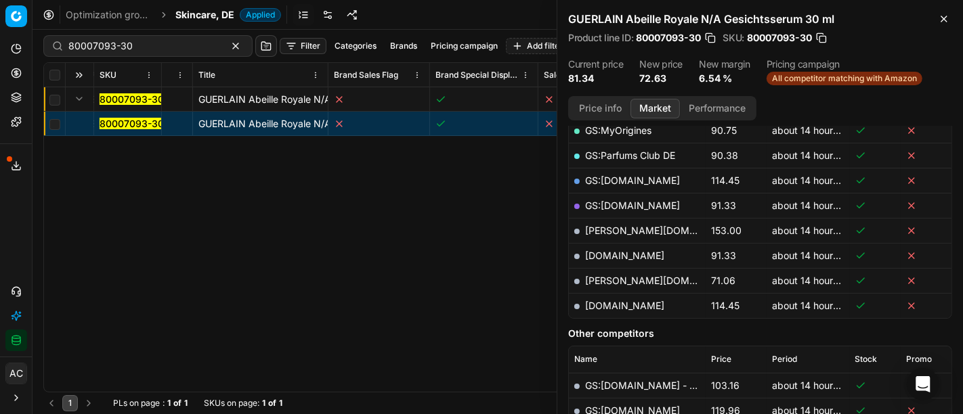
click at [617, 278] on link "[PERSON_NAME][DOMAIN_NAME]" at bounding box center [663, 281] width 157 height 12
click at [151, 37] on div "80007093-30" at bounding box center [147, 46] width 209 height 22
paste input "40300004"
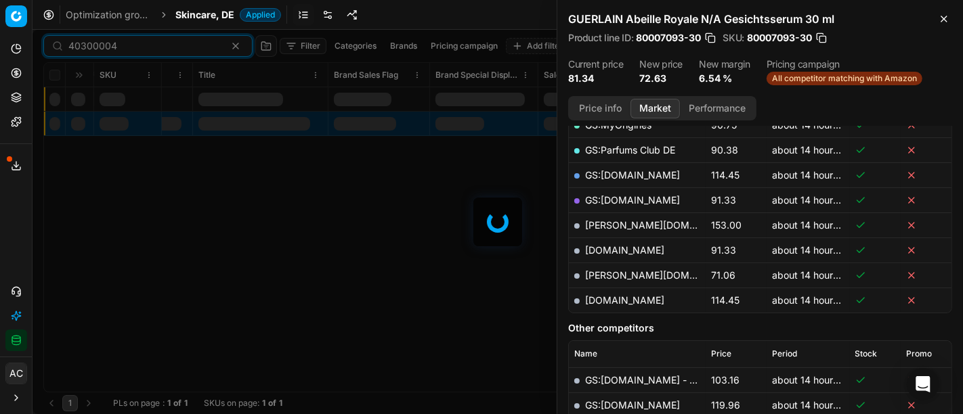
scroll to position [303, 0]
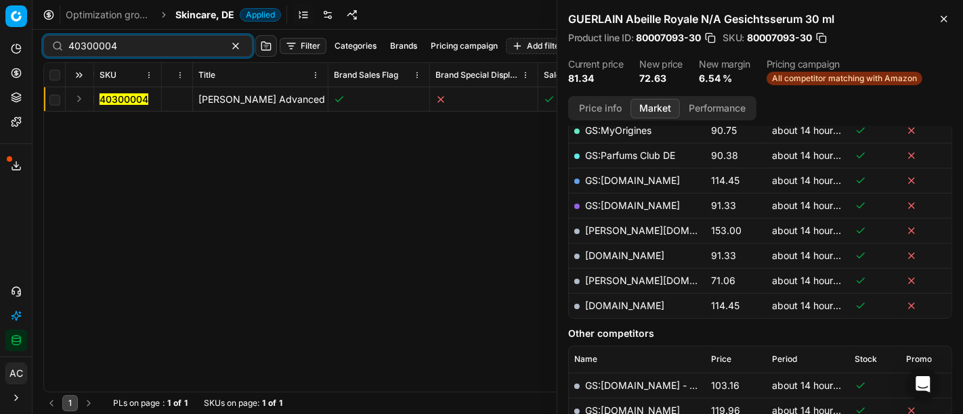
click at [81, 100] on button "Expand" at bounding box center [79, 99] width 16 height 16
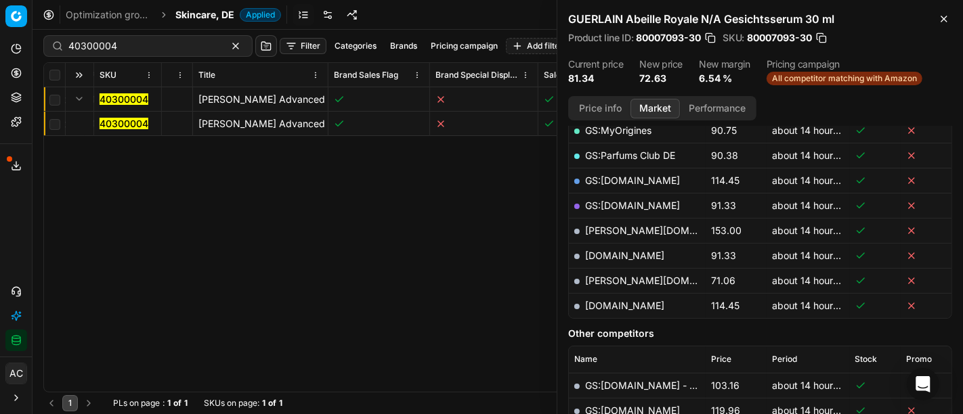
click at [129, 120] on mark "40300004" at bounding box center [124, 124] width 49 height 12
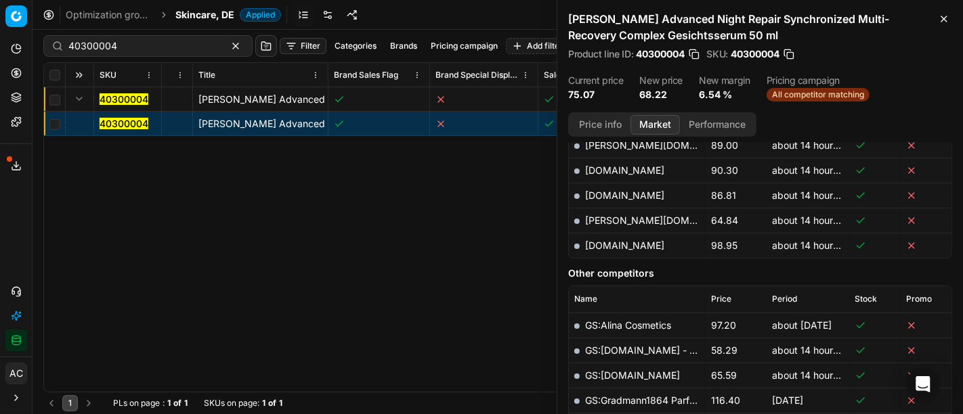
scroll to position [556, 0]
click at [611, 217] on link "[PERSON_NAME][DOMAIN_NAME]" at bounding box center [663, 220] width 157 height 12
click at [160, 39] on input "40300004" at bounding box center [142, 46] width 148 height 14
paste input "80066532-75"
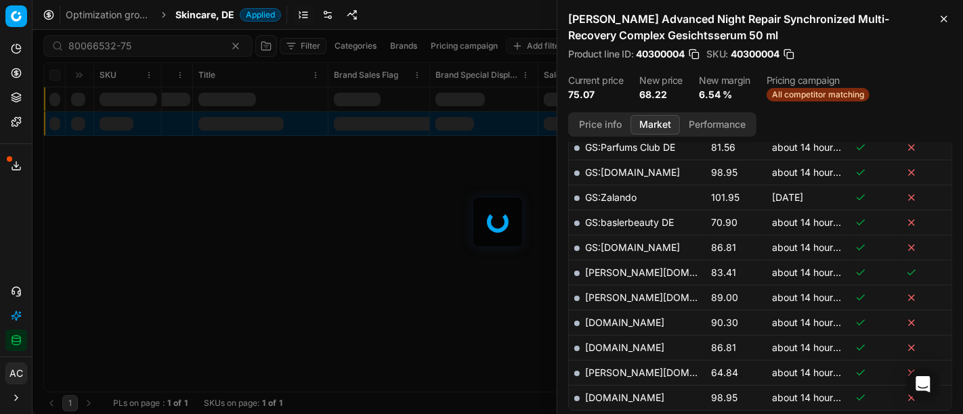
scroll to position [556, 0]
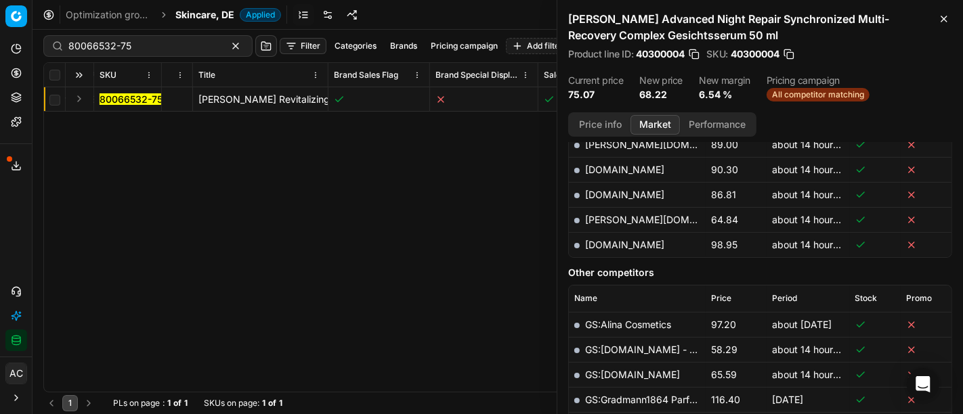
click at [0, 211] on div "Analytics Pricing Product portfolio Templates Export service 10 Contact support…" at bounding box center [16, 195] width 32 height 324
click at [73, 98] on button "Expand" at bounding box center [79, 99] width 16 height 16
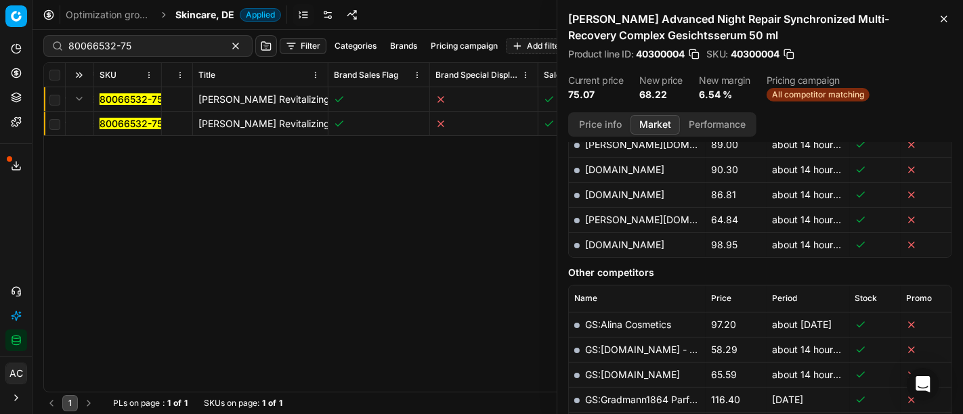
click at [142, 124] on mark "80066532-75" at bounding box center [131, 124] width 63 height 12
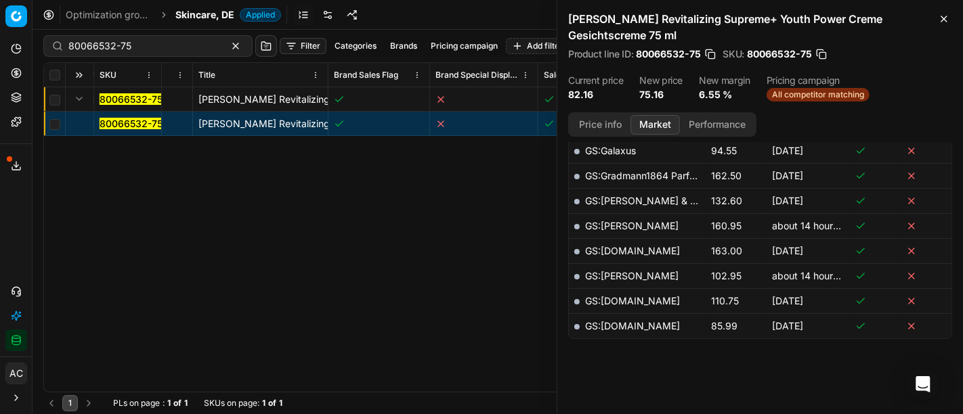
scroll to position [664, 0]
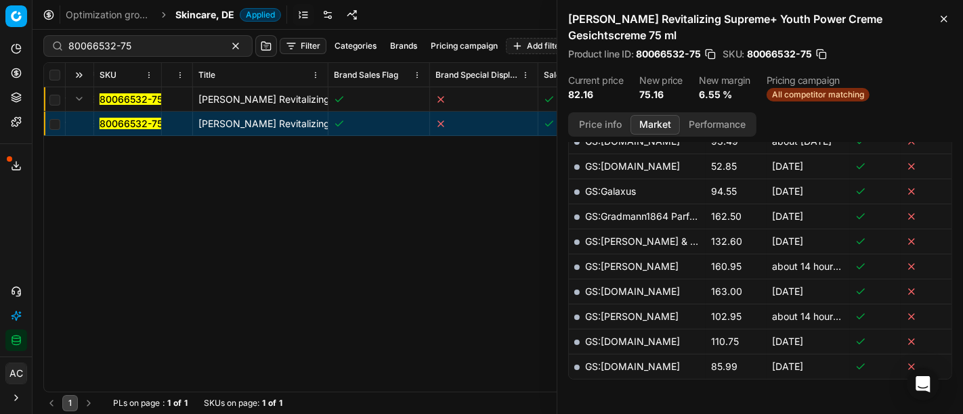
click at [606, 120] on button "Price info" at bounding box center [600, 125] width 60 height 20
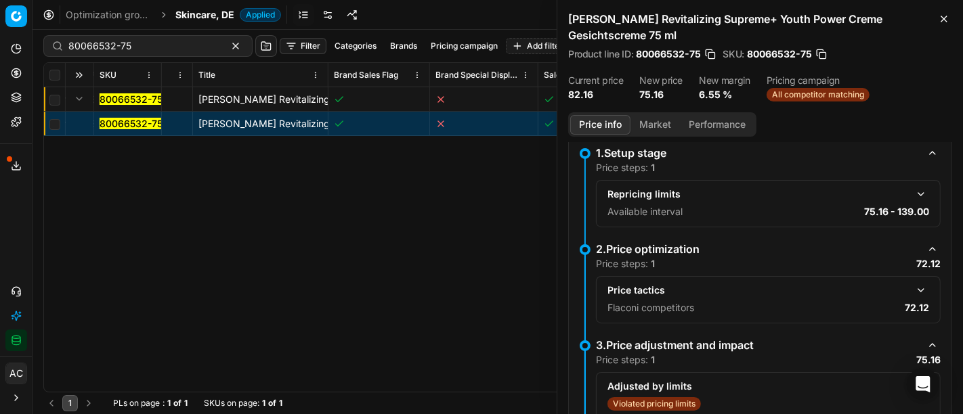
click at [917, 286] on button "button" at bounding box center [921, 290] width 16 height 16
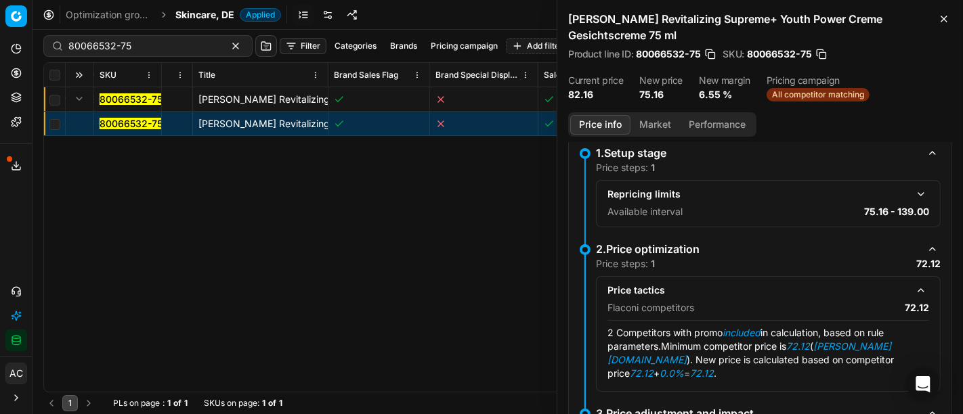
click at [651, 122] on button "Market" at bounding box center [654, 125] width 49 height 20
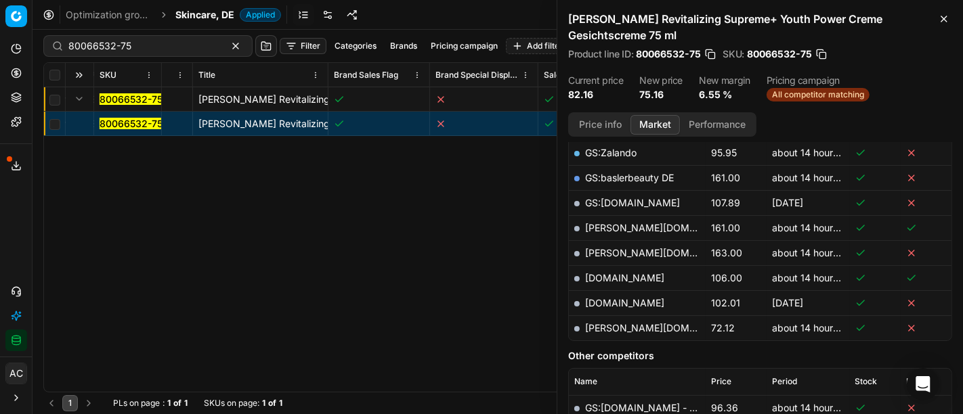
scroll to position [347, 0]
click at [604, 326] on link "[PERSON_NAME][DOMAIN_NAME]" at bounding box center [663, 328] width 157 height 12
click at [139, 48] on input "80066532-75" at bounding box center [142, 46] width 148 height 14
paste input "26-50"
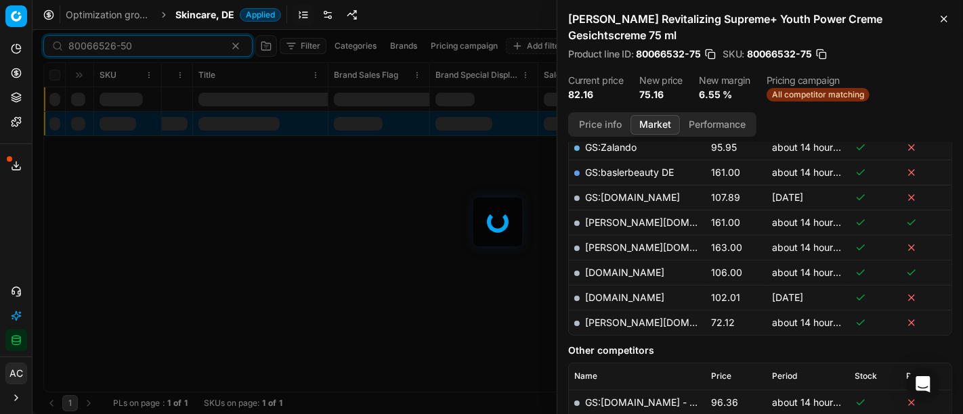
scroll to position [347, 0]
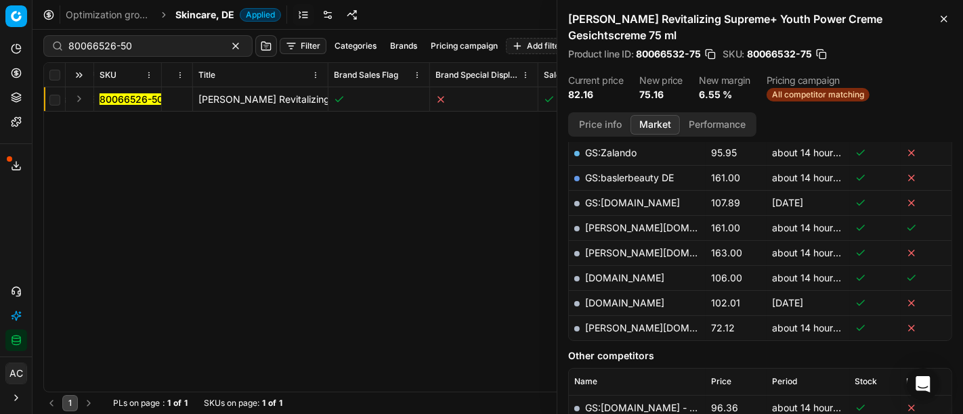
click at [81, 100] on button "Expand" at bounding box center [79, 99] width 16 height 16
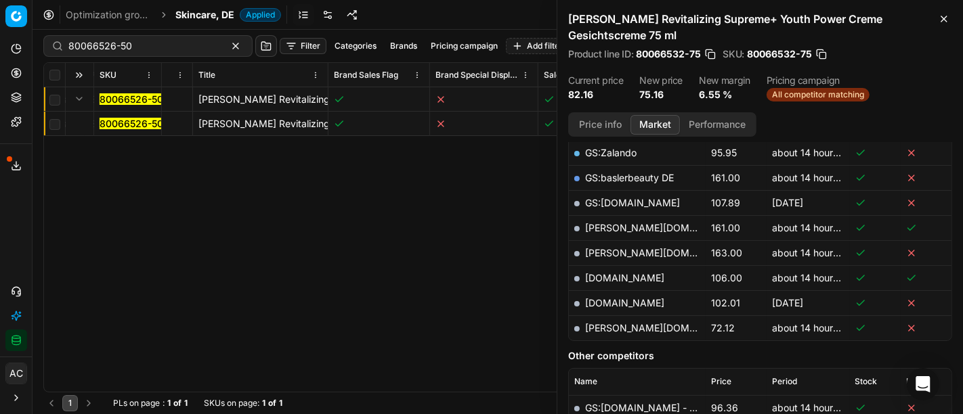
click at [143, 117] on span "80066526-50" at bounding box center [132, 124] width 64 height 14
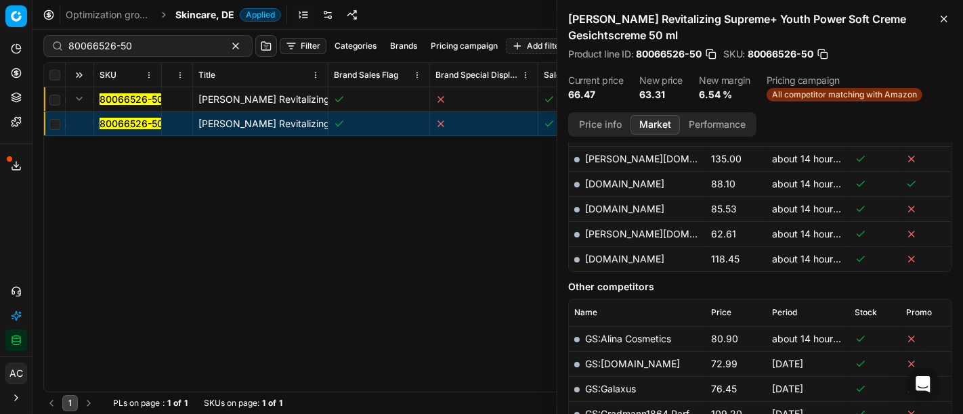
scroll to position [516, 0]
click at [607, 235] on link "[PERSON_NAME][DOMAIN_NAME]" at bounding box center [663, 235] width 157 height 12
click at [120, 47] on input "80066526-50" at bounding box center [142, 46] width 148 height 14
paste input "5"
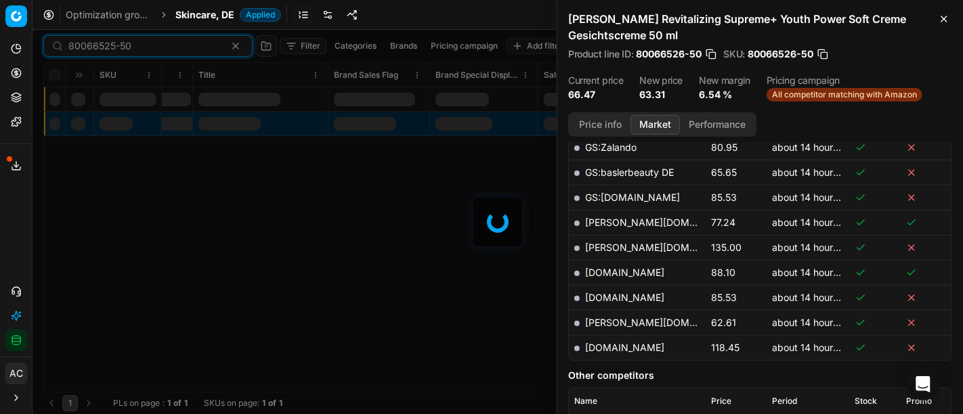
scroll to position [516, 0]
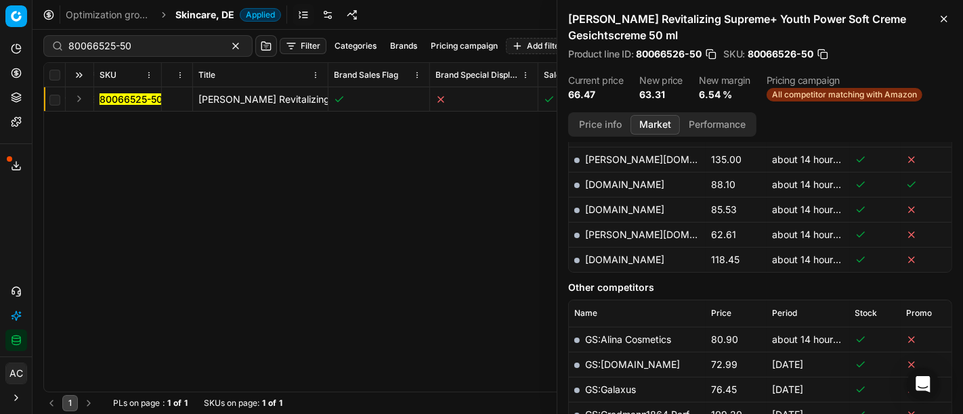
click at [77, 101] on button "Expand" at bounding box center [79, 99] width 16 height 16
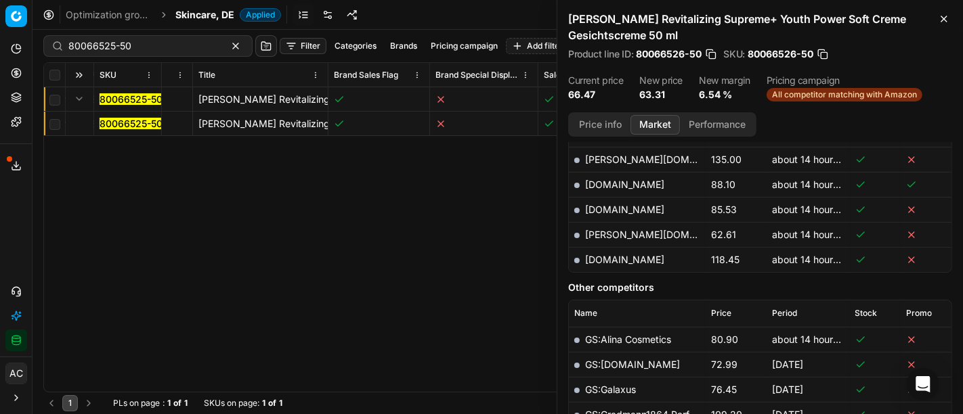
click at [129, 122] on mark "80066525-50" at bounding box center [131, 124] width 63 height 12
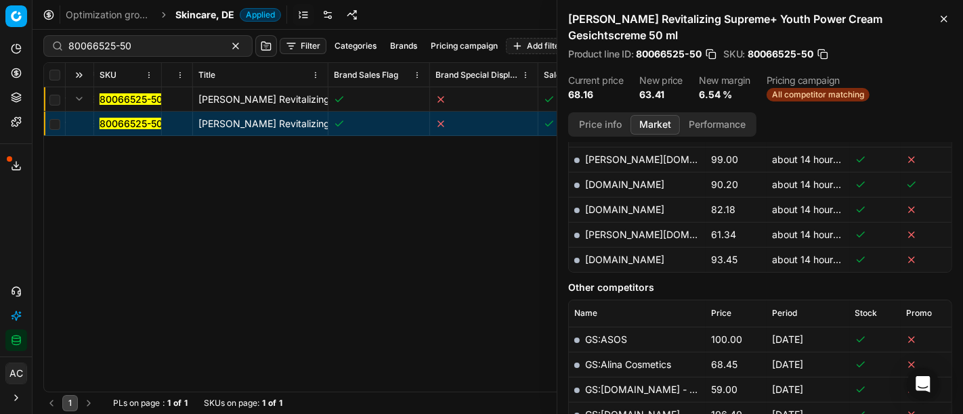
click at [618, 231] on link "[PERSON_NAME][DOMAIN_NAME]" at bounding box center [663, 235] width 157 height 12
click at [144, 51] on input "80066525-50" at bounding box center [142, 46] width 148 height 14
paste input "90007788-0012042"
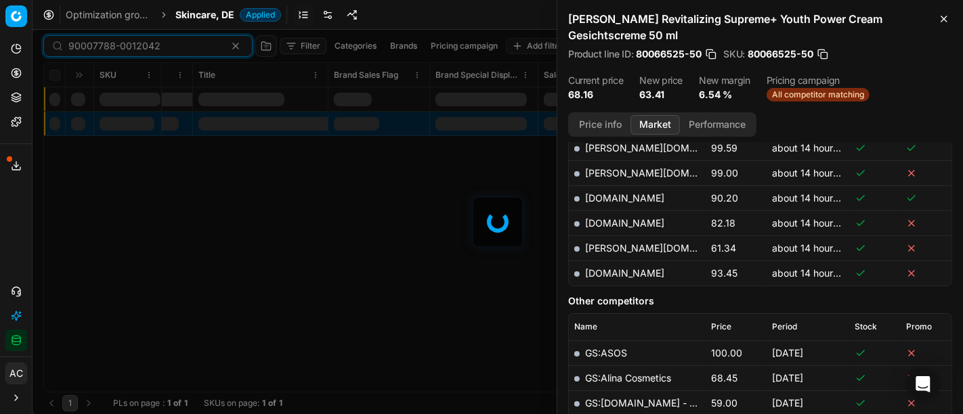
scroll to position [516, 0]
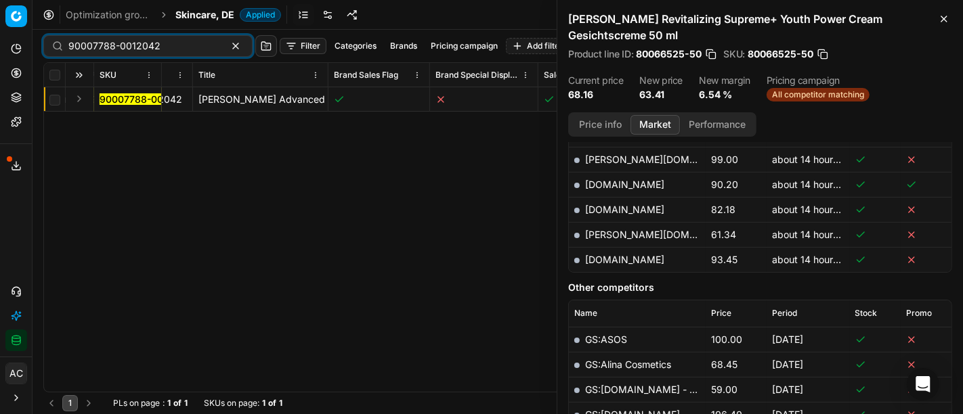
click at [78, 102] on button "Expand" at bounding box center [79, 99] width 16 height 16
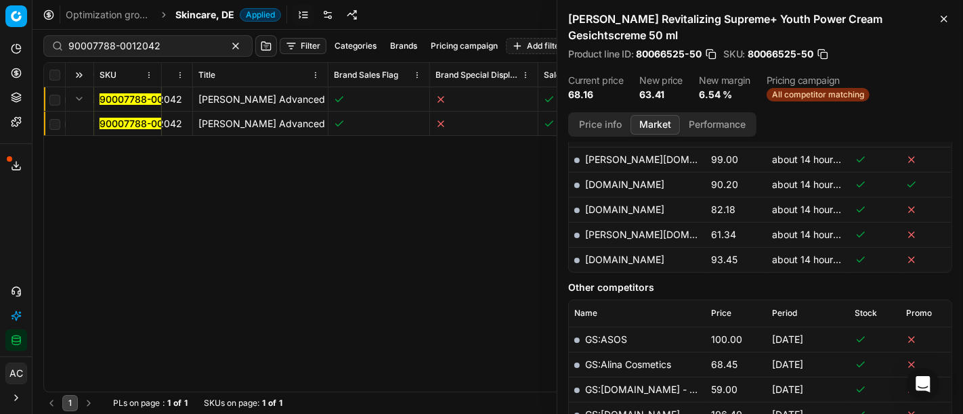
click at [110, 124] on mark "90007788-0012042" at bounding box center [146, 124] width 92 height 12
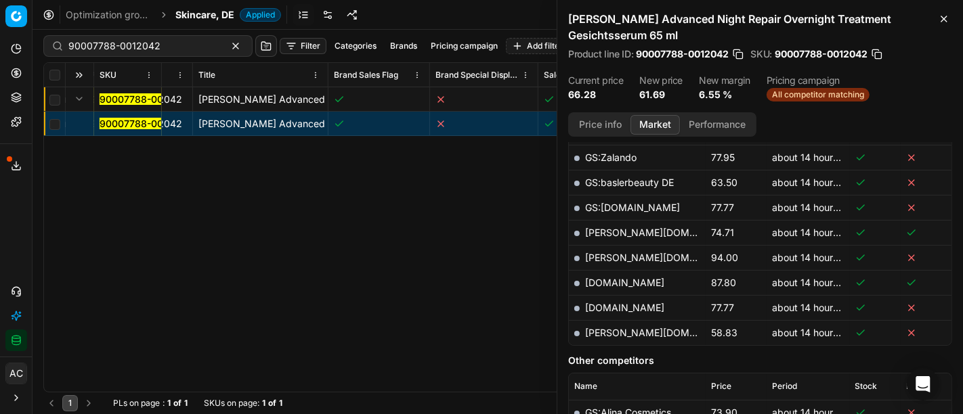
scroll to position [418, 0]
click at [626, 332] on link "[PERSON_NAME][DOMAIN_NAME]" at bounding box center [663, 333] width 157 height 12
click at [105, 53] on div "90007788-0012042" at bounding box center [147, 46] width 209 height 22
paste input "80041617-100"
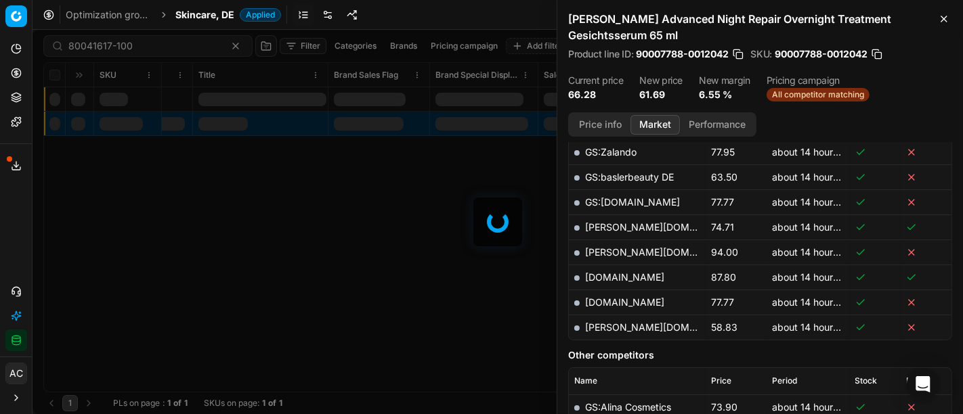
scroll to position [418, 0]
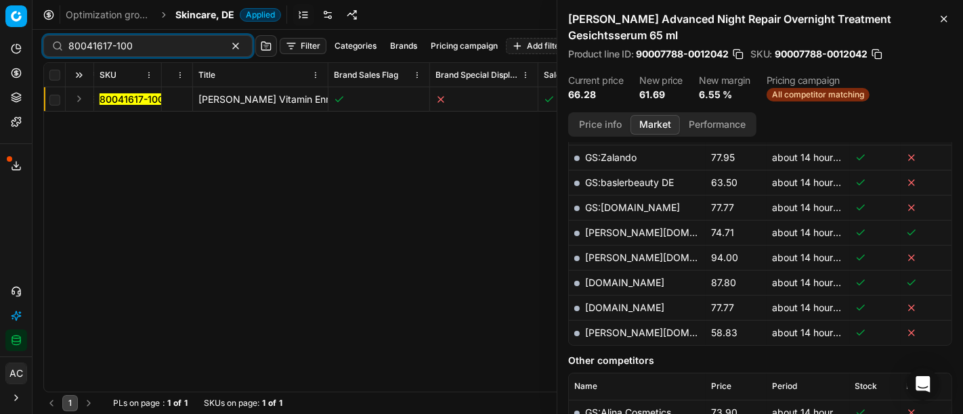
click at [80, 98] on button "Expand" at bounding box center [79, 99] width 16 height 16
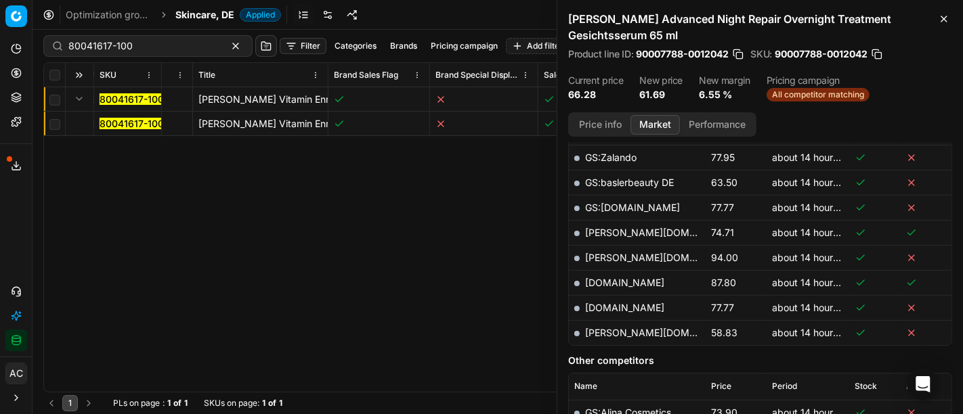
click at [148, 123] on mark "80041617-100" at bounding box center [132, 124] width 64 height 12
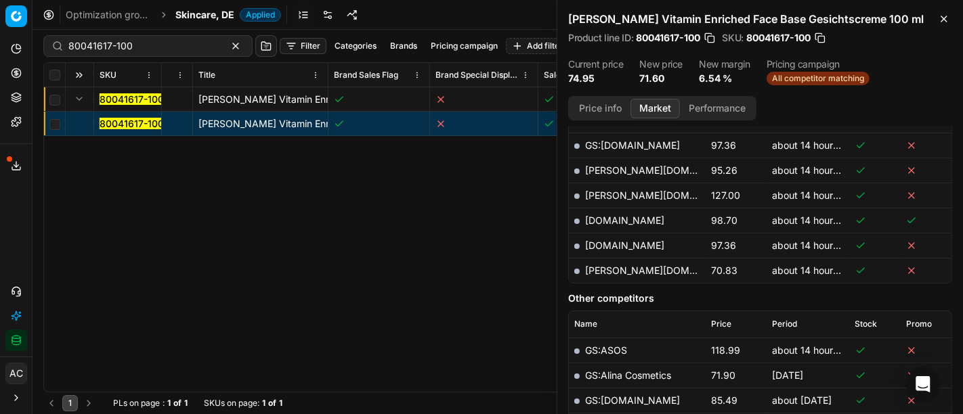
scroll to position [388, 0]
click at [605, 269] on link "[PERSON_NAME][DOMAIN_NAME]" at bounding box center [663, 271] width 157 height 12
click at [163, 44] on input "80041617-100" at bounding box center [142, 46] width 148 height 14
paste input "66713-0012004"
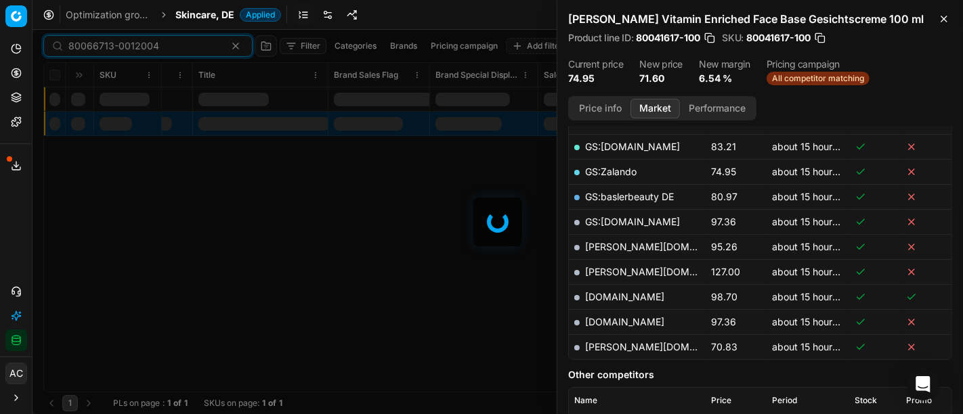
scroll to position [388, 0]
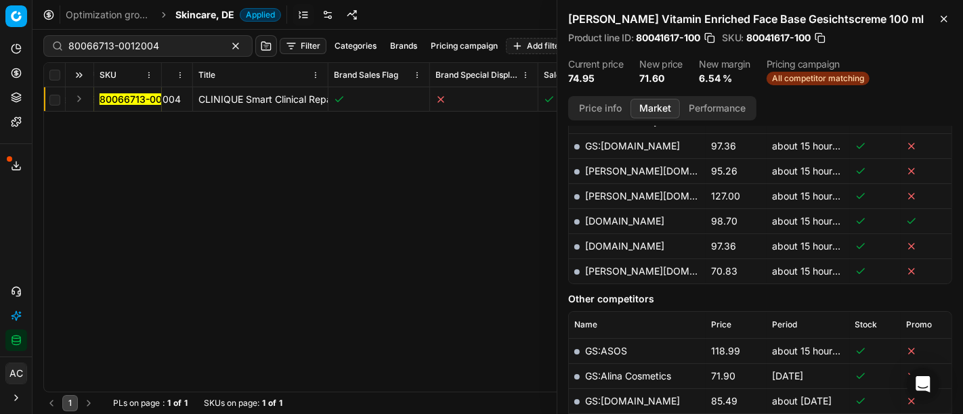
click at [76, 100] on button "Expand" at bounding box center [79, 99] width 16 height 16
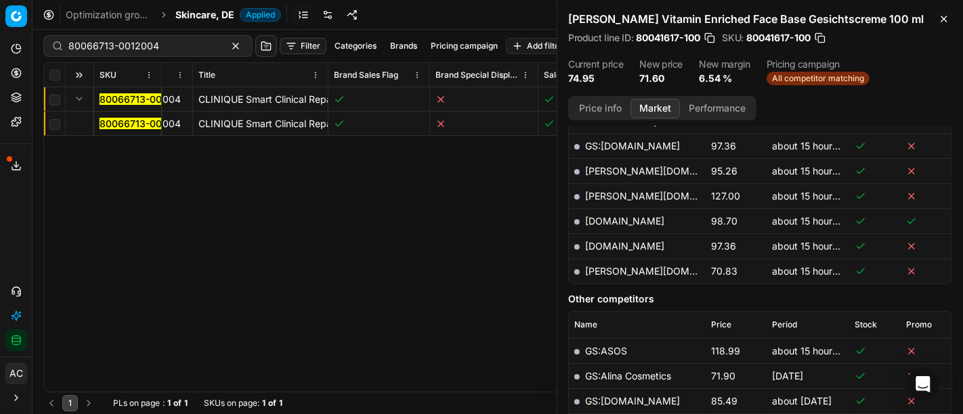
click at [127, 124] on mark "80066713-0012004" at bounding box center [145, 124] width 91 height 12
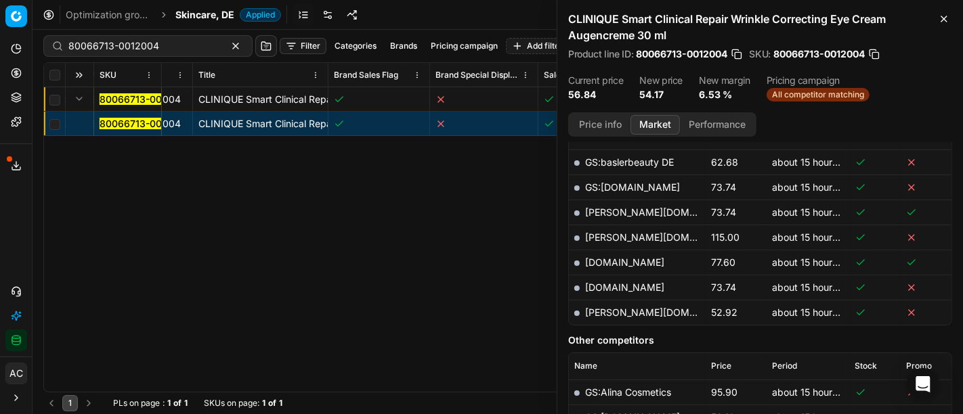
click at [599, 310] on link "[PERSON_NAME][DOMAIN_NAME]" at bounding box center [663, 313] width 157 height 12
click at [157, 39] on input "80066713-0012004" at bounding box center [142, 46] width 148 height 14
paste input "49065-180"
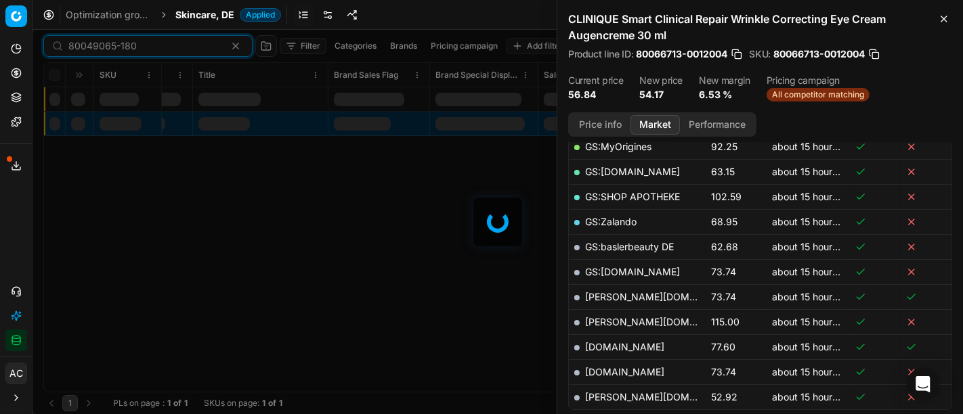
scroll to position [388, 0]
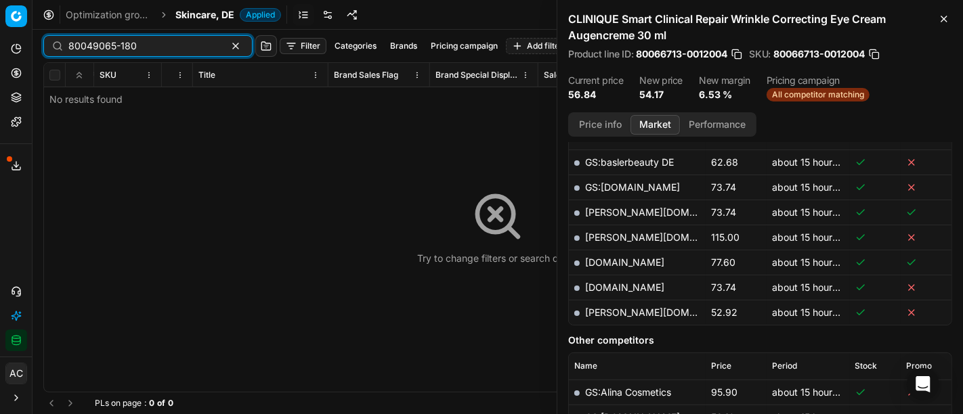
type input "80049065-180"
click at [209, 14] on span "Skincare, DE" at bounding box center [204, 15] width 59 height 14
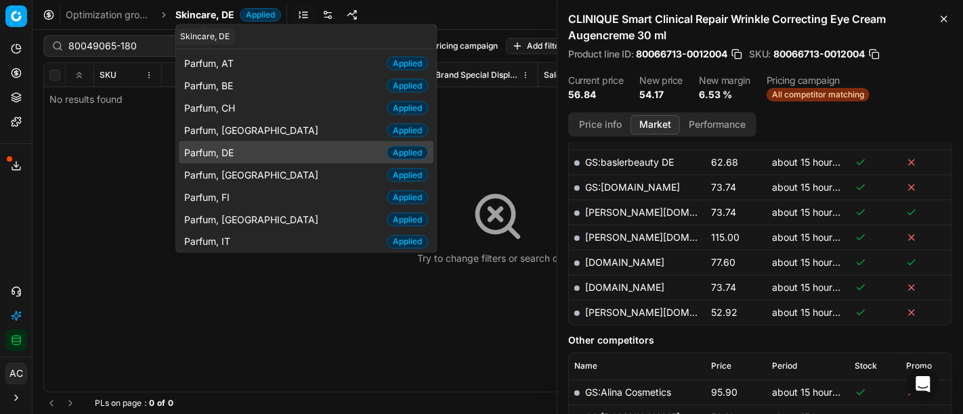
type input "par"
click at [263, 149] on div "Parfum, DE Applied" at bounding box center [306, 153] width 255 height 22
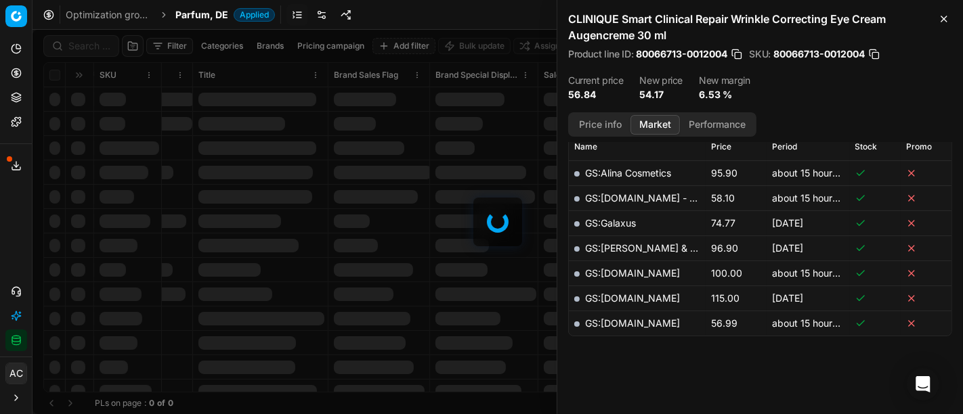
scroll to position [388, 0]
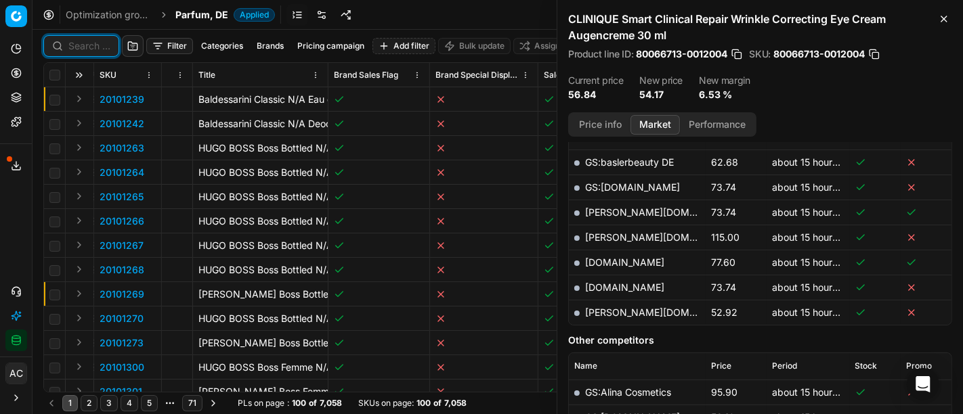
click at [99, 41] on input at bounding box center [89, 46] width 42 height 14
paste input "80049065-180"
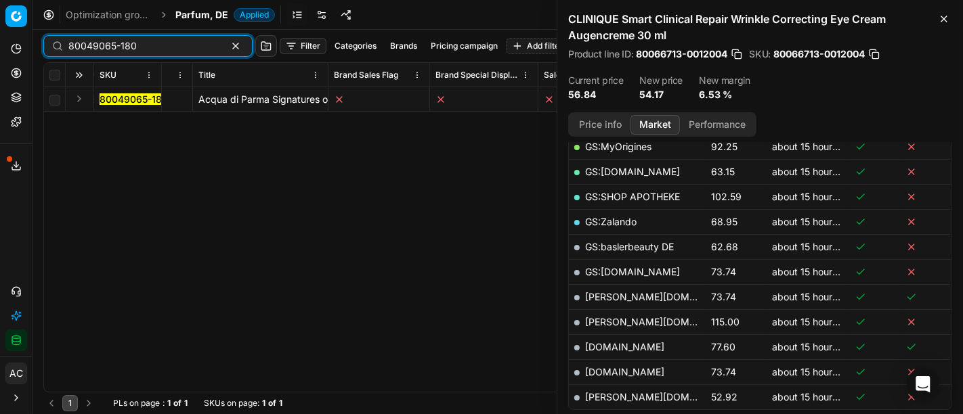
scroll to position [388, 0]
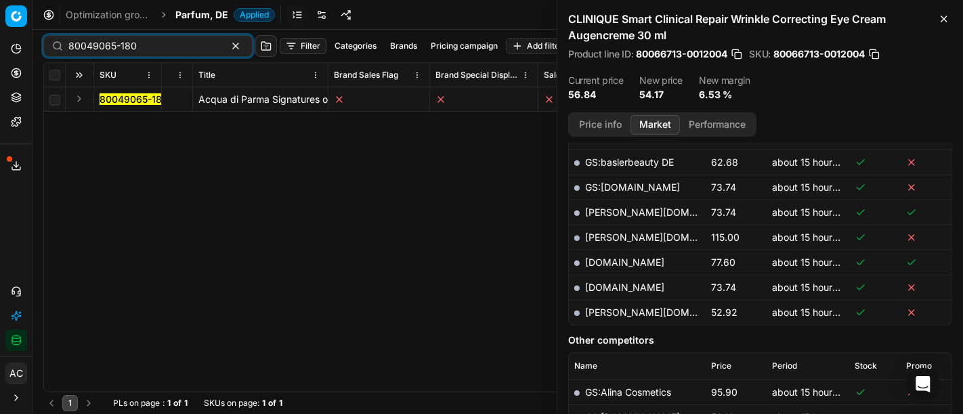
click at [78, 95] on button "Expand" at bounding box center [79, 99] width 16 height 16
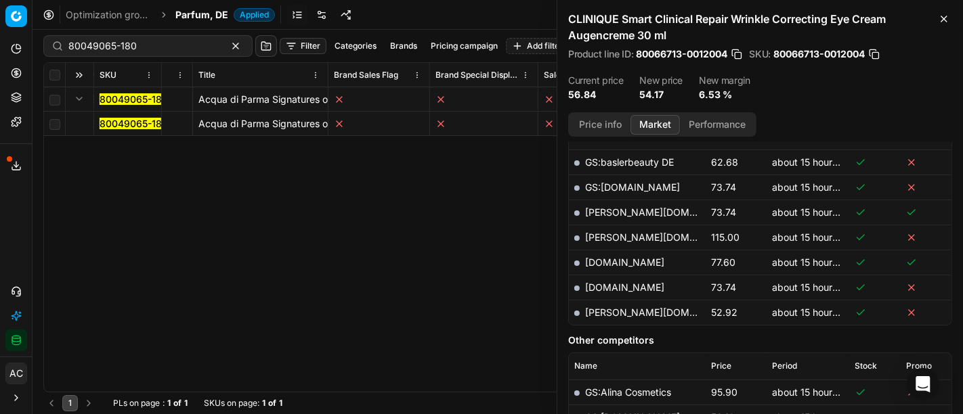
click at [129, 121] on mark "80049065-180" at bounding box center [134, 124] width 68 height 12
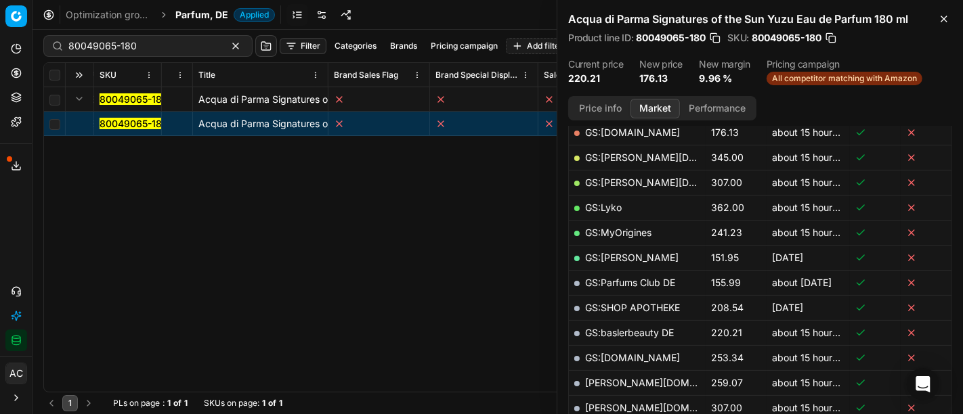
scroll to position [249, 0]
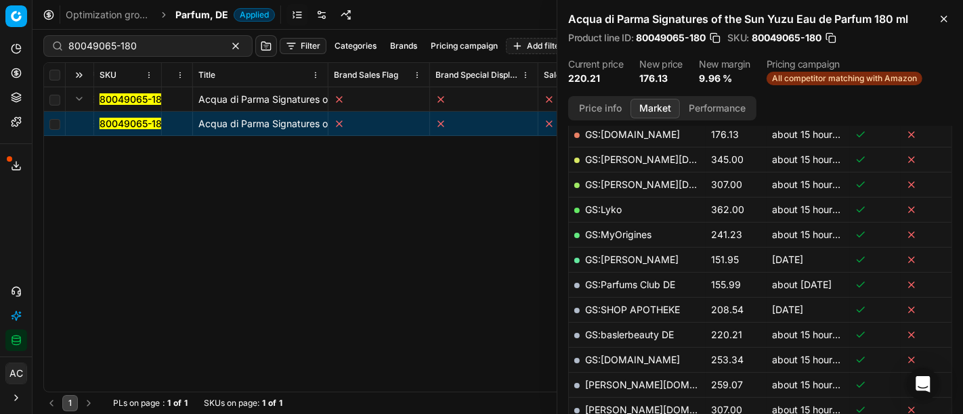
click at [603, 107] on button "Price info" at bounding box center [600, 109] width 60 height 20
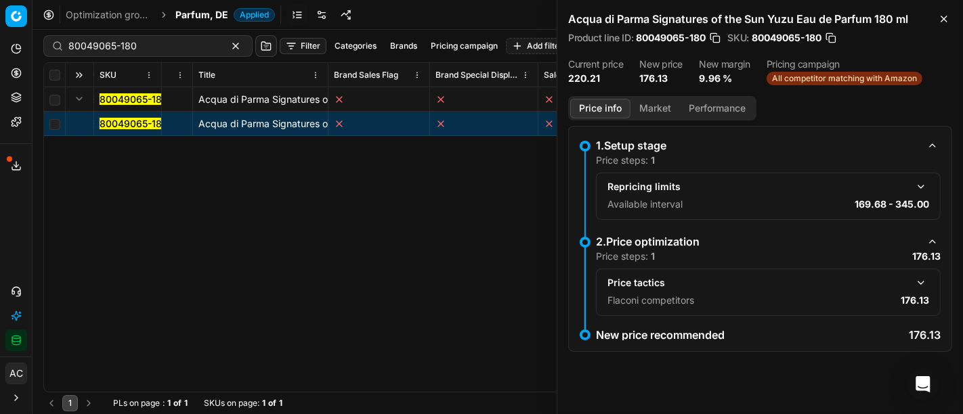
click at [921, 289] on button "button" at bounding box center [921, 283] width 16 height 16
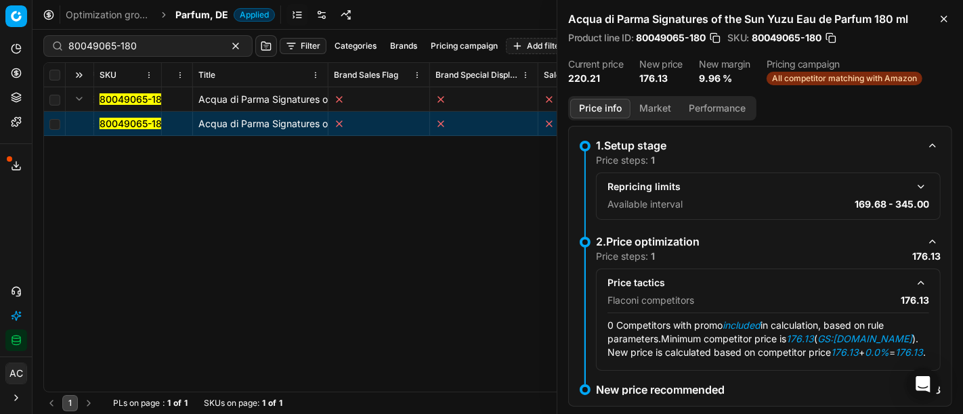
click at [663, 104] on button "Market" at bounding box center [654, 109] width 49 height 20
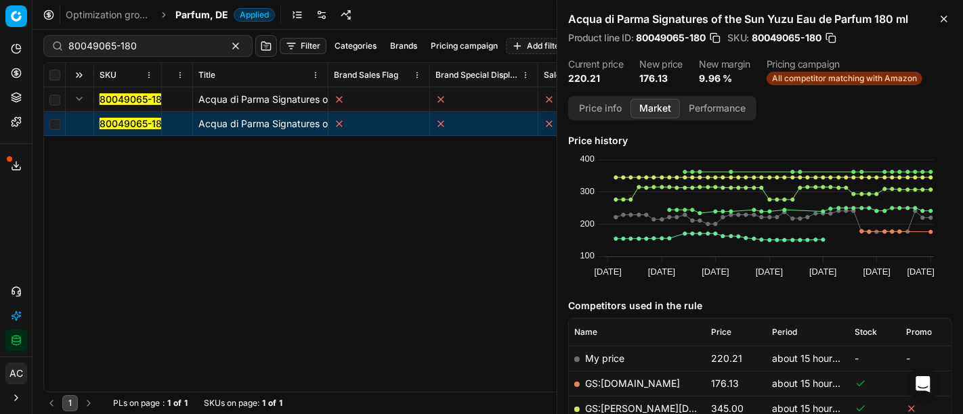
click at [628, 389] on td "GS:[DOMAIN_NAME]" at bounding box center [637, 383] width 137 height 25
click at [623, 383] on link "GS:[DOMAIN_NAME]" at bounding box center [632, 384] width 95 height 12
click at [121, 47] on input "80049065-180" at bounding box center [142, 46] width 148 height 14
paste input "90015025-0023531"
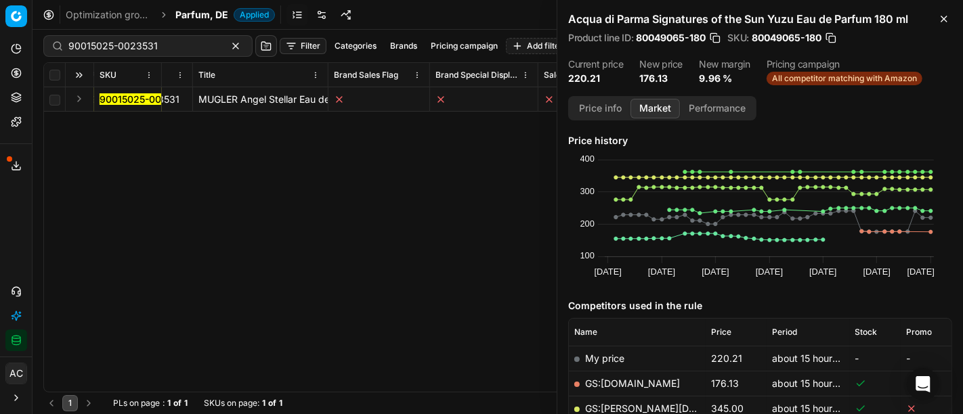
click at [83, 98] on button "Expand" at bounding box center [79, 99] width 16 height 16
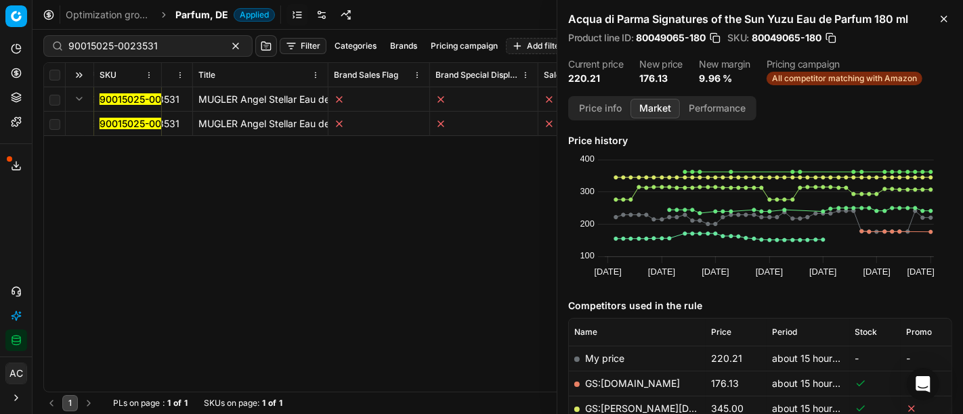
click at [110, 121] on mark "90015025-0023531" at bounding box center [144, 124] width 89 height 12
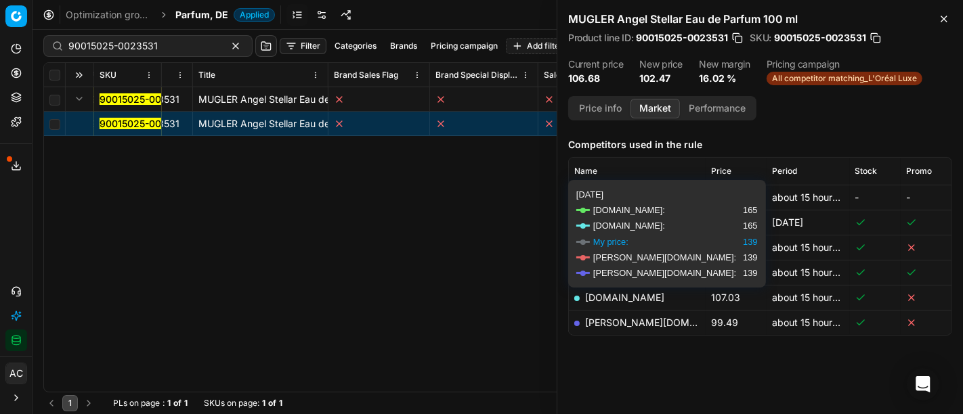
scroll to position [160, 0]
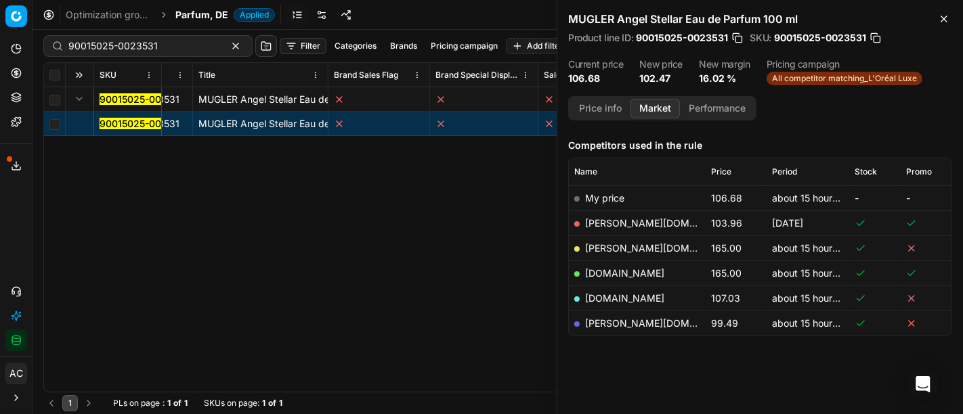
click at [609, 330] on td "[PERSON_NAME][DOMAIN_NAME]" at bounding box center [637, 323] width 137 height 25
click at [606, 328] on td "[PERSON_NAME][DOMAIN_NAME]" at bounding box center [637, 323] width 137 height 25
click at [602, 320] on link "[PERSON_NAME][DOMAIN_NAME]" at bounding box center [663, 324] width 157 height 12
click at [177, 49] on input "90015025-0023531" at bounding box center [142, 46] width 148 height 14
paste input "01446-0002096"
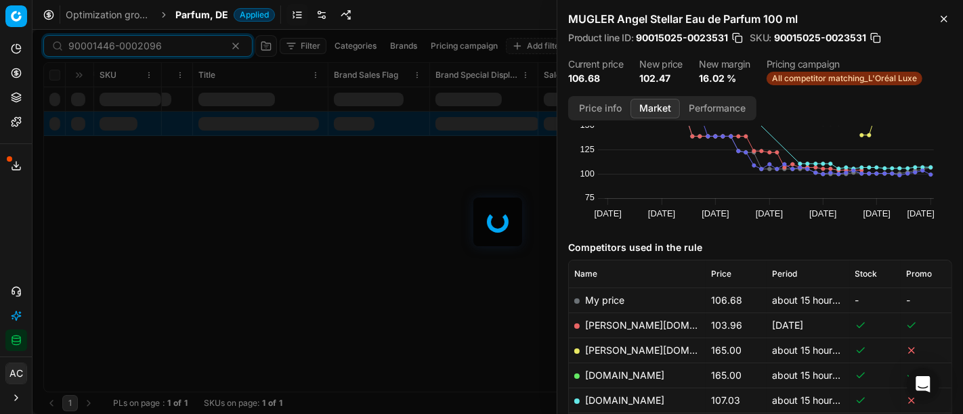
scroll to position [160, 0]
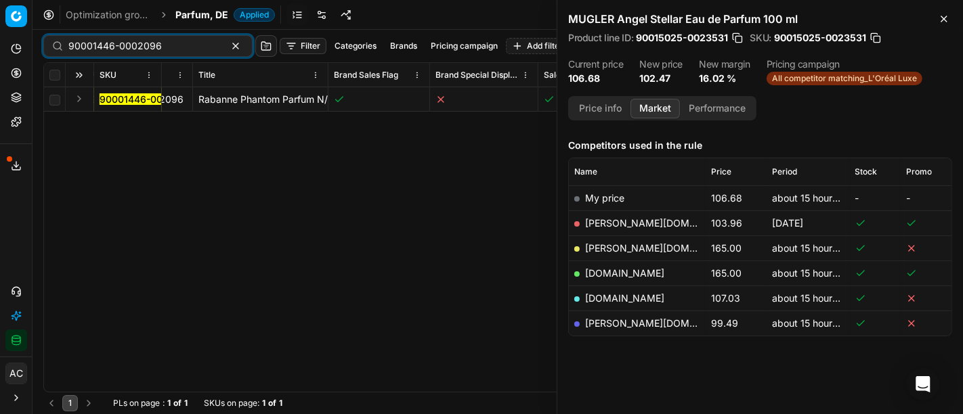
click at [77, 98] on button "Expand" at bounding box center [79, 99] width 16 height 16
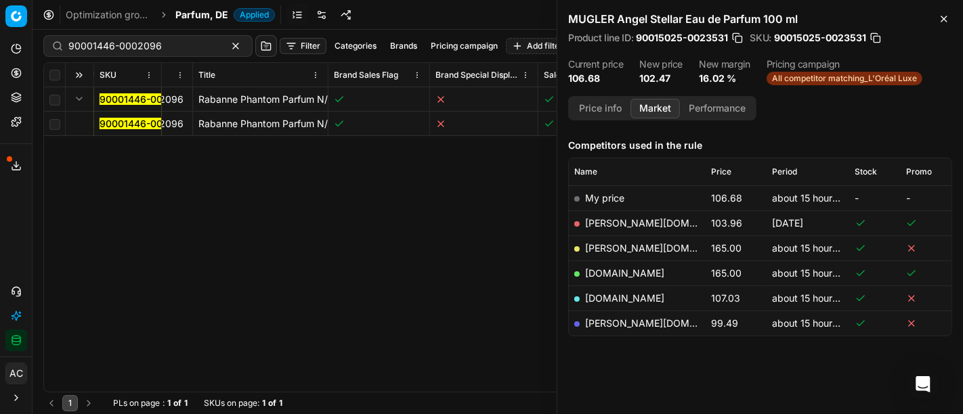
click at [127, 125] on mark "90001446-0002096" at bounding box center [146, 124] width 93 height 12
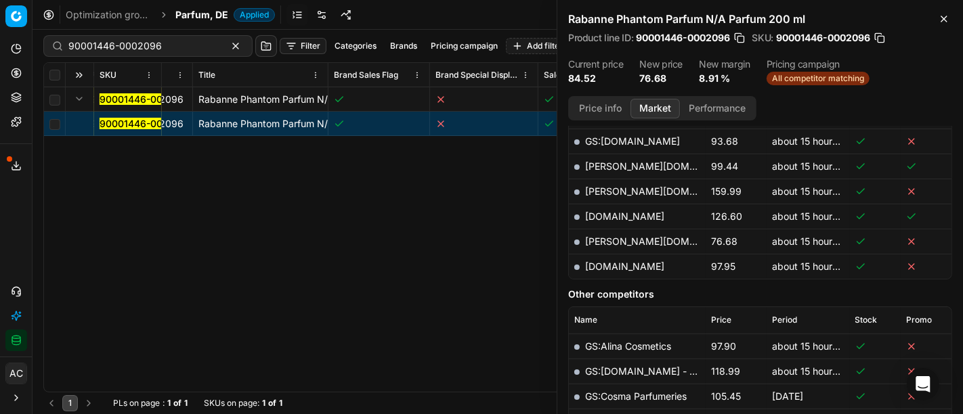
scroll to position [493, 0]
click at [590, 236] on link "[PERSON_NAME][DOMAIN_NAME]" at bounding box center [663, 242] width 157 height 12
click at [149, 54] on div "90001446-0002096" at bounding box center [147, 46] width 209 height 22
paste input "7180-0010928"
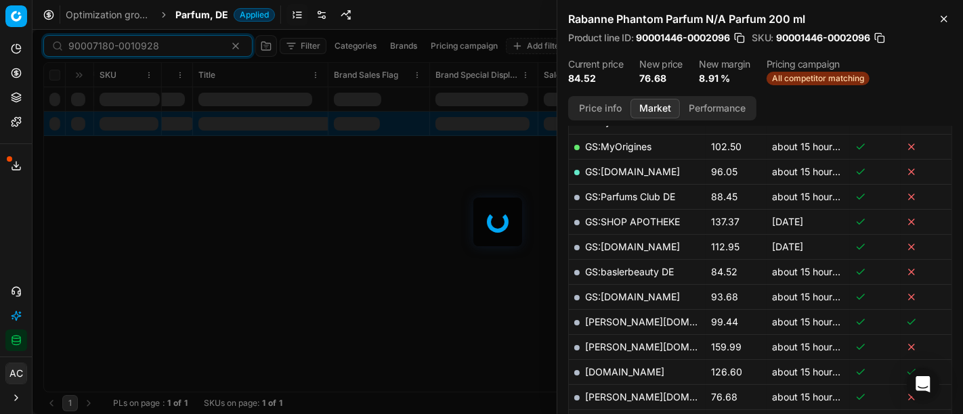
scroll to position [493, 0]
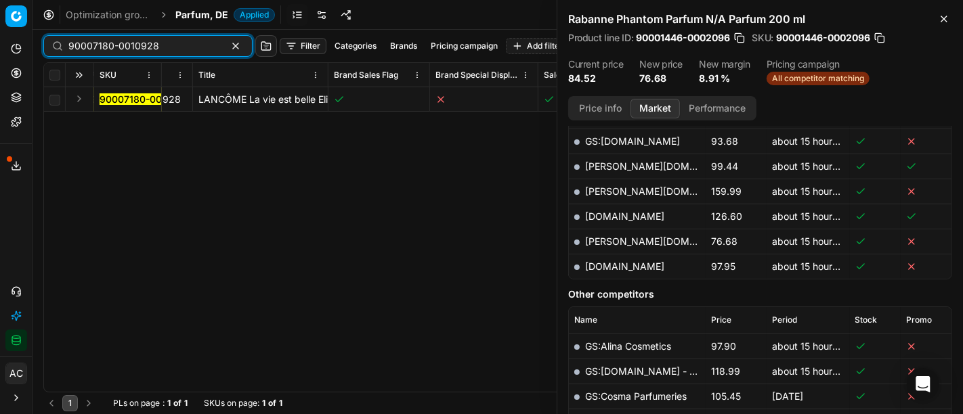
type input "90007180-0010928"
click at [78, 98] on button "Expand" at bounding box center [79, 99] width 16 height 16
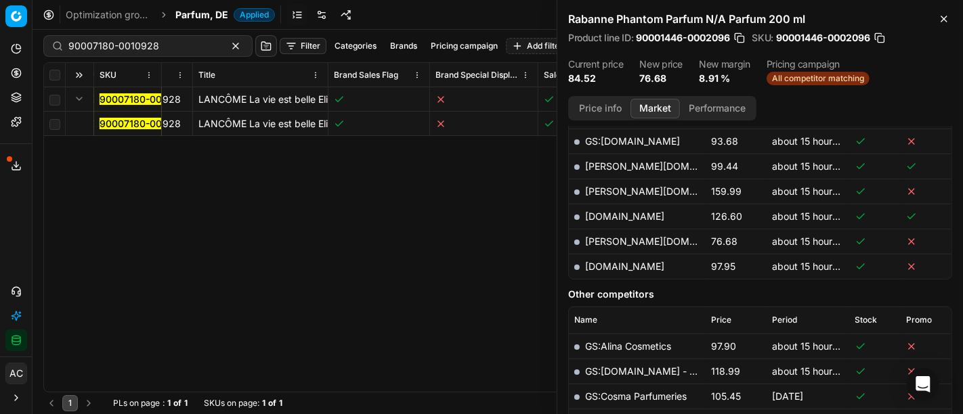
click at [112, 125] on mark "90007180-0010928" at bounding box center [145, 124] width 91 height 12
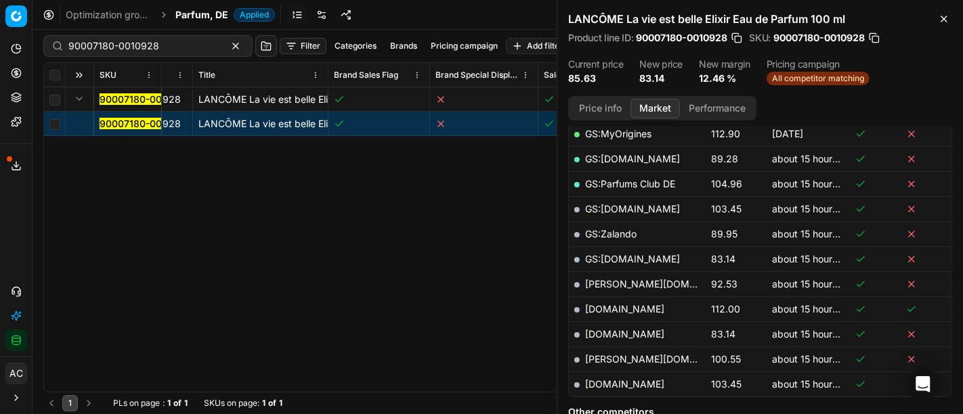
scroll to position [320, 0]
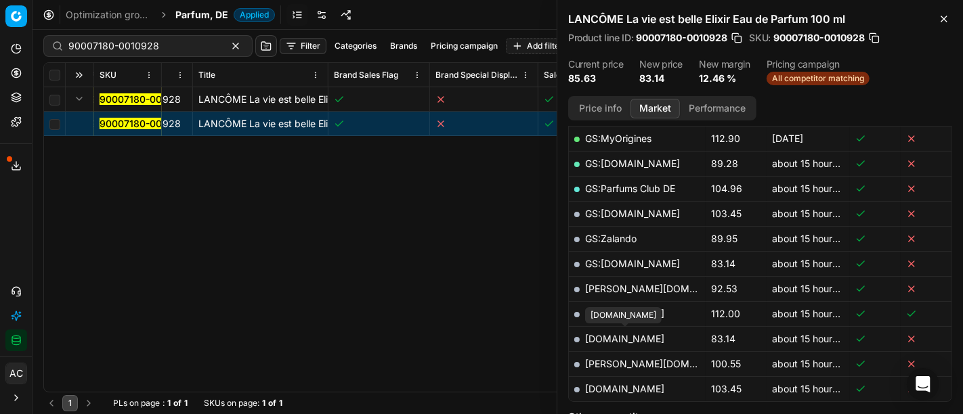
click at [625, 339] on link "[DOMAIN_NAME]" at bounding box center [624, 339] width 79 height 12
click at [146, 53] on div "90007180-0010928" at bounding box center [147, 46] width 209 height 22
paste input "30103495-0026496"
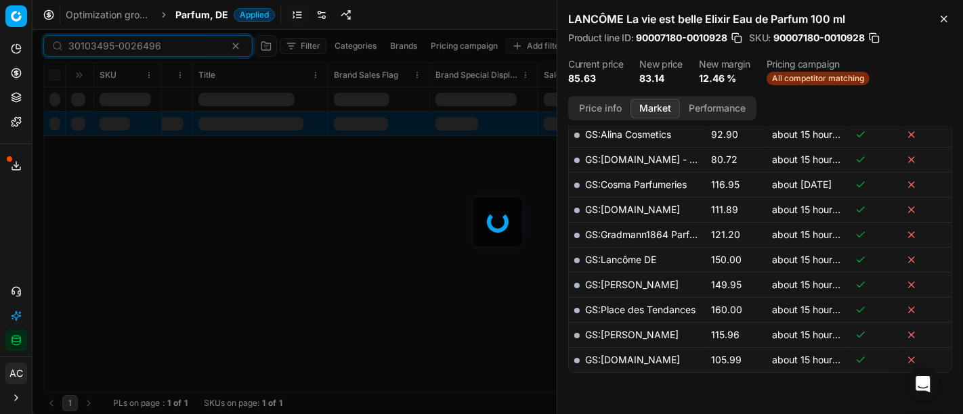
scroll to position [320, 0]
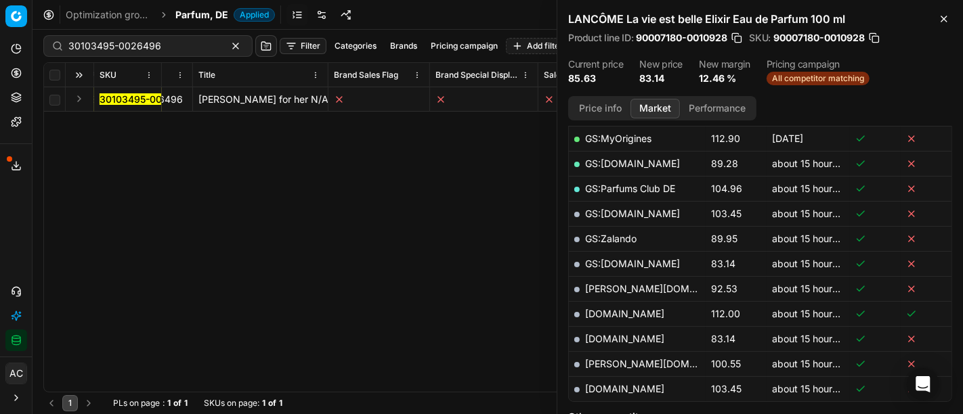
click at [82, 98] on button "Expand" at bounding box center [79, 99] width 16 height 16
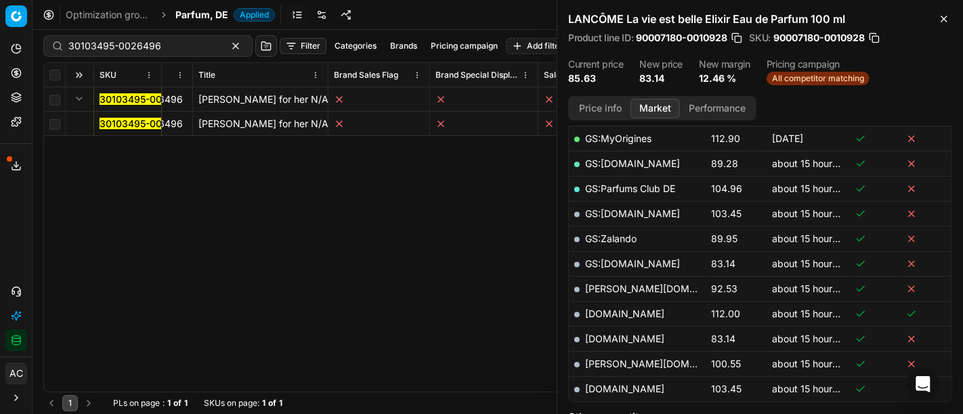
click at [114, 123] on mark "30103495-0026496" at bounding box center [146, 124] width 93 height 12
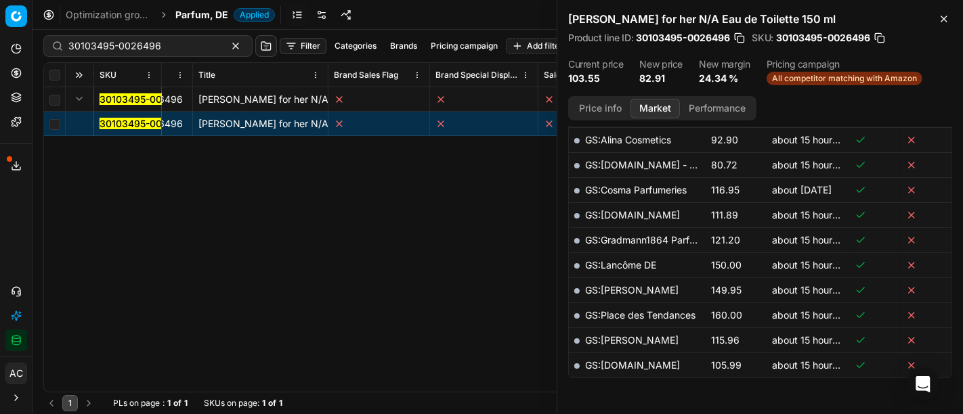
scroll to position [161, 0]
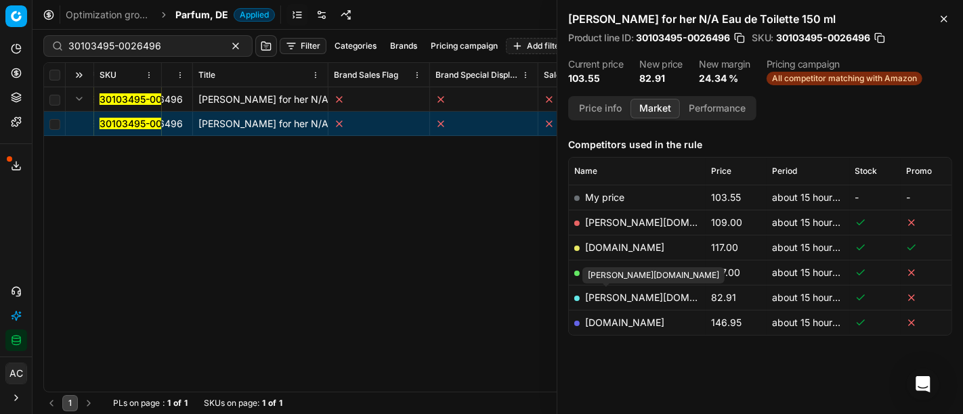
click at [619, 299] on link "[PERSON_NAME][DOMAIN_NAME]" at bounding box center [663, 298] width 157 height 12
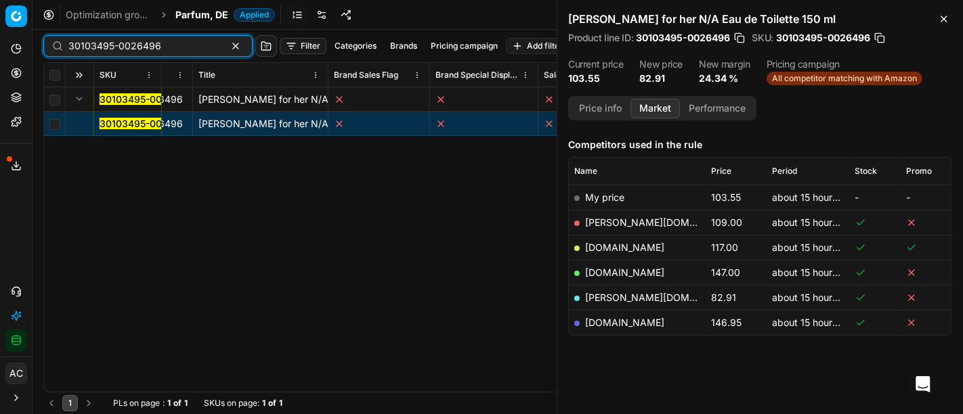
click at [167, 46] on input "30103495-0026496" at bounding box center [142, 46] width 148 height 14
paste input "80077623-80"
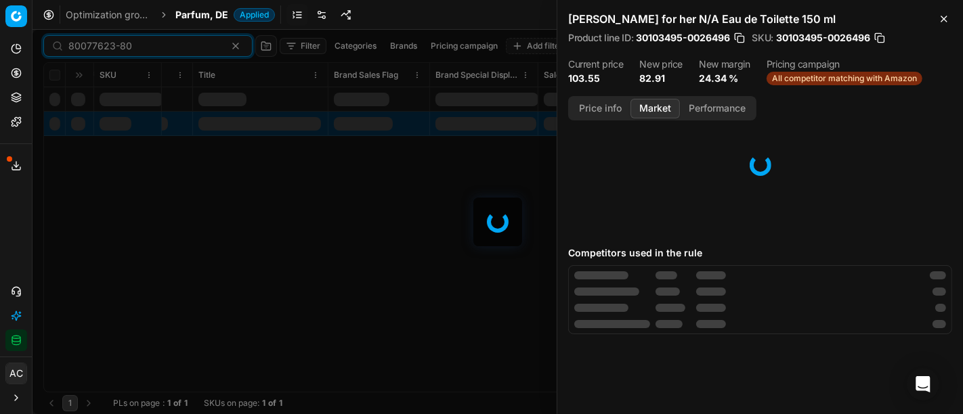
scroll to position [161, 0]
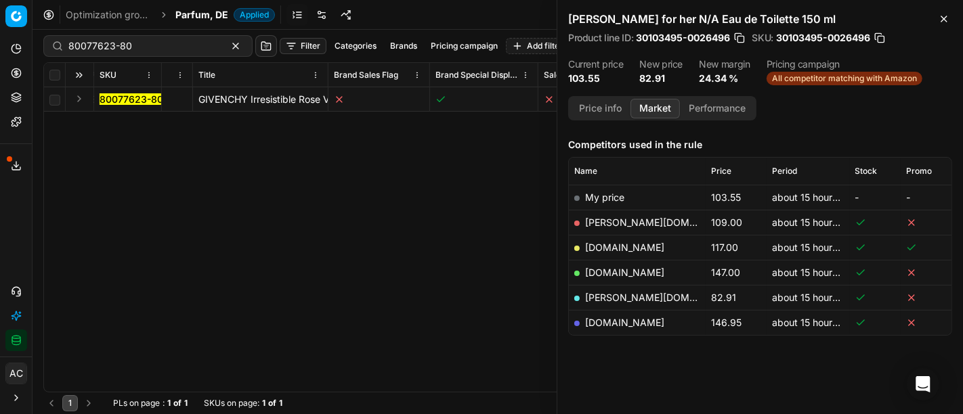
click at [79, 96] on button "Expand" at bounding box center [79, 99] width 16 height 16
click at [123, 124] on mark "80077623-80" at bounding box center [132, 124] width 64 height 12
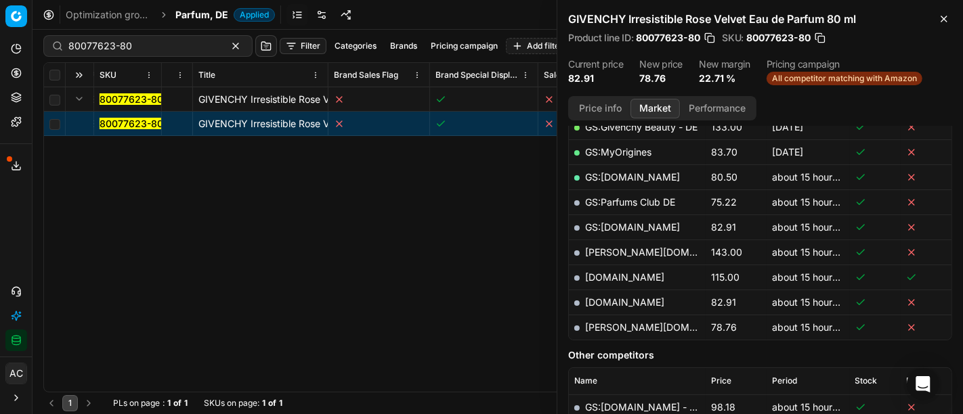
scroll to position [332, 0]
click at [615, 324] on link "[PERSON_NAME][DOMAIN_NAME]" at bounding box center [663, 328] width 157 height 12
click at [145, 46] on input "80077623-80" at bounding box center [142, 46] width 148 height 14
paste input "52924-75"
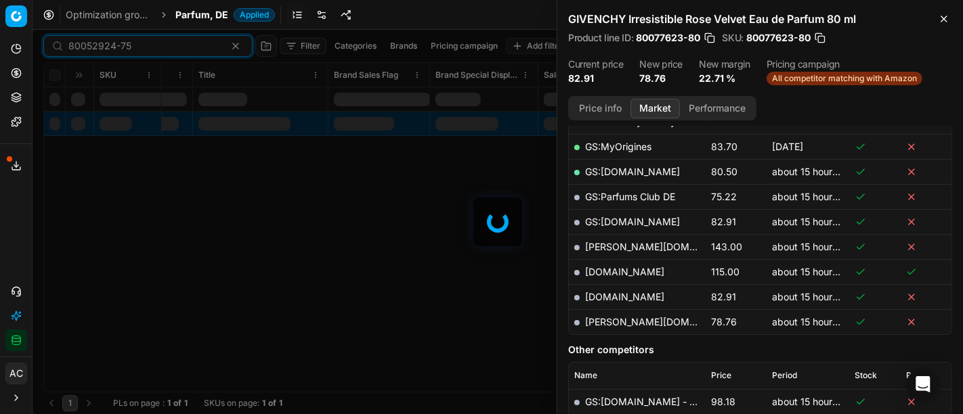
scroll to position [332, 0]
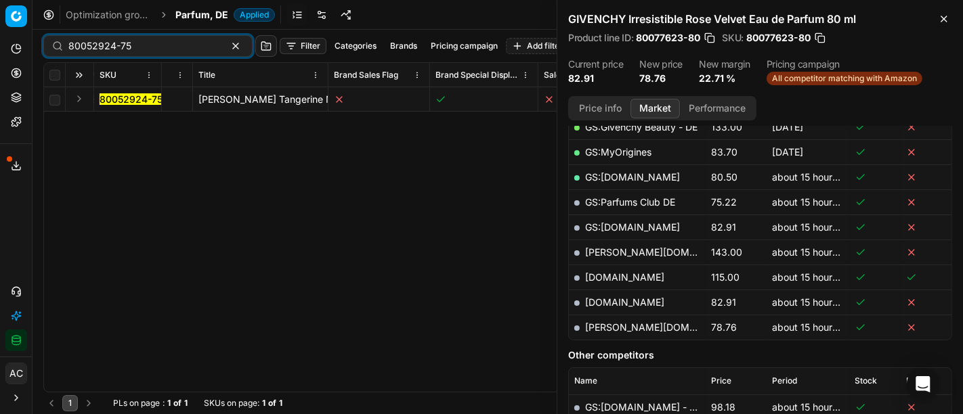
click at [86, 99] on button "Expand" at bounding box center [79, 99] width 16 height 16
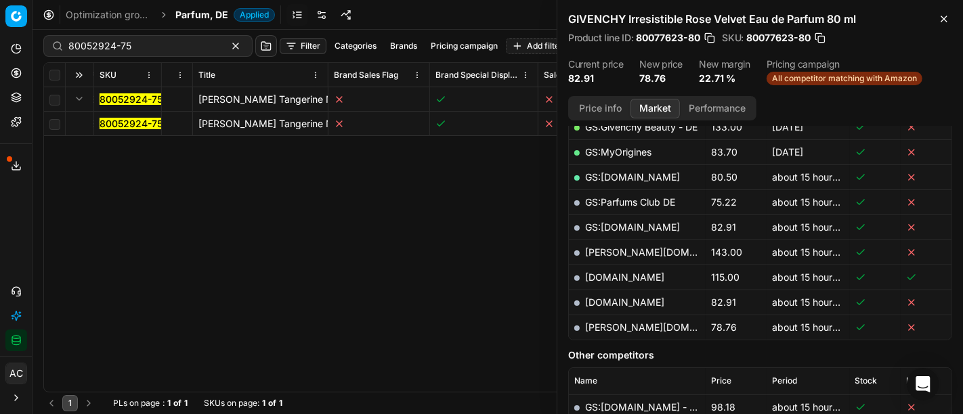
click at [120, 120] on mark "80052924-75" at bounding box center [131, 124] width 63 height 12
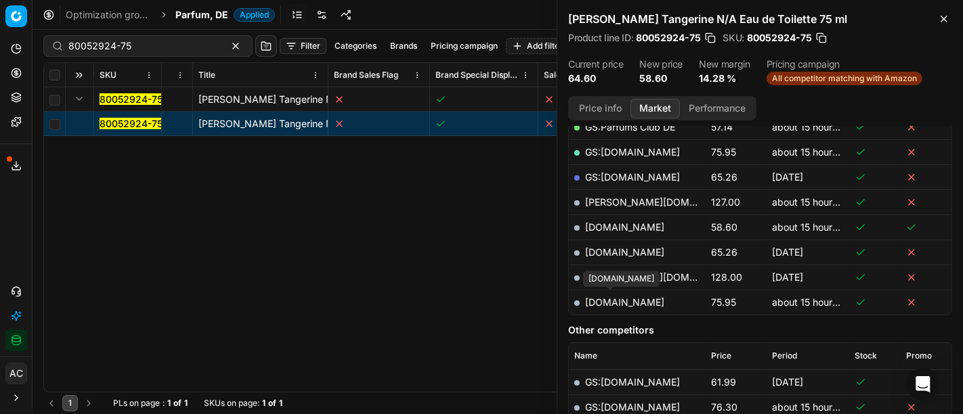
click at [630, 297] on link "[DOMAIN_NAME]" at bounding box center [624, 303] width 79 height 12
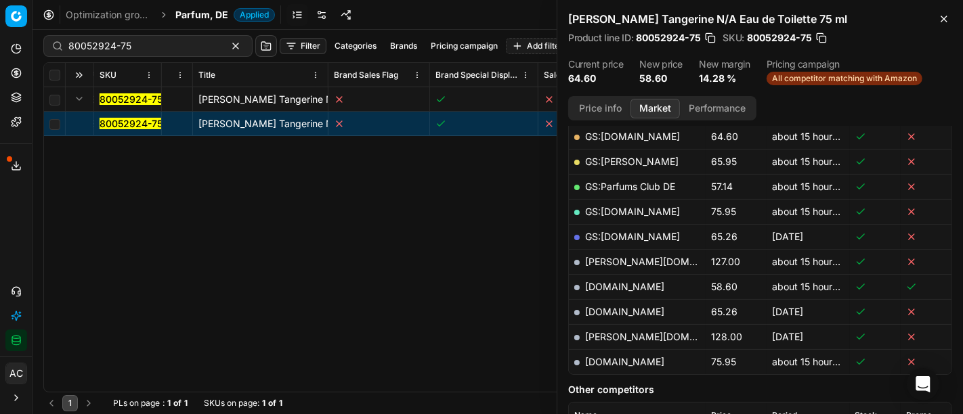
scroll to position [274, 0]
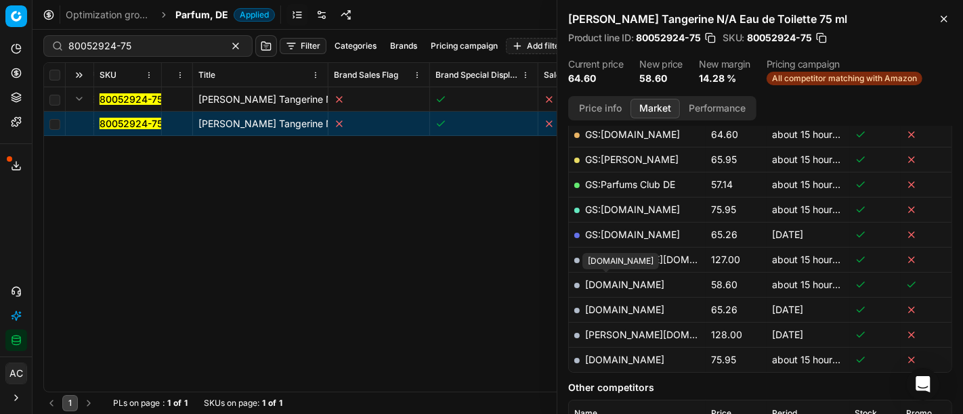
click at [618, 280] on link "[DOMAIN_NAME]" at bounding box center [624, 285] width 79 height 12
click at [156, 40] on input "80052924-75" at bounding box center [142, 46] width 148 height 14
paste input "04581-50"
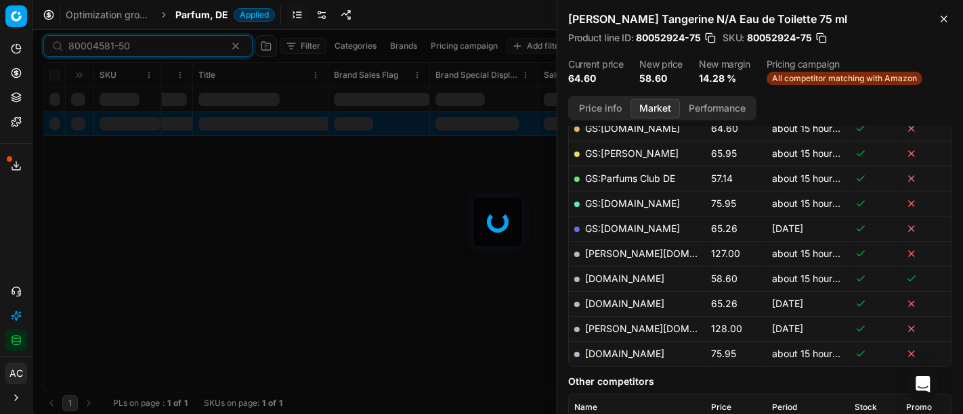
scroll to position [274, 0]
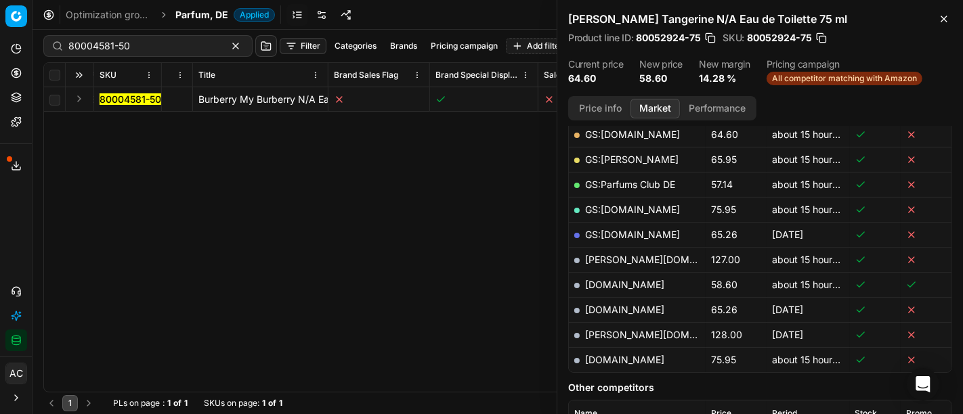
click at [79, 100] on button "Expand" at bounding box center [79, 99] width 16 height 16
click at [110, 125] on mark "80004581-50" at bounding box center [131, 124] width 62 height 12
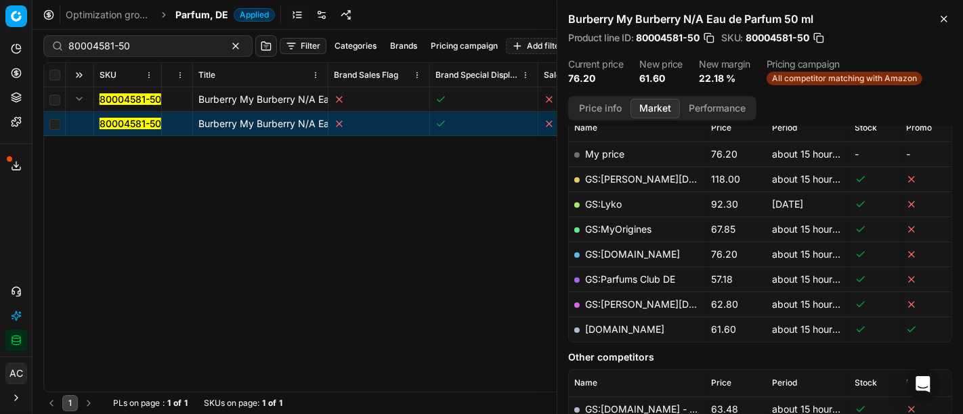
scroll to position [191, 0]
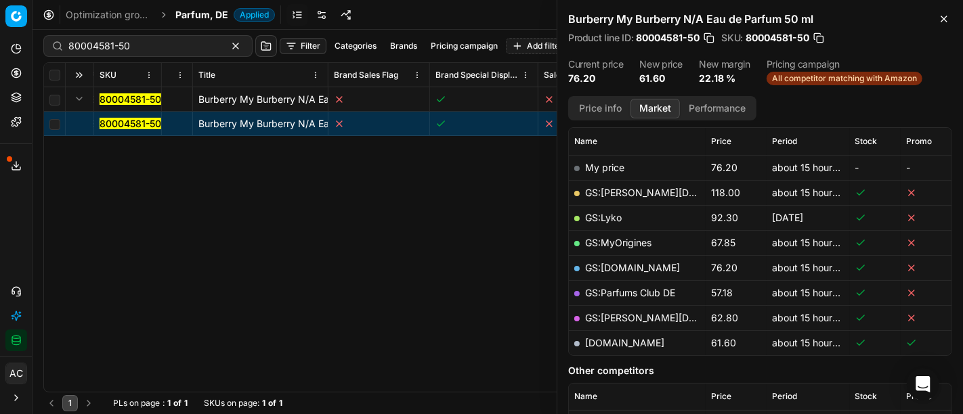
click at [611, 341] on link "[DOMAIN_NAME]" at bounding box center [624, 343] width 79 height 12
click at [136, 45] on input "80004581-50" at bounding box center [142, 46] width 148 height 14
paste input "6107-10"
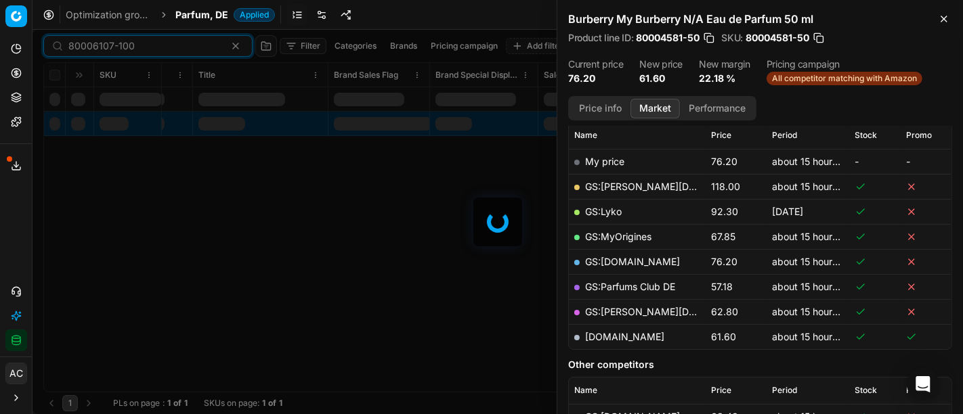
scroll to position [191, 0]
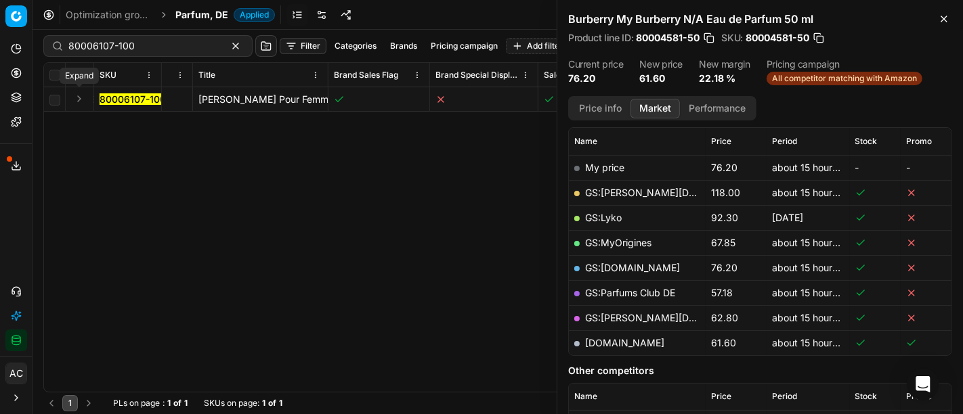
click at [81, 95] on button "Expand" at bounding box center [79, 99] width 16 height 16
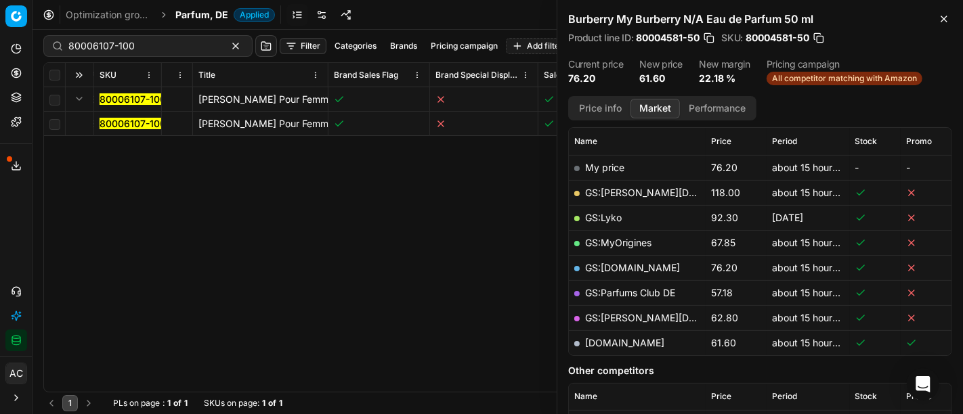
click at [121, 120] on mark "80006107-100" at bounding box center [133, 124] width 66 height 12
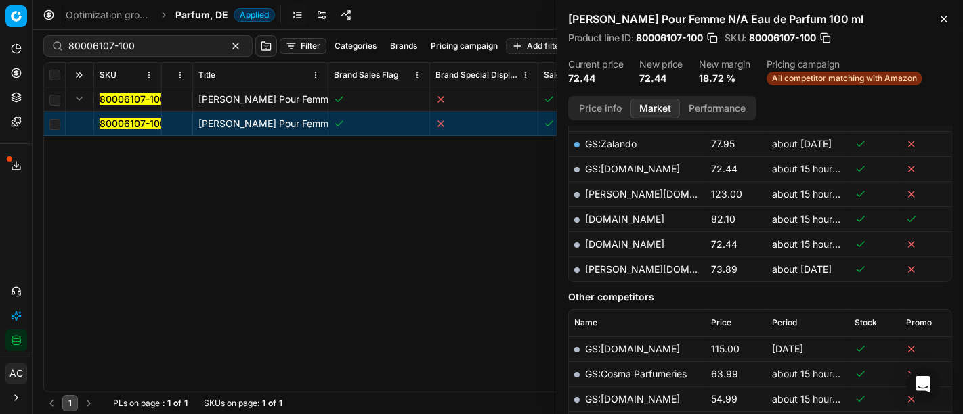
scroll to position [364, 0]
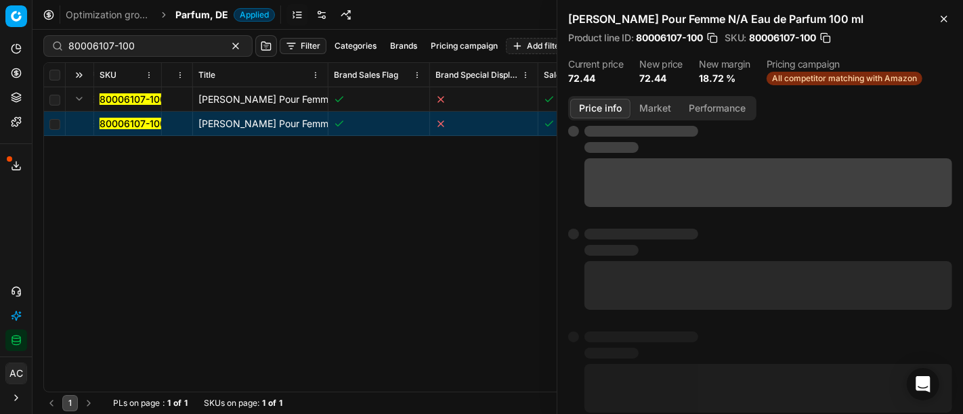
click at [607, 104] on button "Price info" at bounding box center [600, 109] width 60 height 20
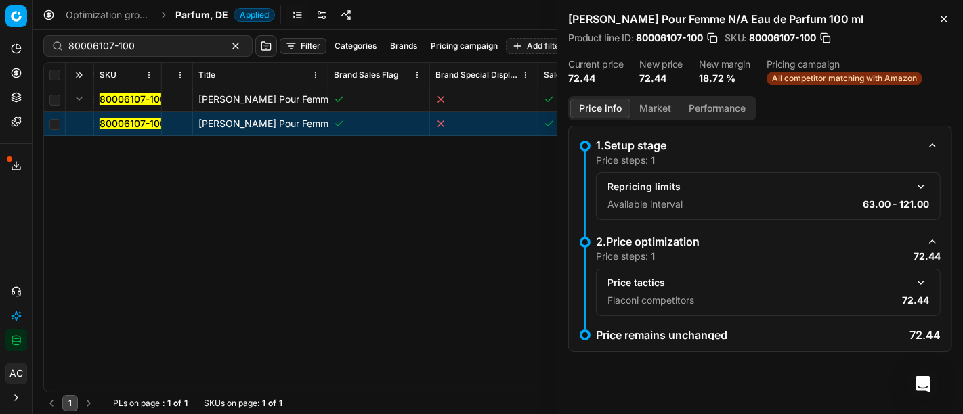
click at [920, 283] on button "button" at bounding box center [921, 283] width 16 height 16
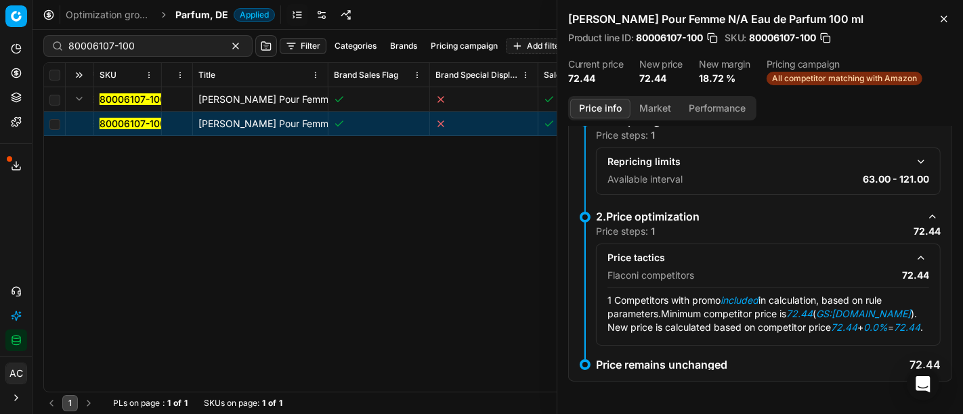
scroll to position [36, 0]
click at [646, 103] on button "Market" at bounding box center [654, 109] width 49 height 20
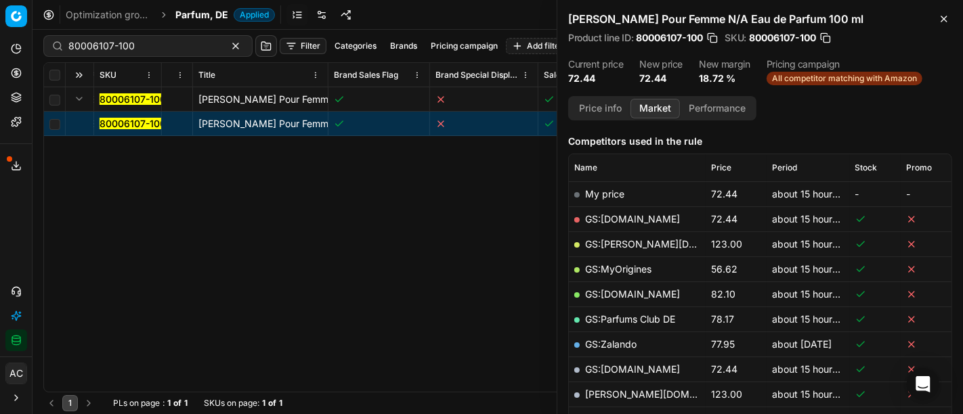
scroll to position [160, 0]
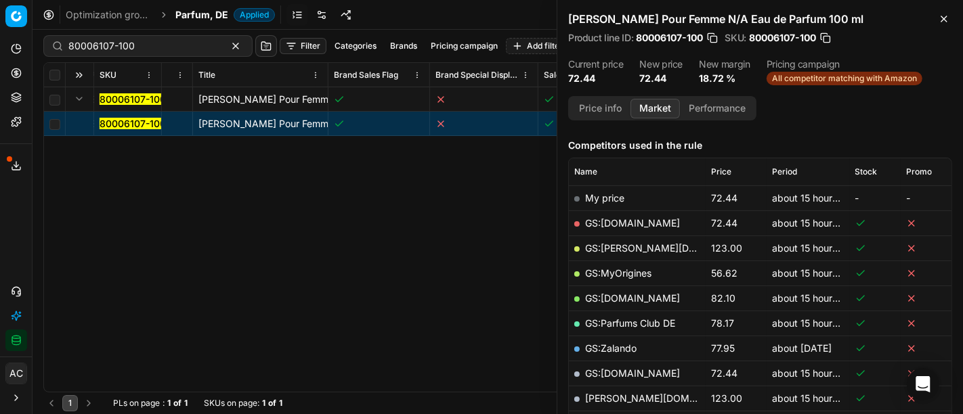
click at [632, 219] on link "GS:[DOMAIN_NAME]" at bounding box center [632, 223] width 95 height 12
click at [129, 47] on input "80006107-100" at bounding box center [142, 46] width 148 height 14
paste input "9977-125"
type input "80009977-125"
click at [195, 10] on span "Parfum, DE" at bounding box center [201, 15] width 53 height 14
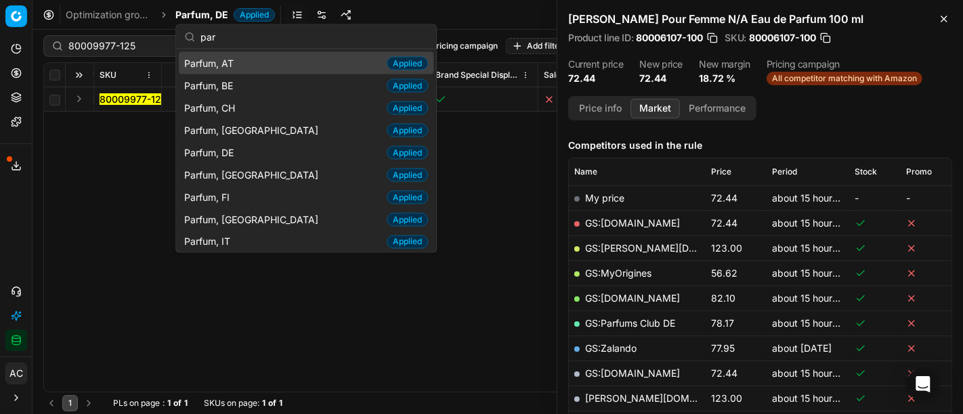
type input "par"
click at [250, 64] on div "Parfum, AT Applied" at bounding box center [306, 63] width 255 height 22
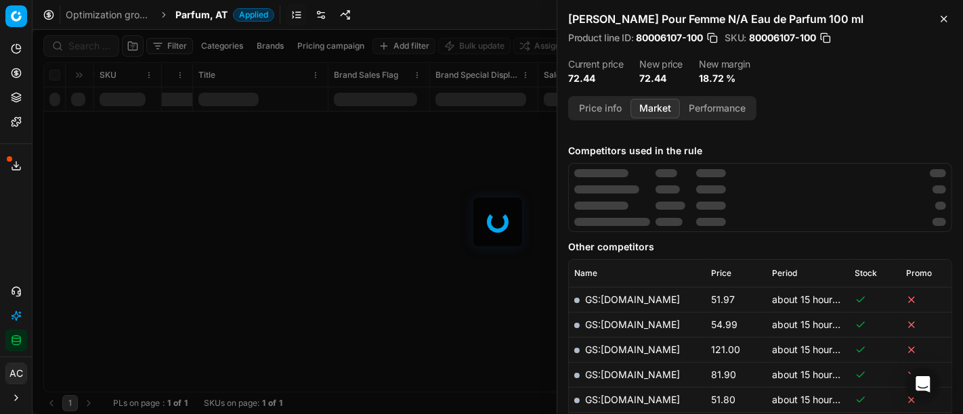
click at [81, 49] on div at bounding box center [498, 222] width 930 height 385
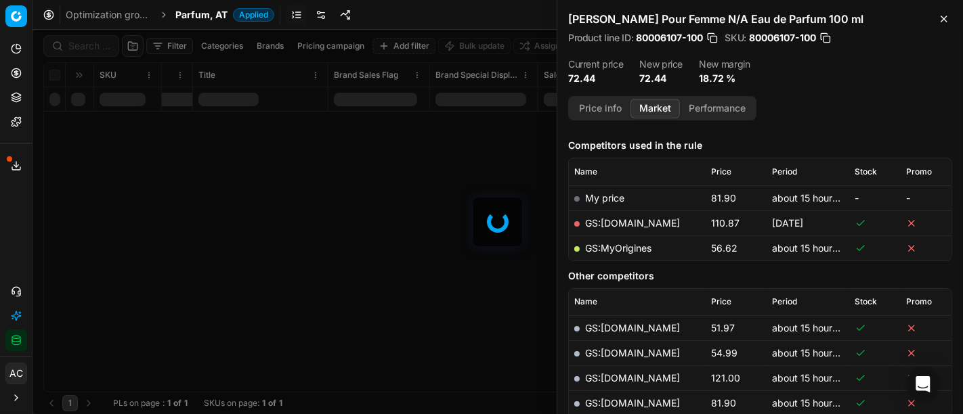
click at [81, 49] on div "Filter Categories Brands Pricing campaign Add filter Bulk update Assign SKU Pro…" at bounding box center [498, 222] width 930 height 385
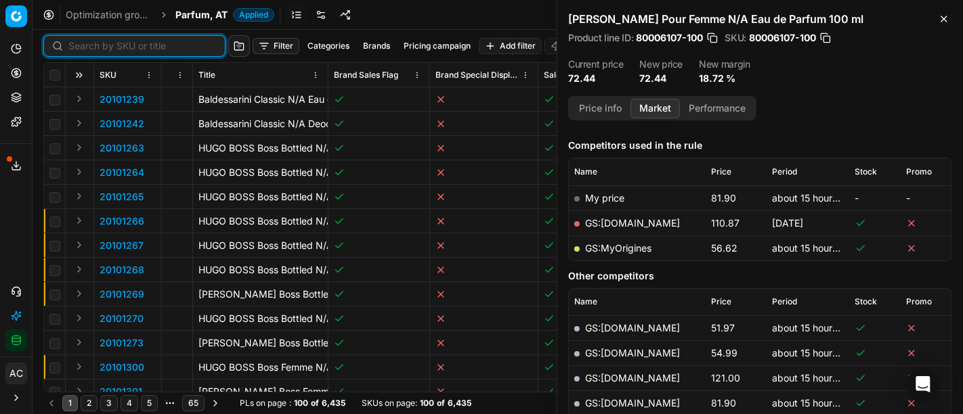
click at [81, 49] on input at bounding box center [142, 46] width 148 height 14
paste input "80009977-125"
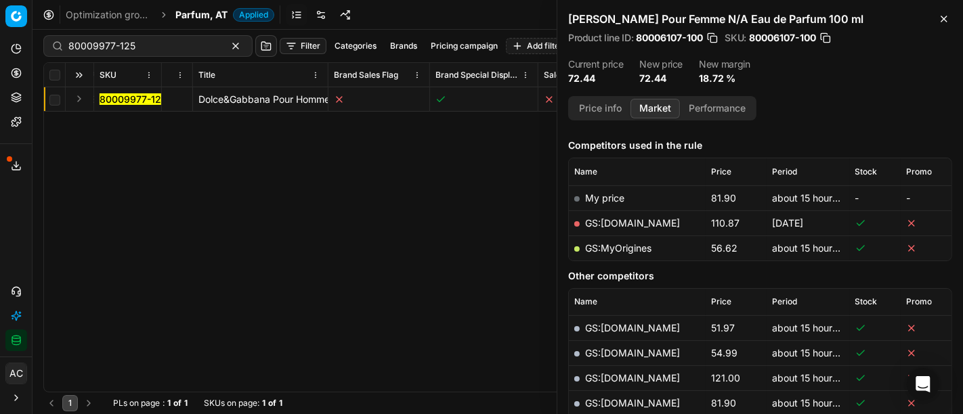
click at [87, 234] on div "80009977-125 Dolce&Gabbana Pour Homme Intenso Eau de Parfum 125 ml 80009977-125…" at bounding box center [64, 239] width 907 height 305
click at [79, 103] on button "Expand" at bounding box center [79, 99] width 16 height 16
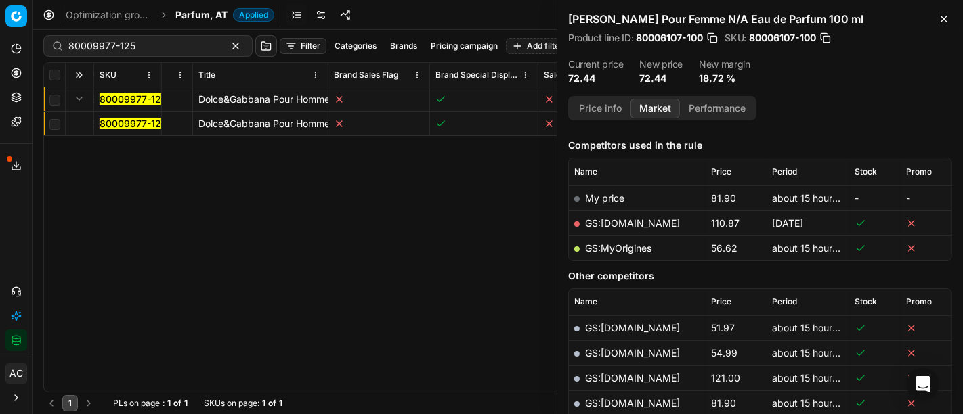
click at [115, 125] on mark "80009977-125" at bounding box center [133, 124] width 67 height 12
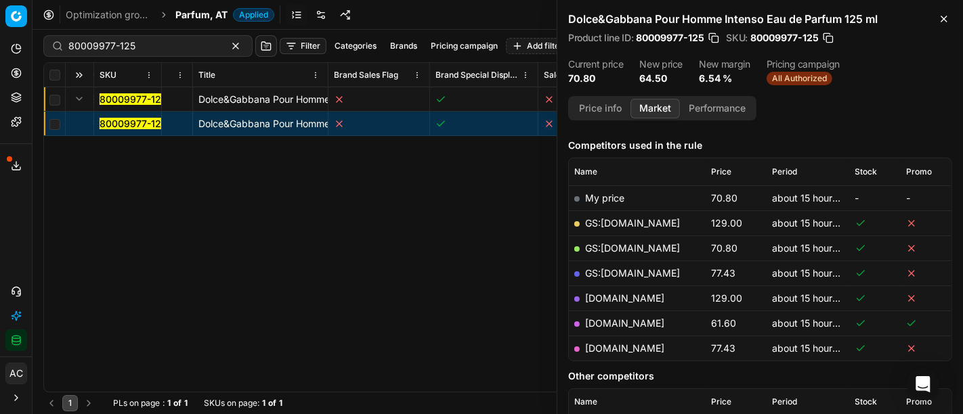
click at [609, 322] on link "notino.at" at bounding box center [624, 324] width 79 height 12
click at [125, 37] on div "80009977-125" at bounding box center [147, 46] width 209 height 22
paste input "77725-100"
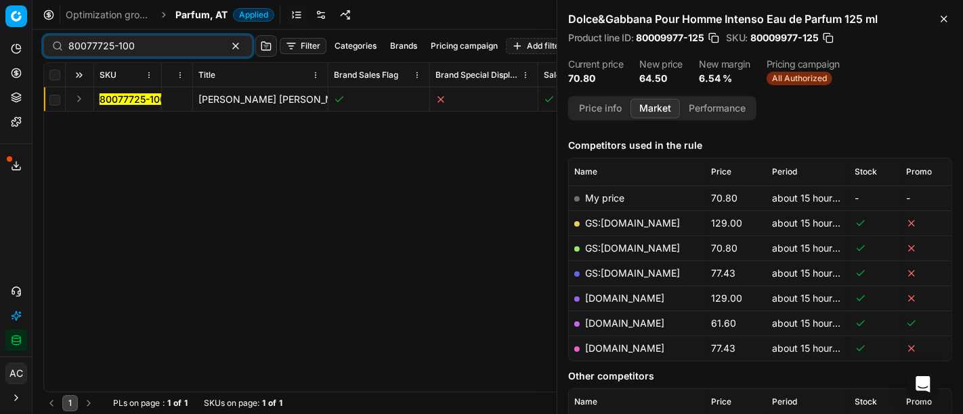
click at [69, 98] on td at bounding box center [80, 99] width 28 height 24
click at [75, 100] on button "Expand" at bounding box center [79, 99] width 16 height 16
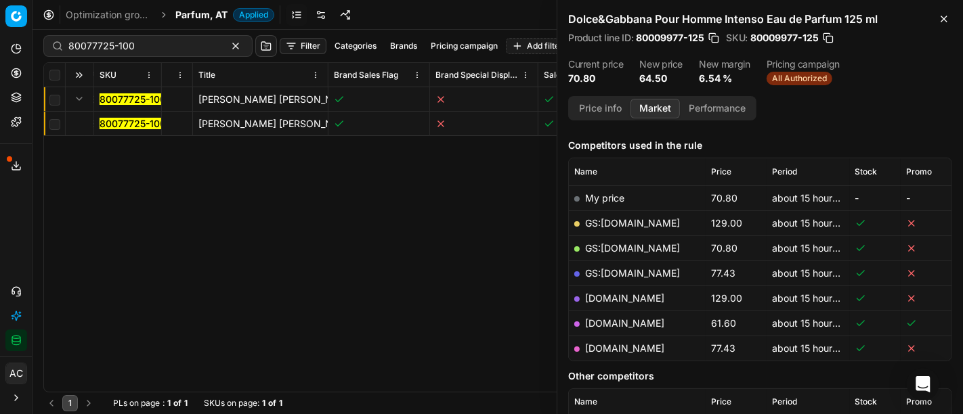
click at [116, 121] on mark "80077725-100" at bounding box center [133, 124] width 66 height 12
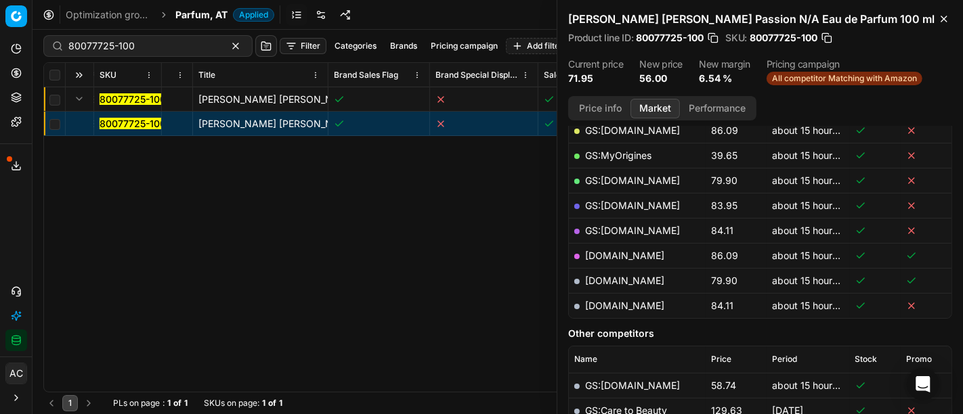
scroll to position [238, 0]
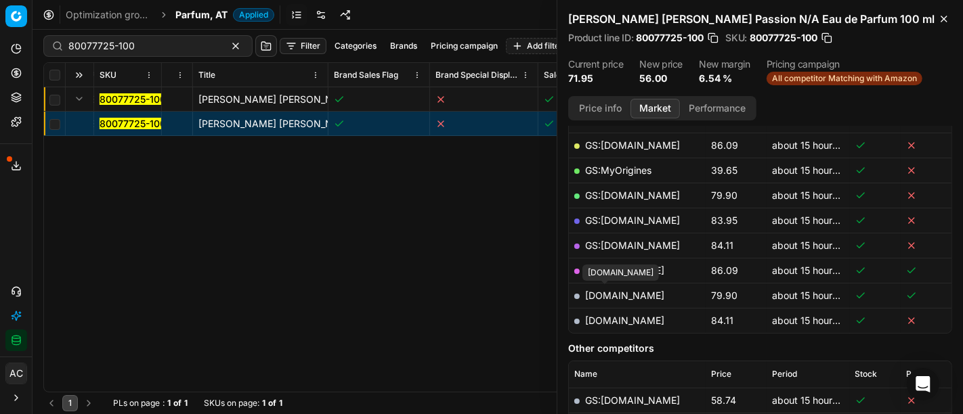
click at [587, 293] on link "notino.at" at bounding box center [624, 296] width 79 height 12
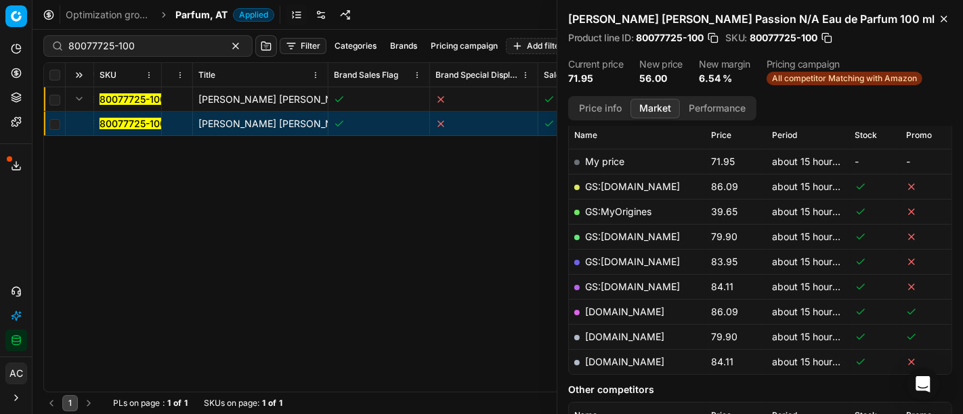
scroll to position [196, 0]
click at [625, 209] on link "GS:MyOrigines" at bounding box center [618, 213] width 66 height 12
click at [135, 49] on input "80077725-100" at bounding box center [142, 46] width 148 height 14
paste input "11532"
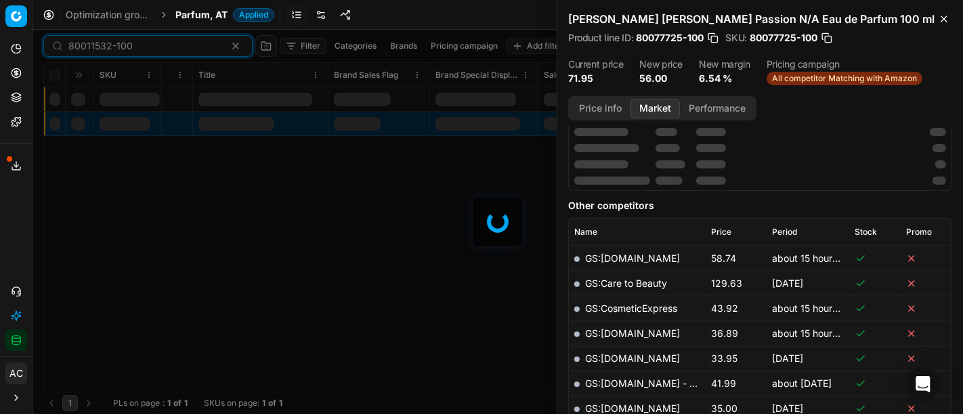
scroll to position [196, 0]
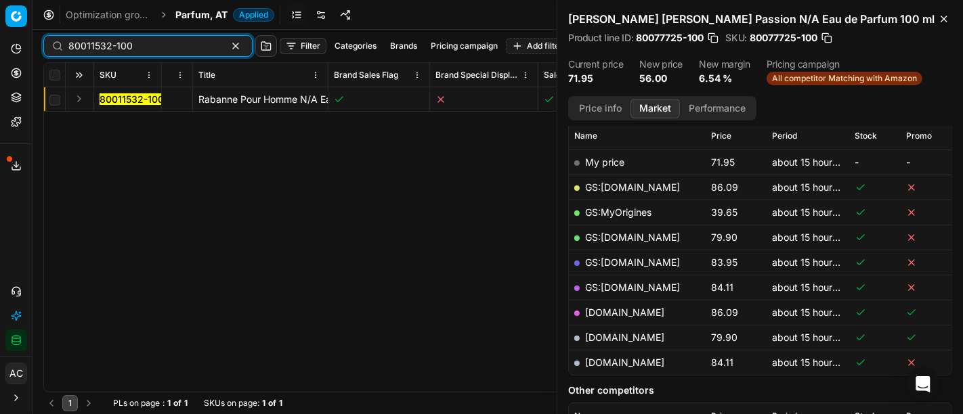
type input "80011532-100"
click at [83, 100] on button "Expand" at bounding box center [79, 99] width 16 height 16
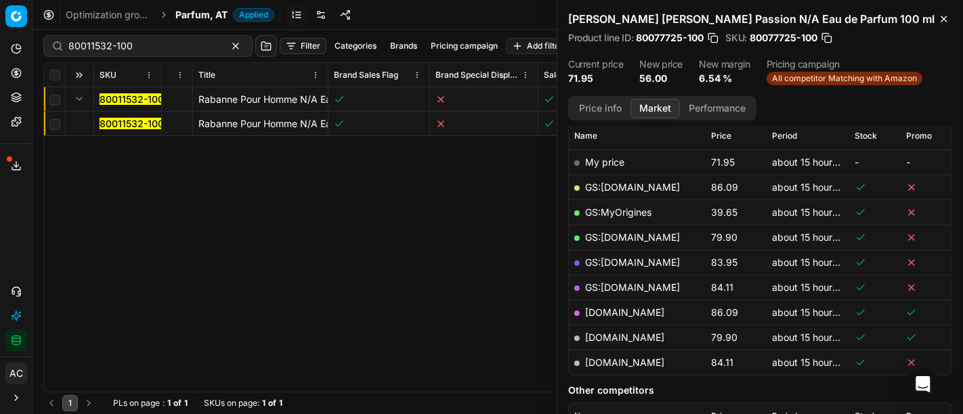
click at [113, 121] on mark "80011532-100" at bounding box center [132, 124] width 64 height 12
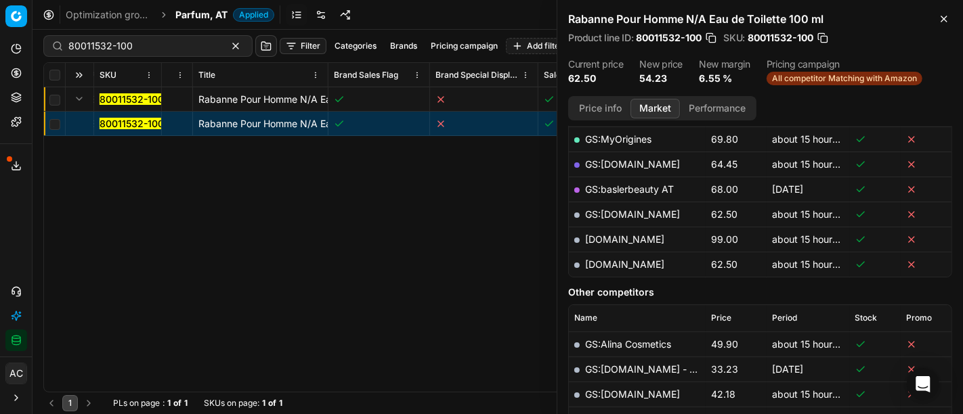
scroll to position [316, 0]
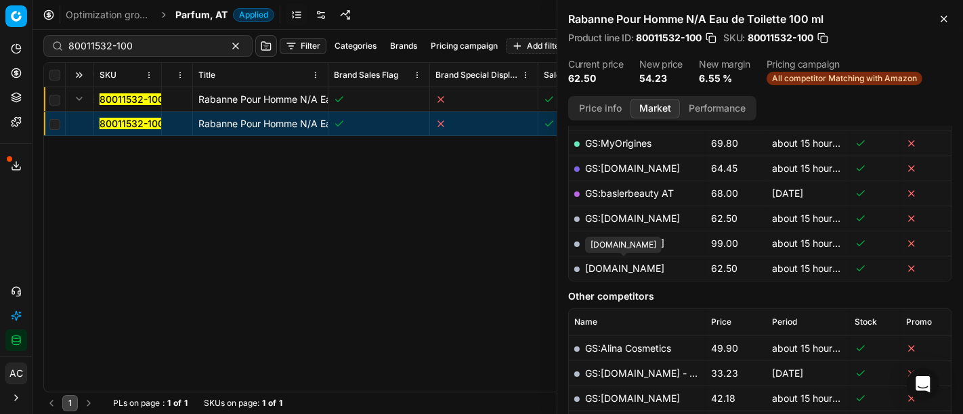
click at [649, 265] on link "parfumdreams.at" at bounding box center [624, 269] width 79 height 12
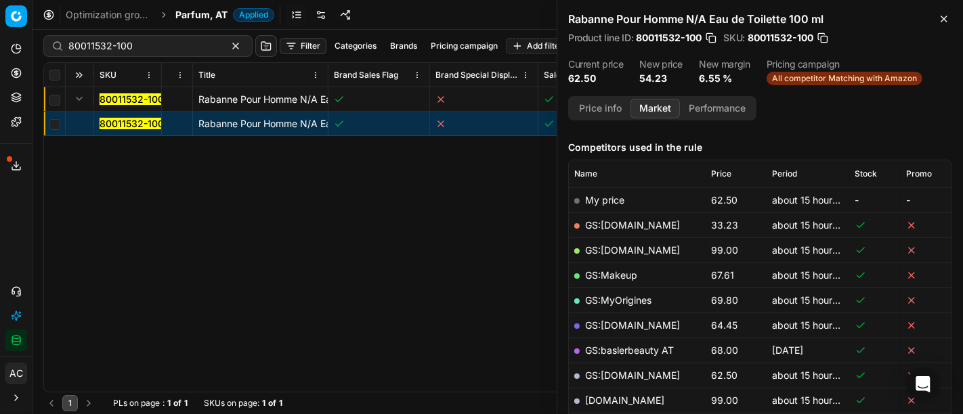
scroll to position [159, 0]
click at [630, 220] on link "GS:[DOMAIN_NAME]" at bounding box center [632, 225] width 95 height 12
click at [101, 230] on div "80011532-100 Rabanne Pour Homme N/A Eau de Toilette 100 ml 80011532-100 Rabanne…" at bounding box center [64, 239] width 907 height 305
click at [129, 123] on mark "80011532-100" at bounding box center [132, 124] width 64 height 12
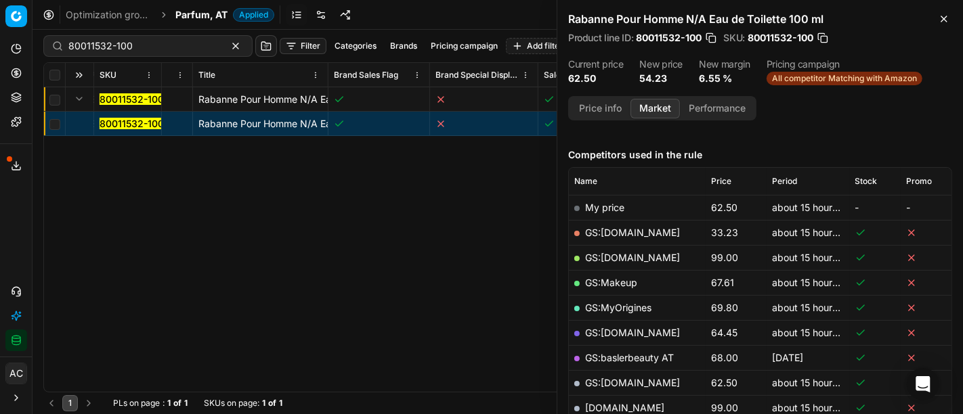
scroll to position [152, 0]
click at [642, 230] on link "GS:[DOMAIN_NAME]" at bounding box center [632, 232] width 95 height 12
click at [191, 20] on span "Parfum, AT" at bounding box center [201, 15] width 52 height 14
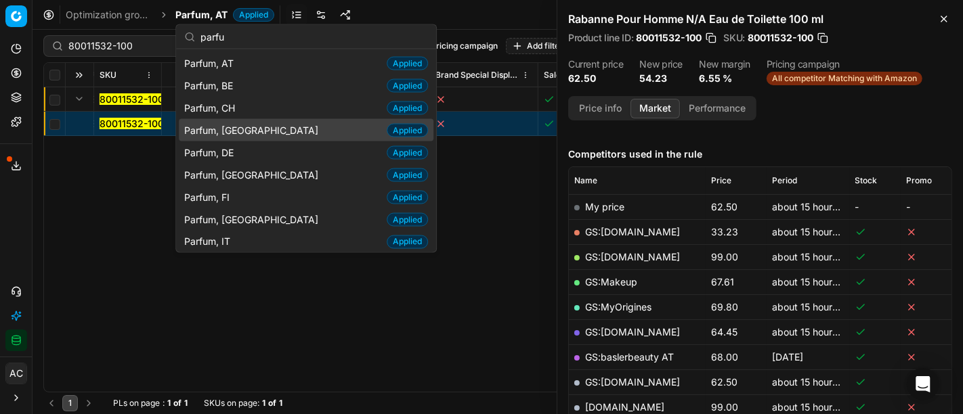
type input "parfu"
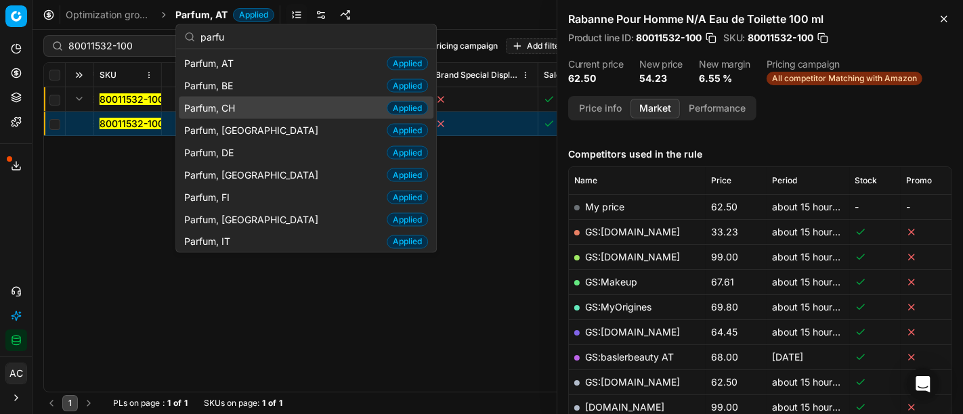
click at [242, 107] on div "Parfum, CH Applied" at bounding box center [306, 108] width 255 height 22
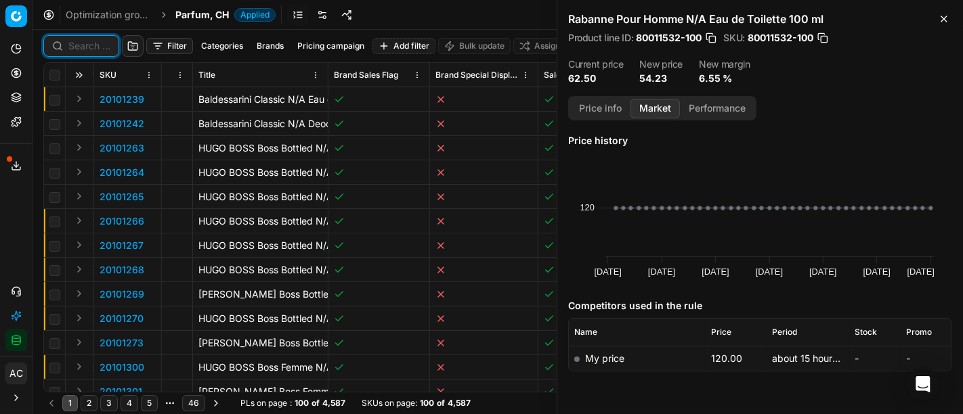
click at [91, 45] on input at bounding box center [89, 46] width 42 height 14
paste input "80005078-150"
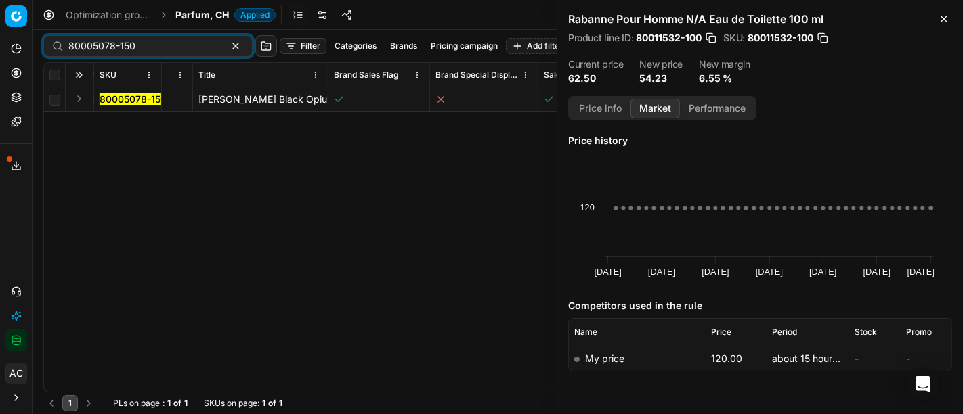
click at [78, 94] on button "Expand" at bounding box center [79, 99] width 16 height 16
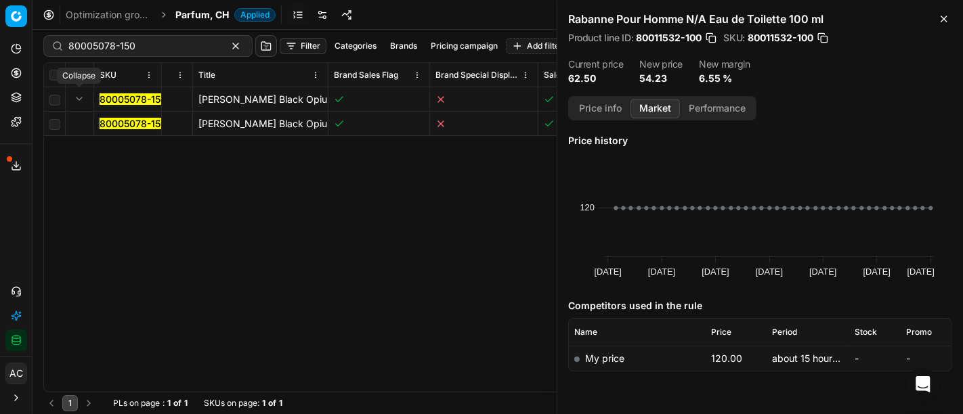
click at [130, 123] on mark "80005078-150" at bounding box center [133, 124] width 67 height 12
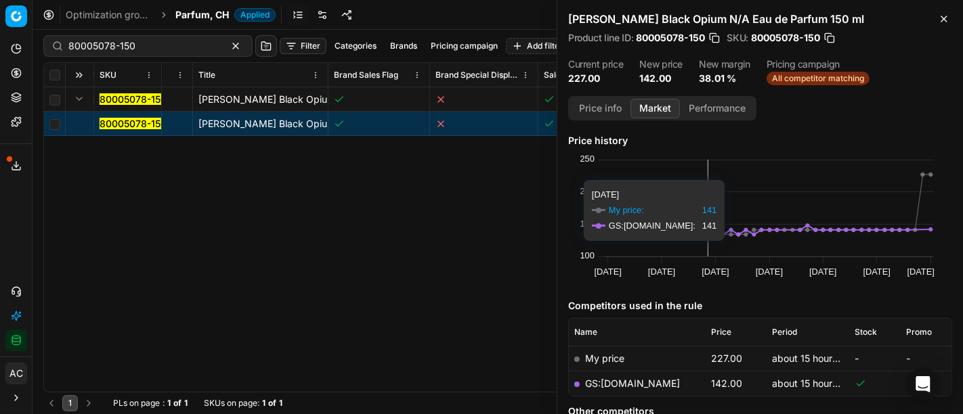
scroll to position [129, 0]
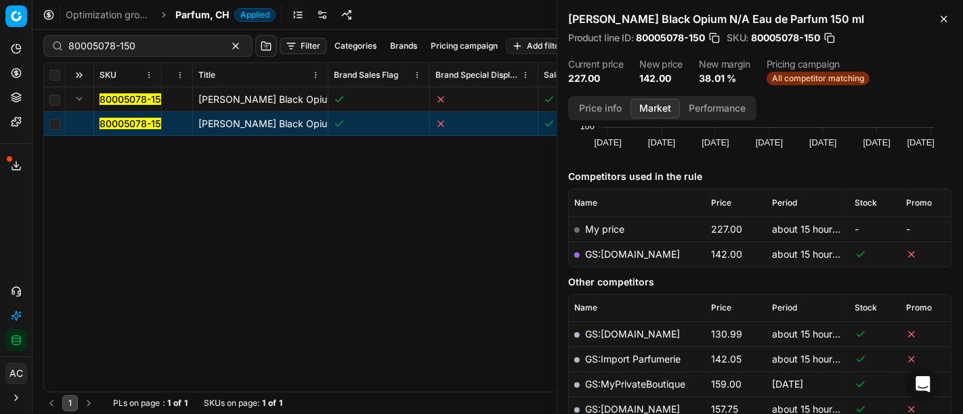
click at [630, 254] on link "GS:galaxus.ch" at bounding box center [632, 254] width 95 height 12
click at [114, 40] on input "80005078-150" at bounding box center [142, 46] width 148 height 14
paste input "66924-10"
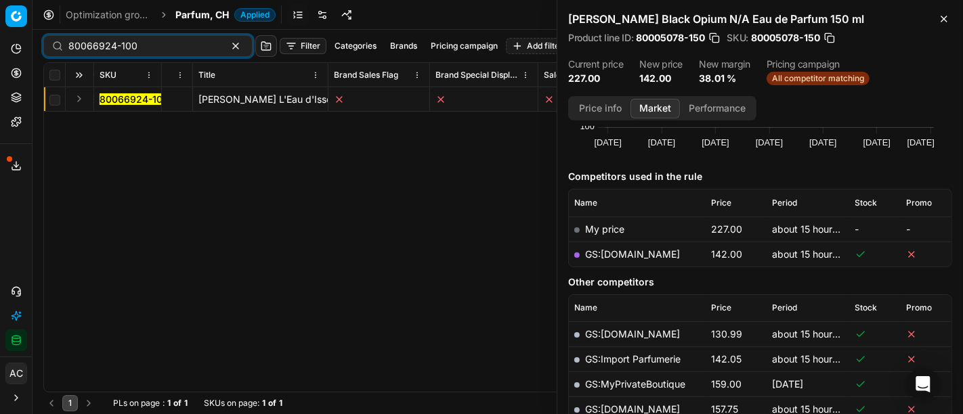
click at [80, 99] on button "Expand" at bounding box center [79, 99] width 16 height 16
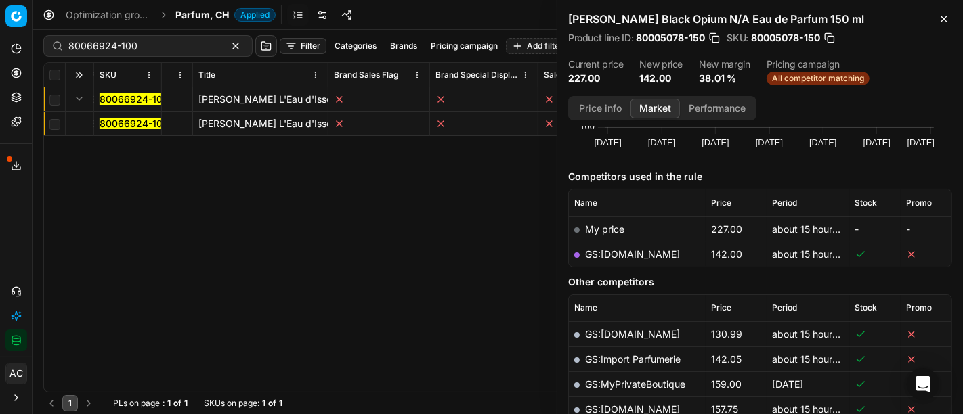
click at [131, 123] on mark "80066924-100" at bounding box center [134, 124] width 69 height 12
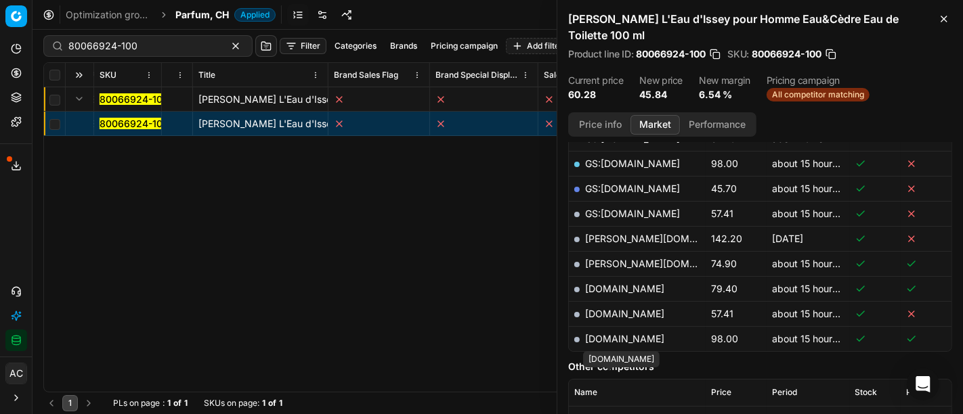
scroll to position [265, 0]
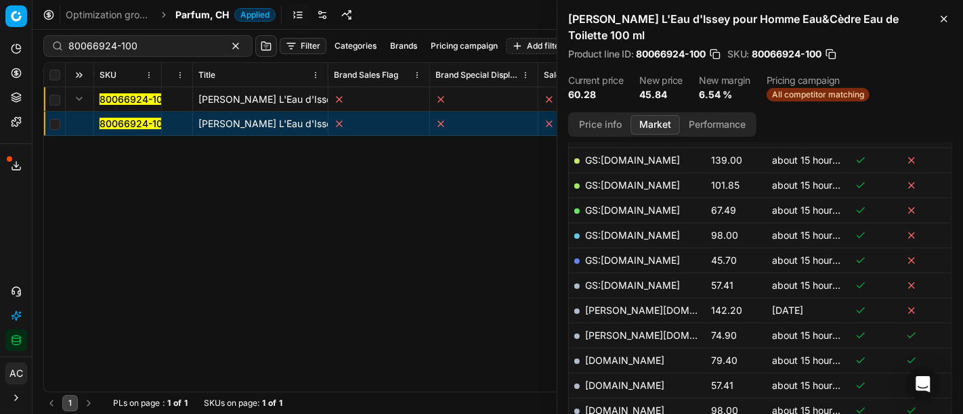
click at [623, 257] on link "GS:galaxus.ch" at bounding box center [632, 261] width 95 height 12
click at [124, 37] on div "80066924-100" at bounding box center [147, 46] width 209 height 22
paste input "77785"
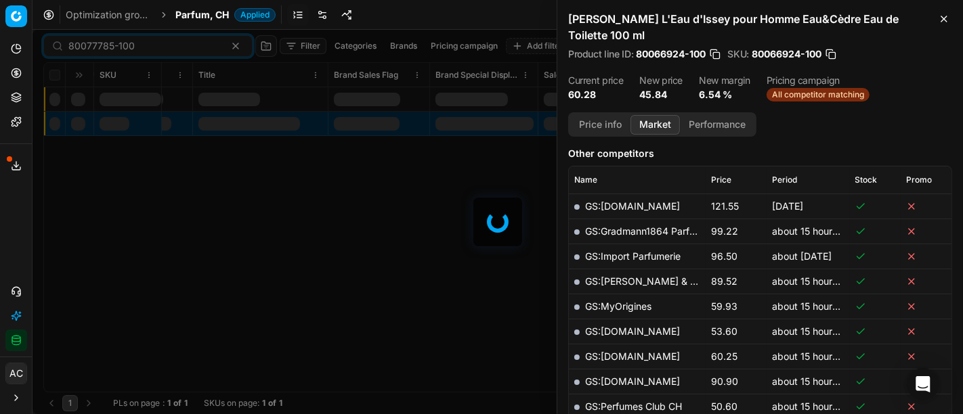
scroll to position [265, 0]
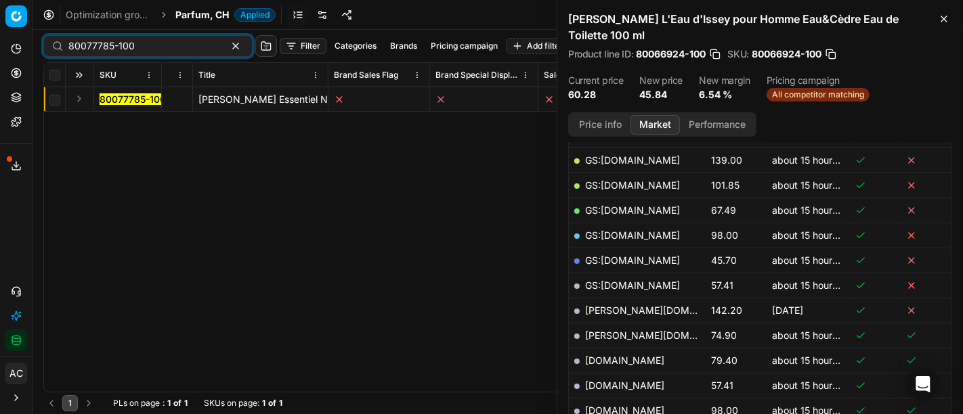
click at [74, 100] on button "Expand" at bounding box center [79, 99] width 16 height 16
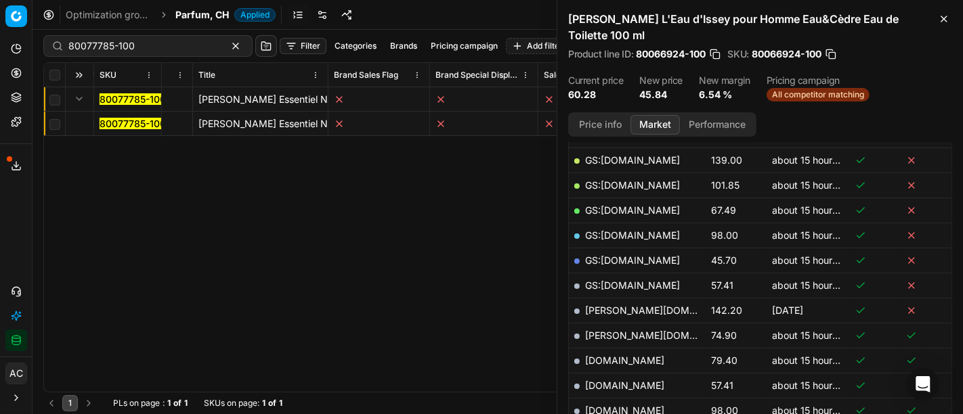
click at [122, 132] on td "80077785-100" at bounding box center [128, 124] width 68 height 24
click at [117, 121] on mark "80077785-100" at bounding box center [133, 124] width 66 height 12
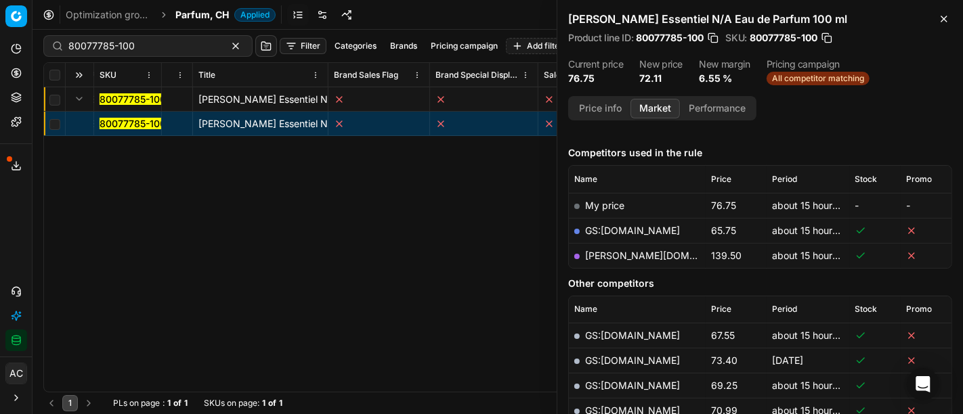
scroll to position [146, 0]
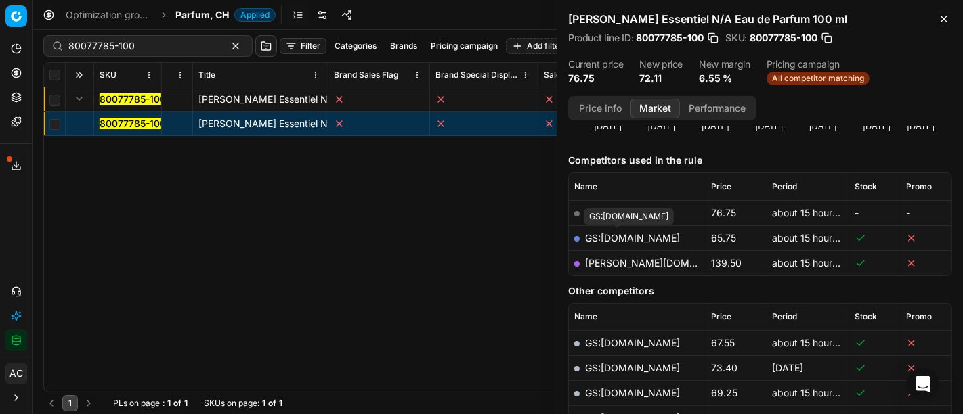
click at [626, 239] on link "GS:galaxus.ch" at bounding box center [632, 238] width 95 height 12
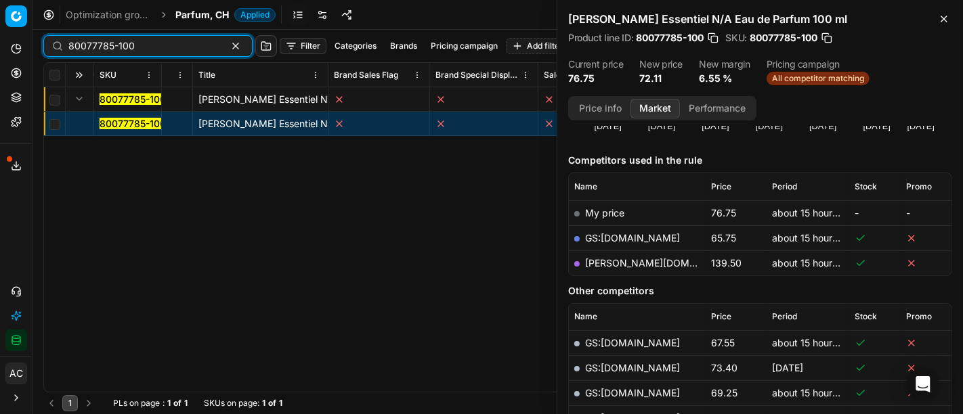
click at [156, 46] on input "80077785-100" at bounding box center [142, 46] width 148 height 14
paste input "90011686-0018575"
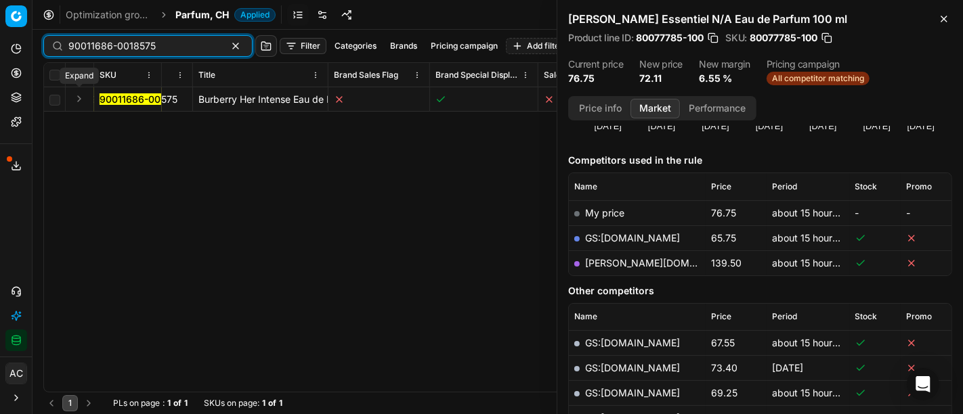
type input "90011686-0018575"
click at [79, 99] on button "Expand" at bounding box center [79, 99] width 16 height 16
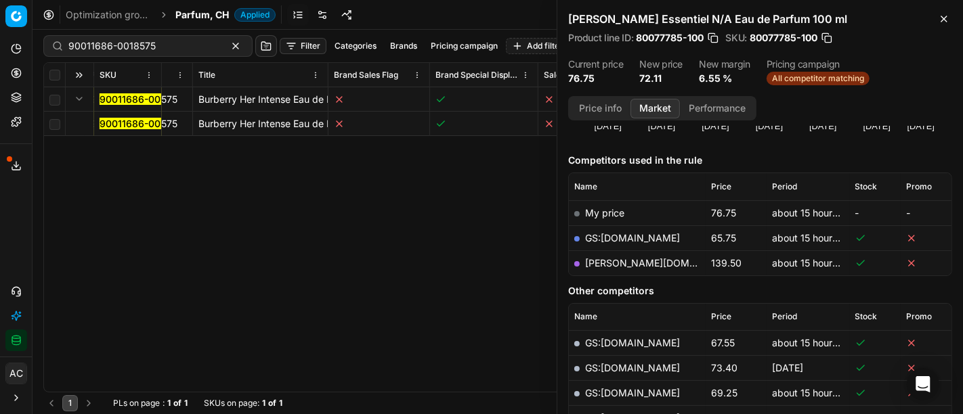
click at [115, 122] on mark "90011686-0018575" at bounding box center [143, 124] width 87 height 12
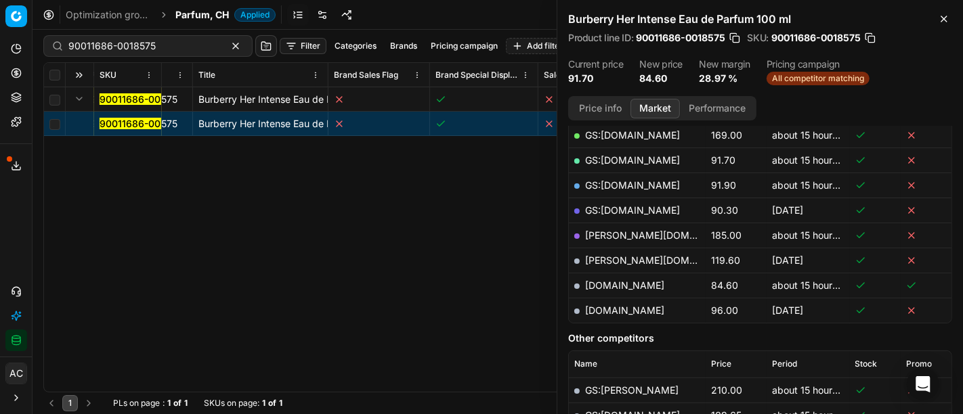
scroll to position [274, 0]
click at [619, 283] on link "notino.ch" at bounding box center [624, 286] width 79 height 12
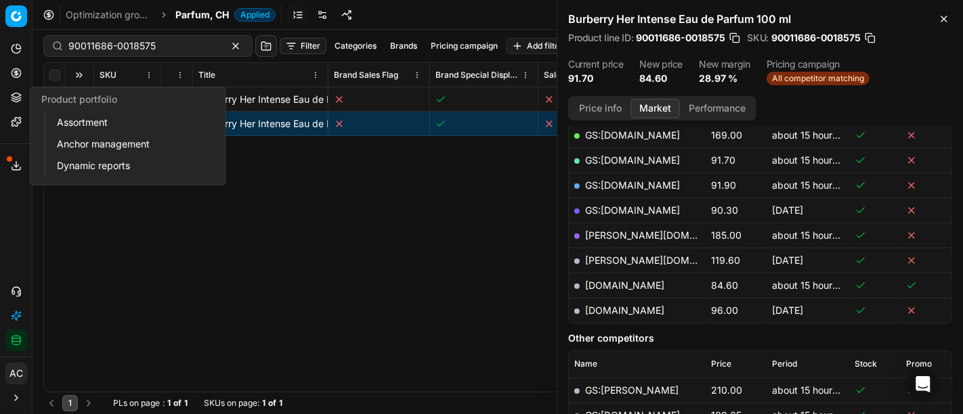
click at [17, 98] on icon at bounding box center [16, 97] width 11 height 11
click at [83, 126] on link "Assortment" at bounding box center [130, 122] width 158 height 19
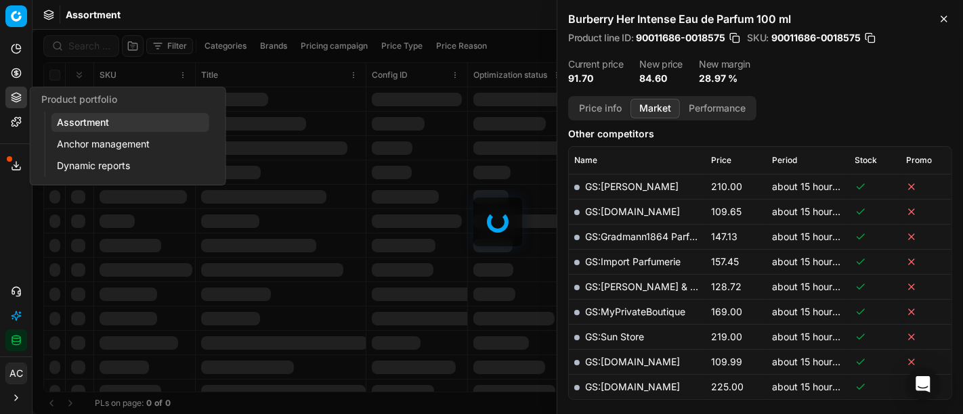
scroll to position [279, 0]
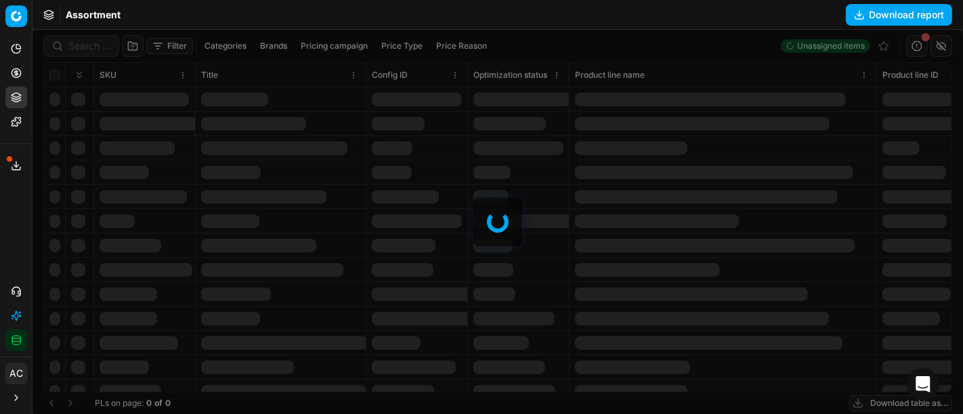
click at [265, 47] on div at bounding box center [498, 222] width 930 height 385
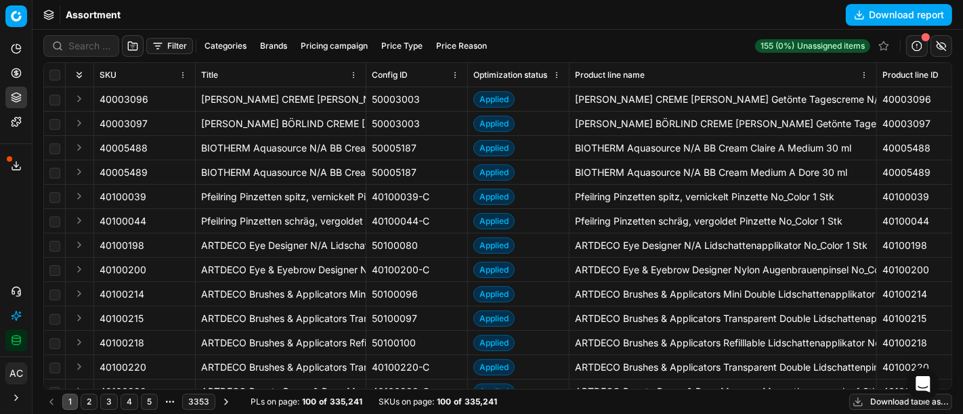
click at [265, 47] on button "Brands" at bounding box center [274, 46] width 38 height 16
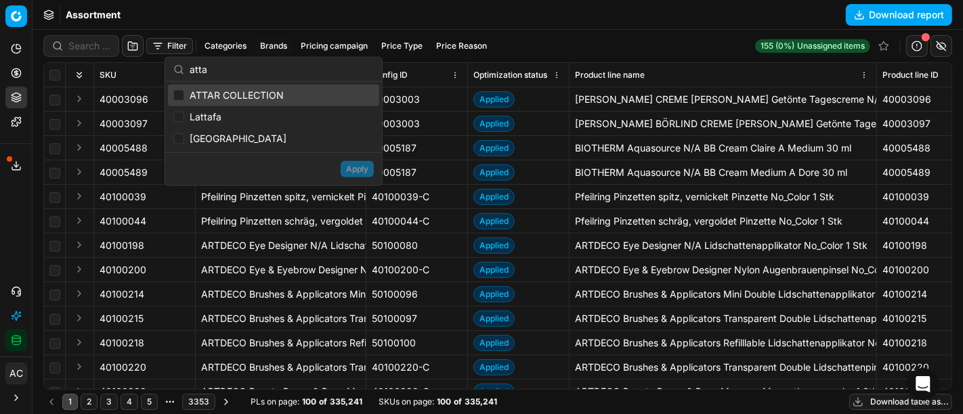
type input "atta"
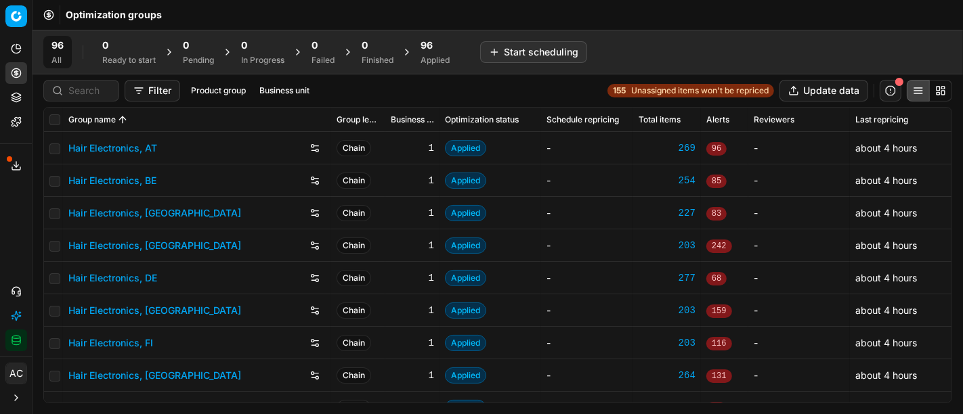
click at [436, 53] on div "96 Applied" at bounding box center [434, 52] width 29 height 27
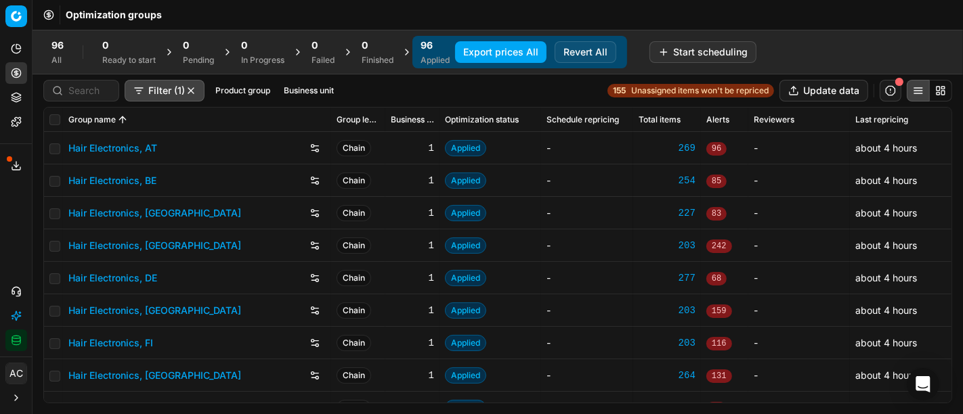
click at [0, 227] on div "Analytics Pricing Product portfolio Templates Export service 10 Contact support…" at bounding box center [16, 195] width 32 height 324
click at [26, 221] on button "Toggle Sidebar" at bounding box center [31, 207] width 11 height 414
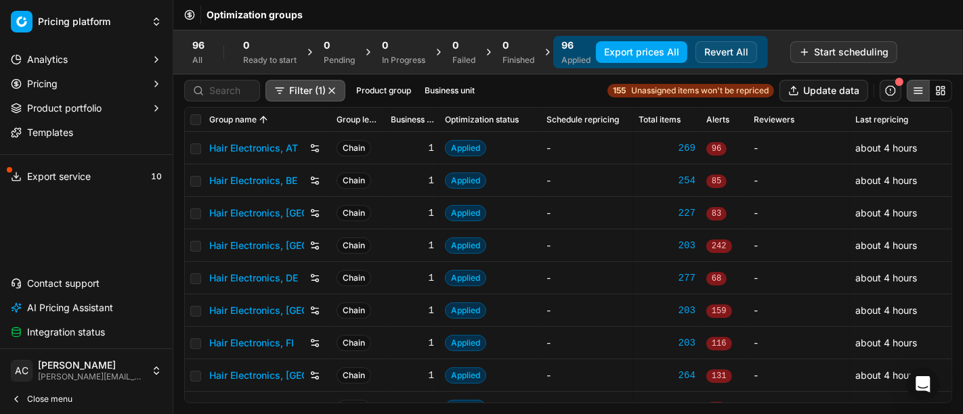
click at [78, 402] on button "Close menu" at bounding box center [86, 399] width 162 height 19
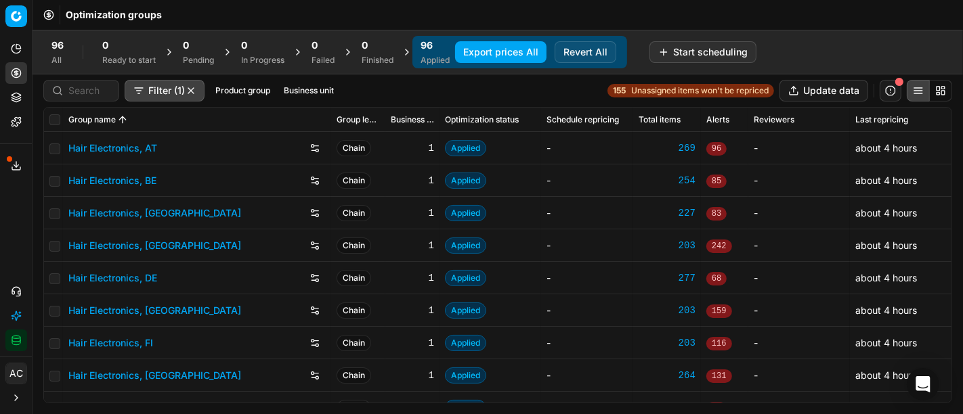
click at [806, 60] on div "96 All 0 Ready to start 0 Pending 0 In Progress 0 Failed 0 Finished 96 Applied …" at bounding box center [497, 52] width 909 height 33
